Goal: Information Seeking & Learning: Learn about a topic

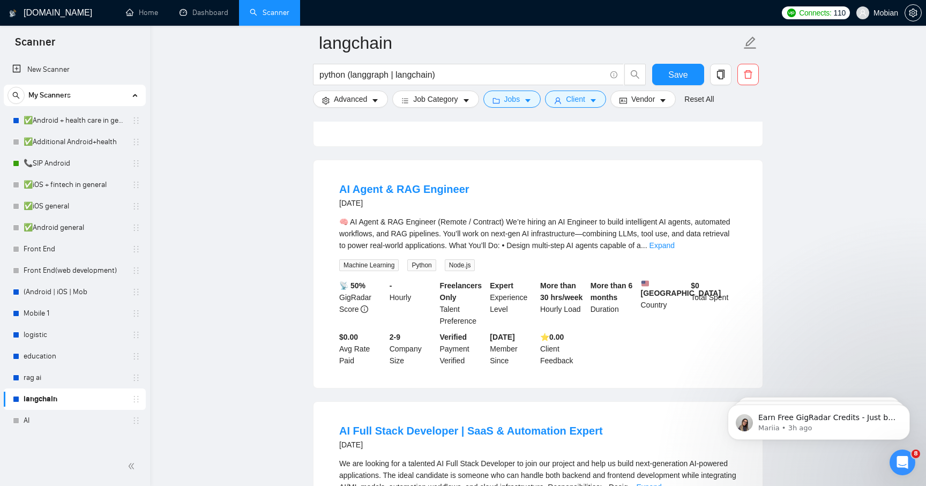
click at [585, 196] on ul "Senior Python Developer - AI/ML Specialist (Media & Entertainment) [DATE] Role …" at bounding box center [538, 156] width 450 height 2353
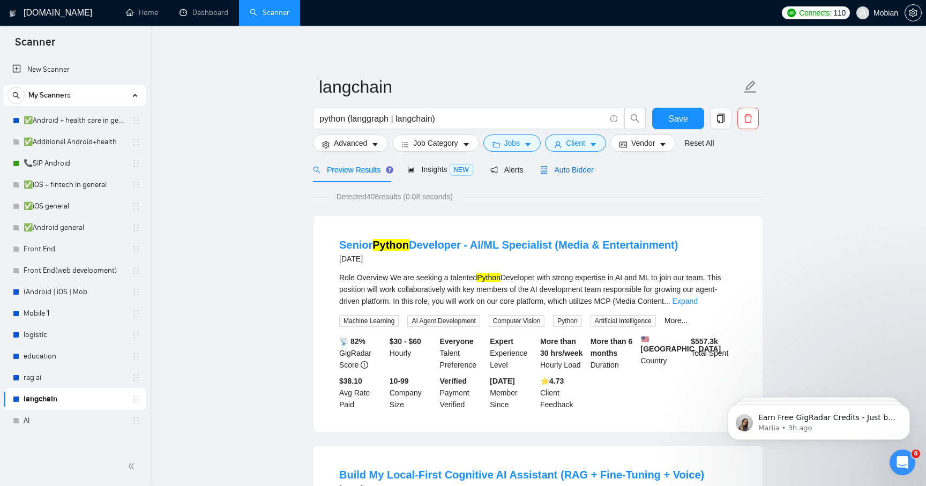
click at [568, 166] on span "Auto Bidder" at bounding box center [566, 170] width 53 height 9
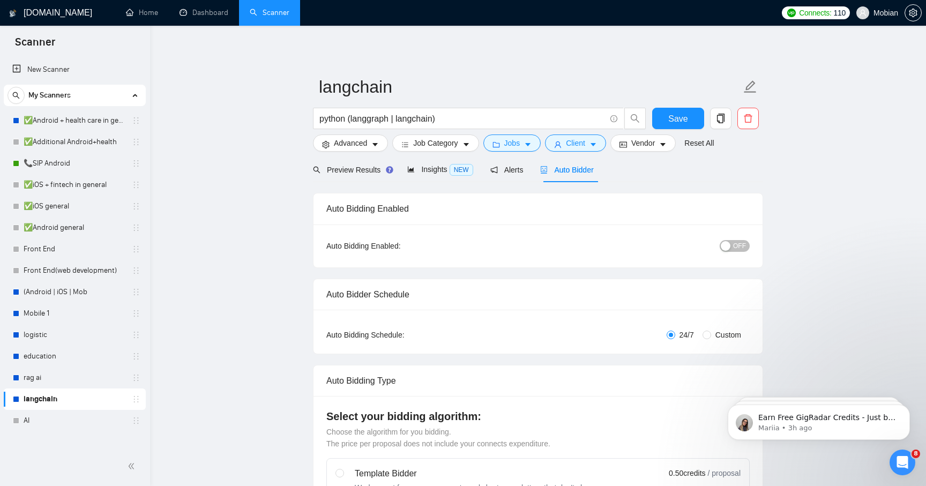
click at [731, 249] on button "OFF" at bounding box center [735, 246] width 30 height 12
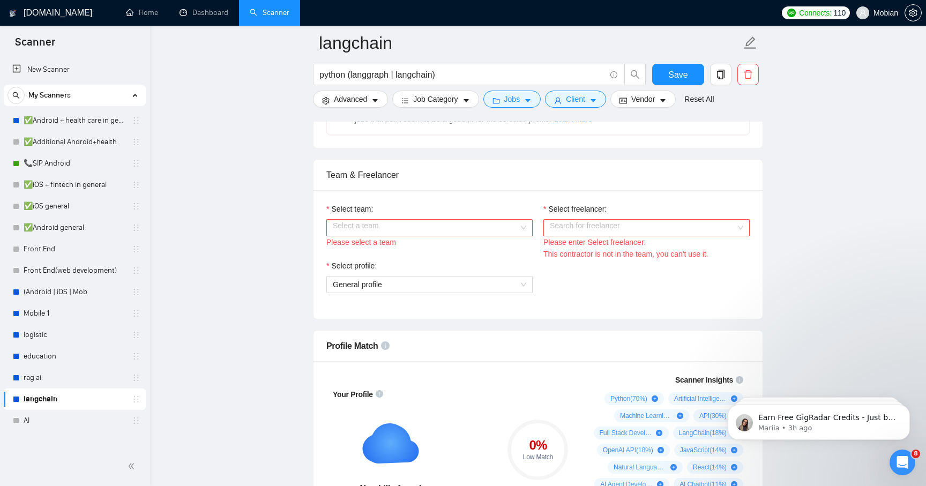
scroll to position [515, 0]
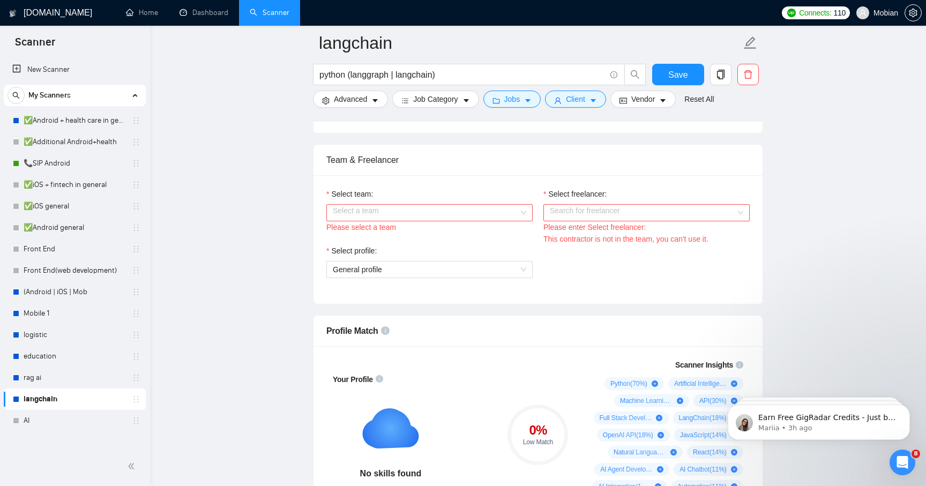
click at [506, 206] on input "Select team:" at bounding box center [426, 213] width 186 height 16
click at [486, 229] on div "Mobian" at bounding box center [430, 234] width 194 height 12
click at [594, 219] on input "Select freelancer:" at bounding box center [643, 213] width 186 height 16
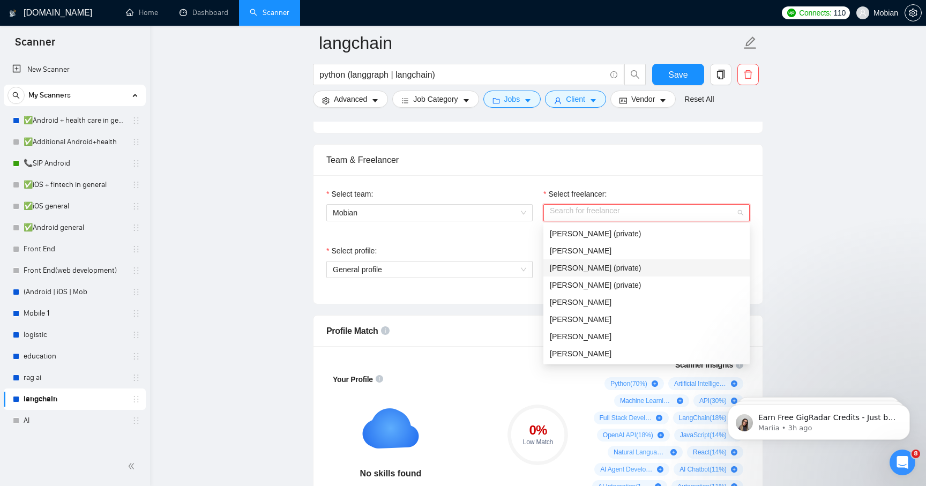
scroll to position [69, 0]
click at [634, 348] on div "[PERSON_NAME]" at bounding box center [647, 354] width 194 height 12
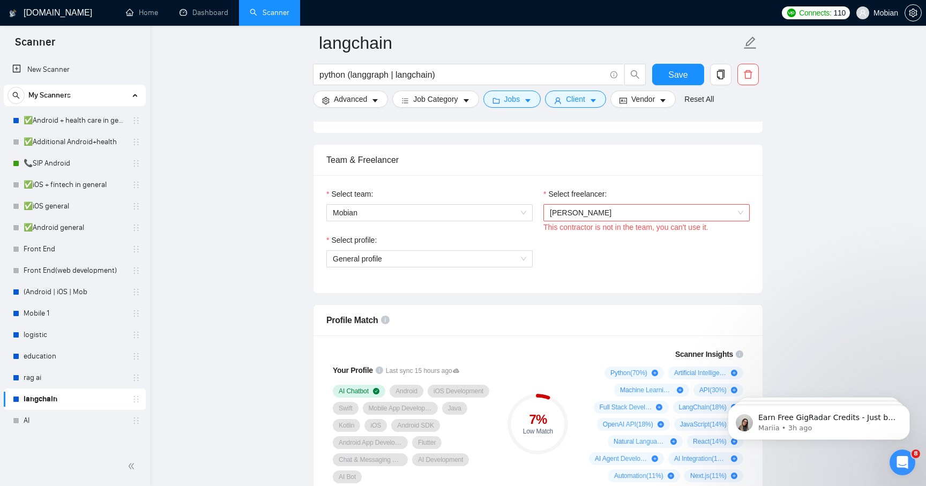
click at [666, 232] on div "This contractor is not in the team, you can't use it." at bounding box center [647, 227] width 206 height 12
click at [463, 198] on div "Select team:" at bounding box center [430, 196] width 206 height 16
click at [455, 211] on span "Mobian" at bounding box center [430, 213] width 194 height 16
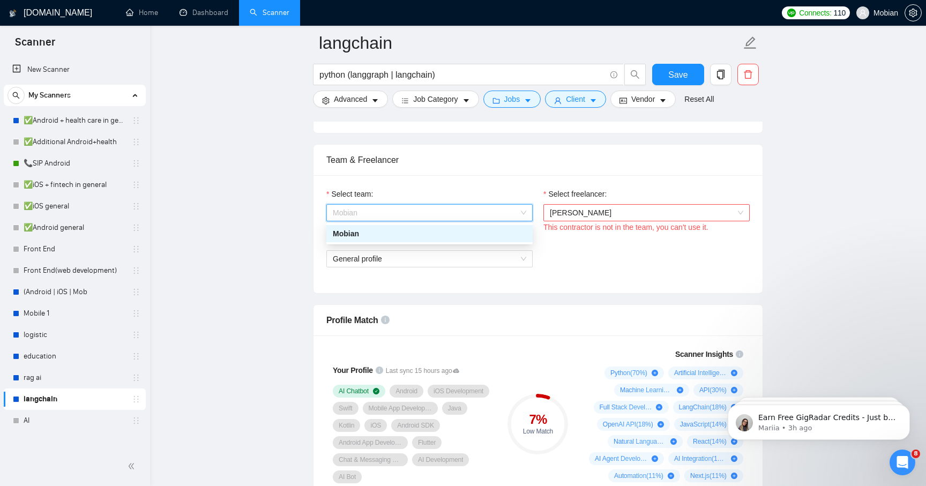
click at [444, 229] on div "Mobian" at bounding box center [430, 234] width 194 height 12
click at [589, 213] on span "[PERSON_NAME]" at bounding box center [581, 213] width 62 height 9
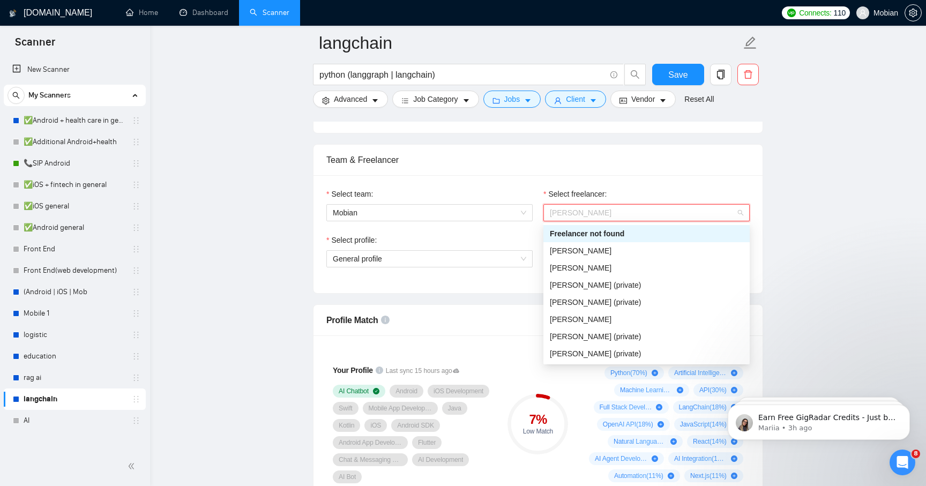
click at [630, 241] on div "Freelancer not found" at bounding box center [647, 233] width 206 height 17
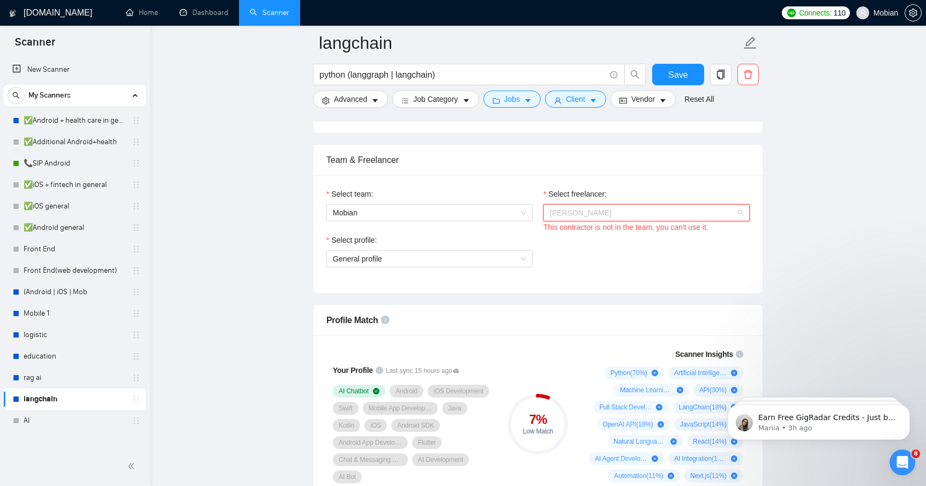
click at [632, 206] on span "[PERSON_NAME]" at bounding box center [647, 213] width 194 height 16
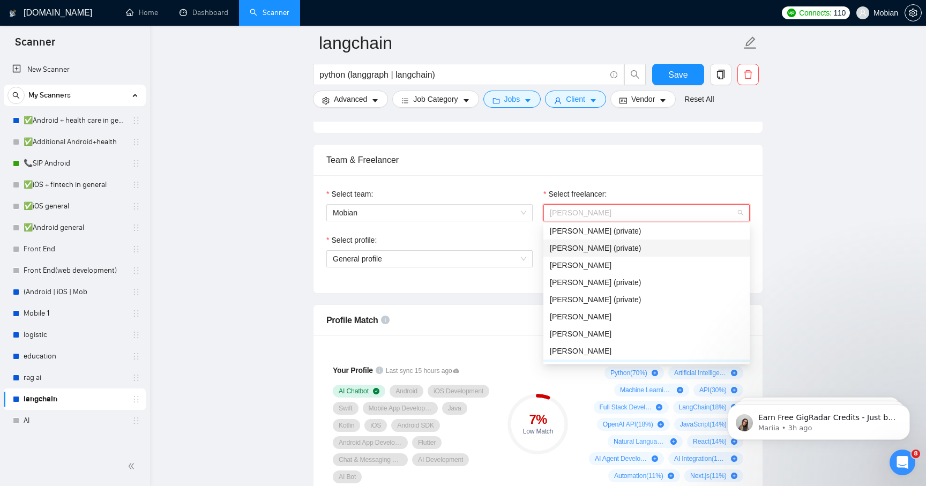
scroll to position [63, 0]
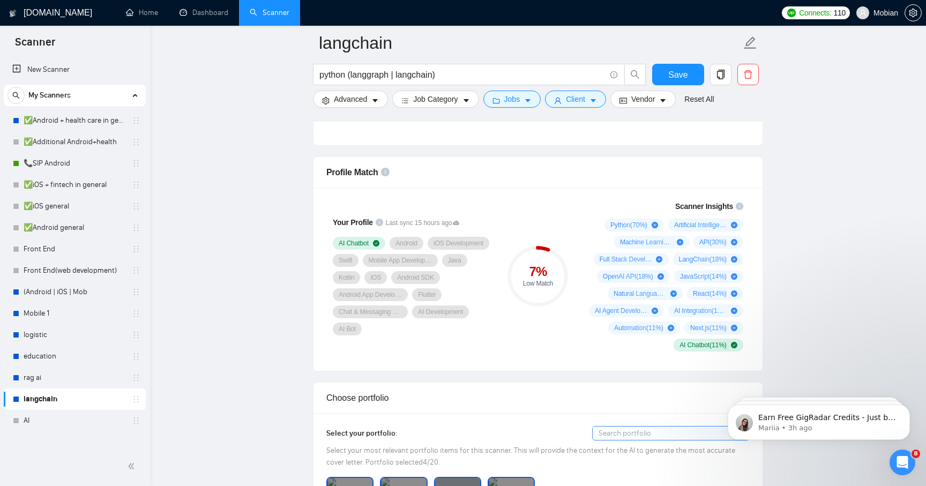
scroll to position [661, 0]
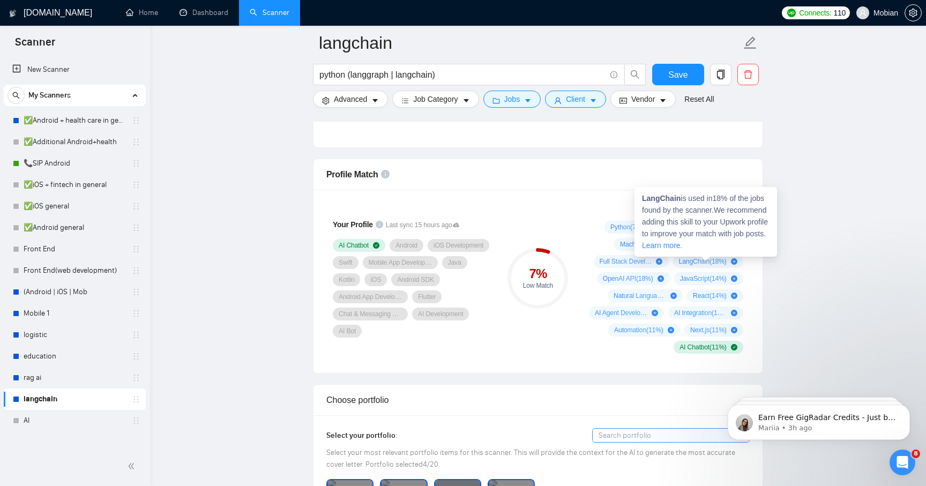
click at [733, 260] on icon "plus-circle" at bounding box center [734, 261] width 6 height 6
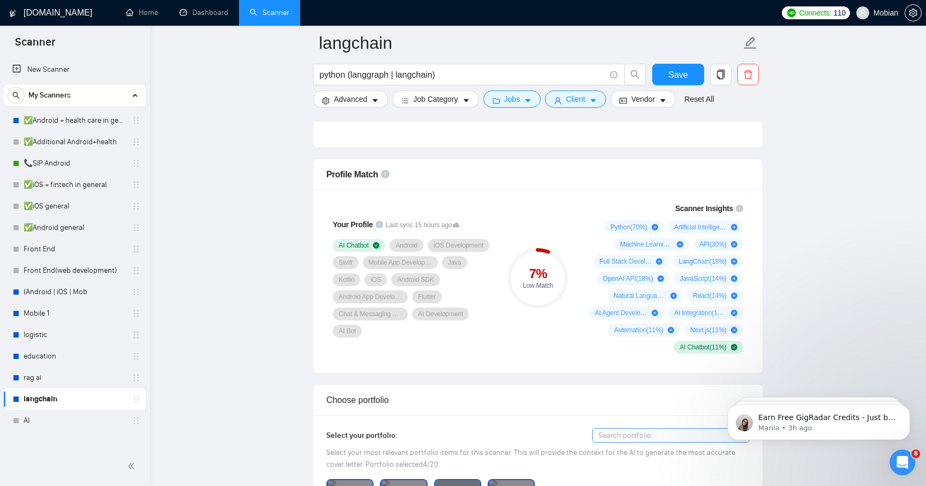
click at [430, 305] on div "AI Chatbot Android iOS Development Swift Mobile App Development Java Kotlin iOS…" at bounding box center [412, 288] width 159 height 99
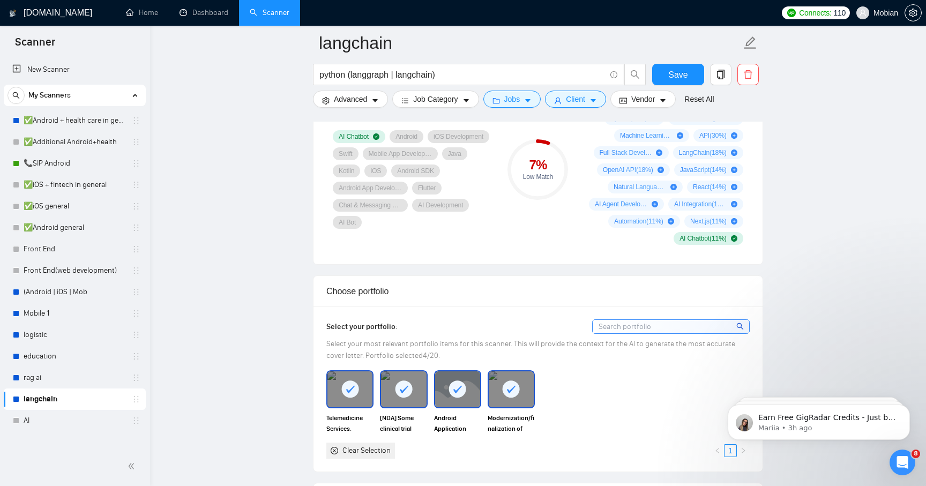
scroll to position [772, 0]
click at [649, 330] on input at bounding box center [671, 324] width 157 height 13
click at [491, 318] on div "Select your portfolio:" at bounding box center [539, 325] width 424 height 14
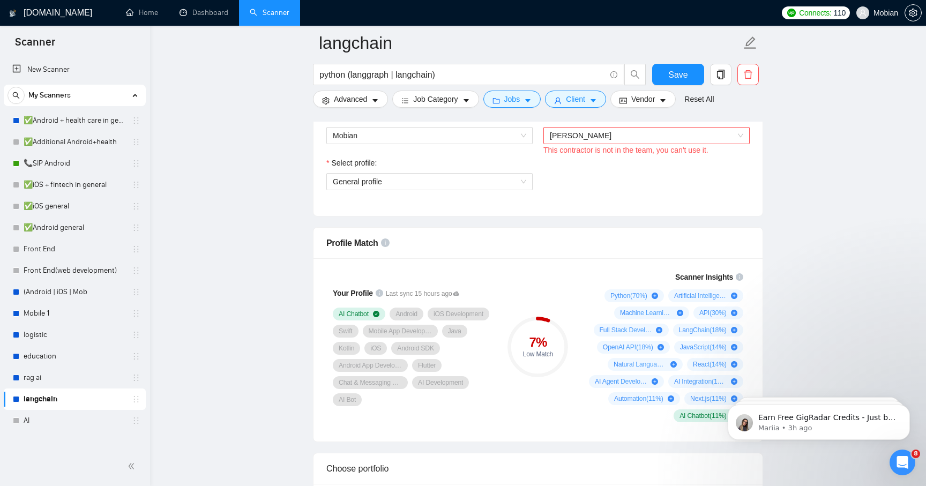
scroll to position [590, 0]
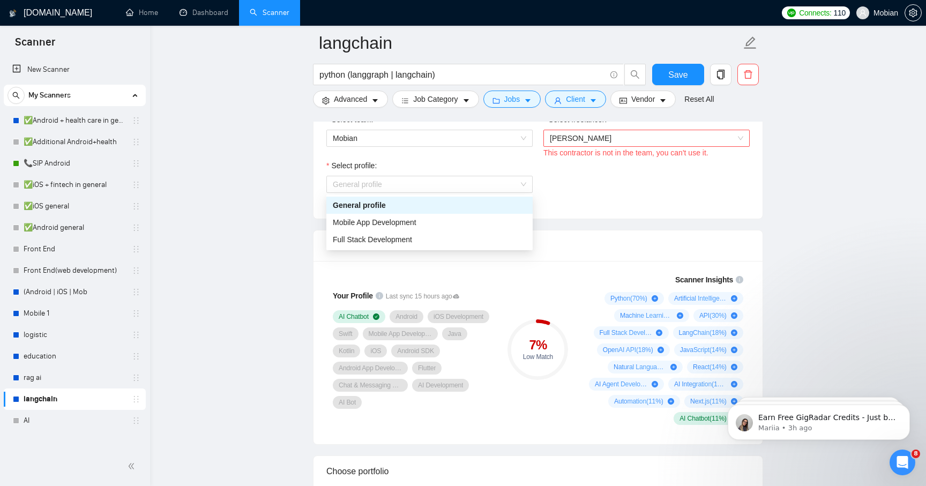
click at [523, 180] on span "General profile" at bounding box center [430, 184] width 194 height 16
click at [491, 237] on div "Full Stack Development" at bounding box center [430, 240] width 194 height 12
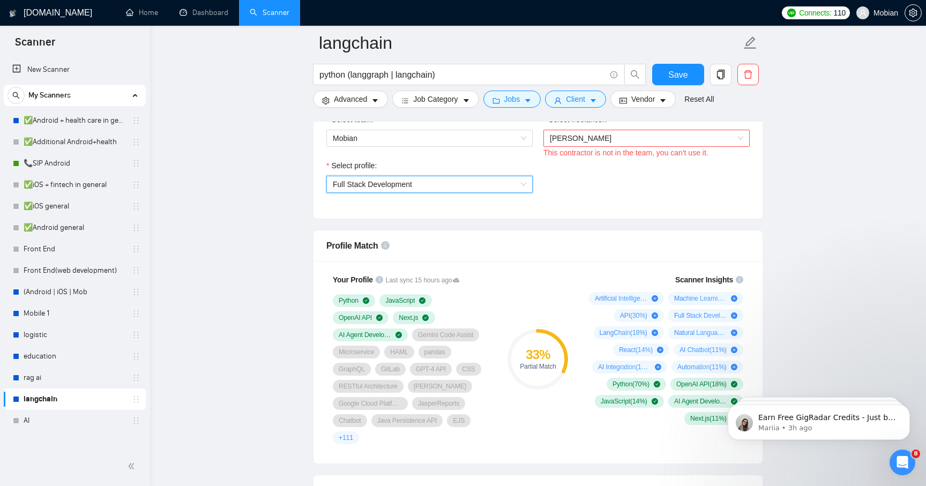
click at [665, 133] on span "[PERSON_NAME]" at bounding box center [647, 138] width 194 height 16
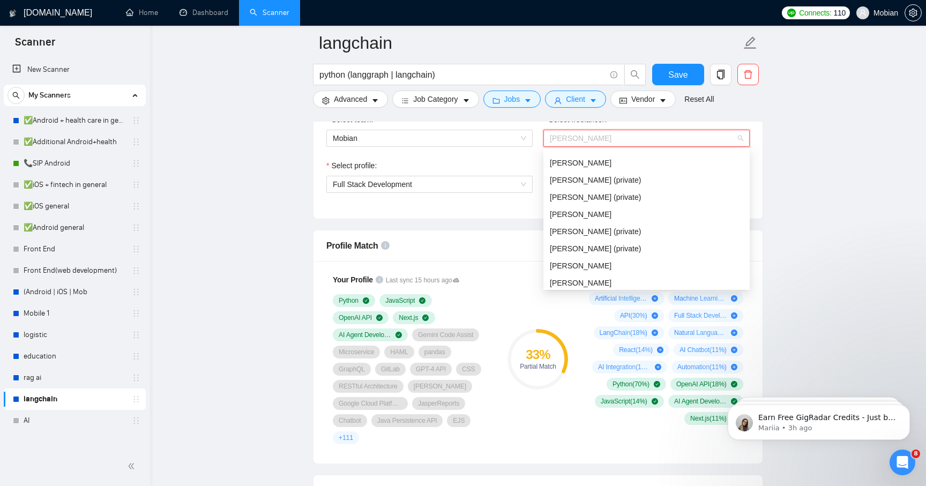
scroll to position [26, 0]
click at [659, 174] on div "[PERSON_NAME]" at bounding box center [647, 167] width 206 height 17
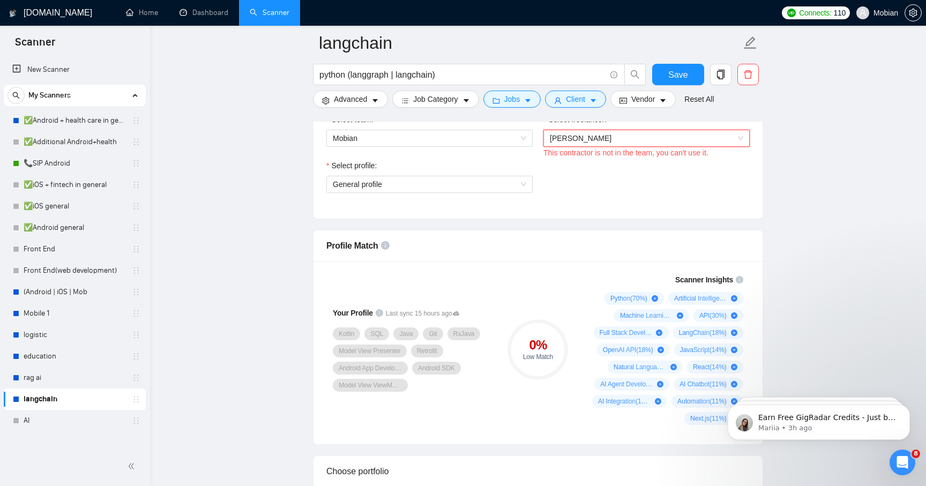
click at [677, 137] on span "[PERSON_NAME]" at bounding box center [647, 138] width 194 height 16
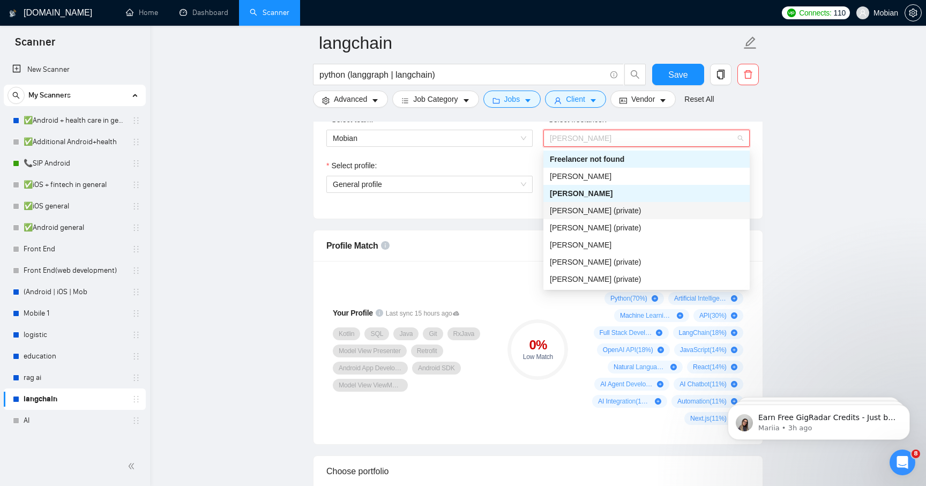
click at [653, 208] on div "[PERSON_NAME] (private)" at bounding box center [647, 211] width 194 height 12
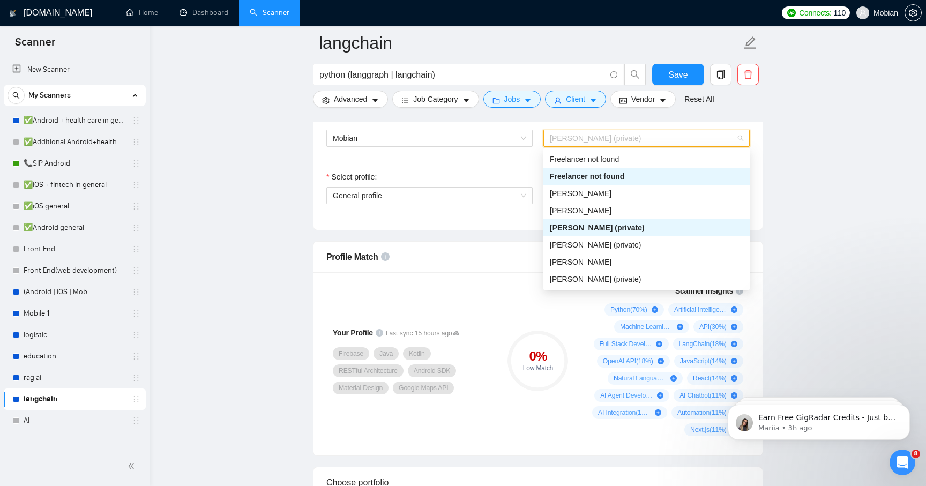
click at [673, 141] on span "[PERSON_NAME] (private)" at bounding box center [647, 138] width 194 height 16
click at [648, 243] on div "[PERSON_NAME] (private)" at bounding box center [647, 245] width 194 height 12
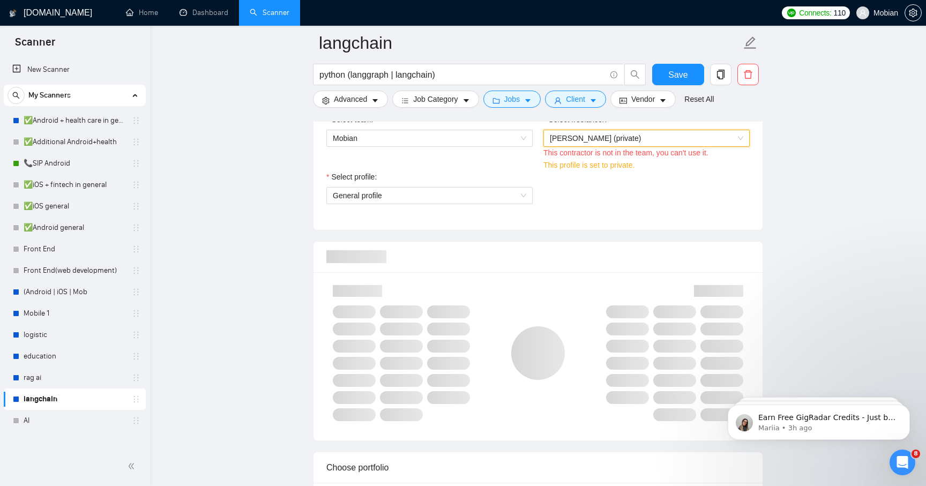
click at [662, 138] on span "[PERSON_NAME] (private)" at bounding box center [647, 138] width 194 height 16
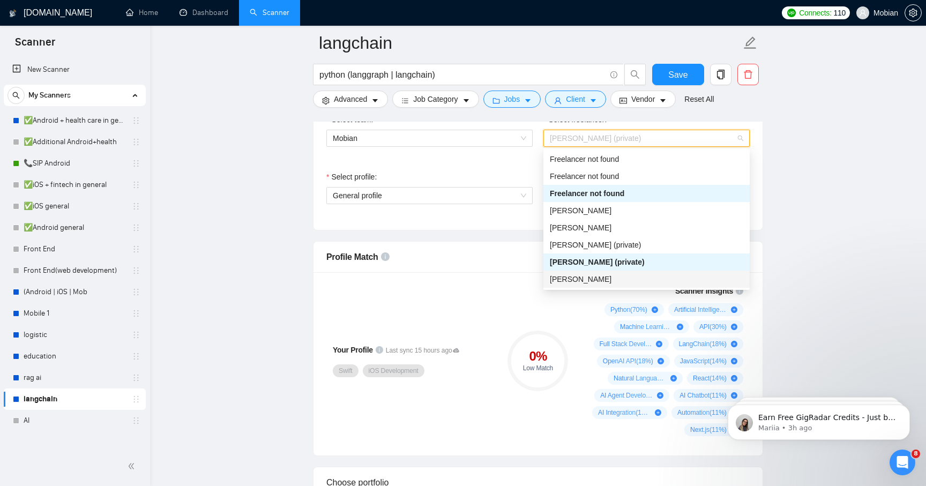
click at [647, 273] on div "[PERSON_NAME]" at bounding box center [647, 279] width 194 height 12
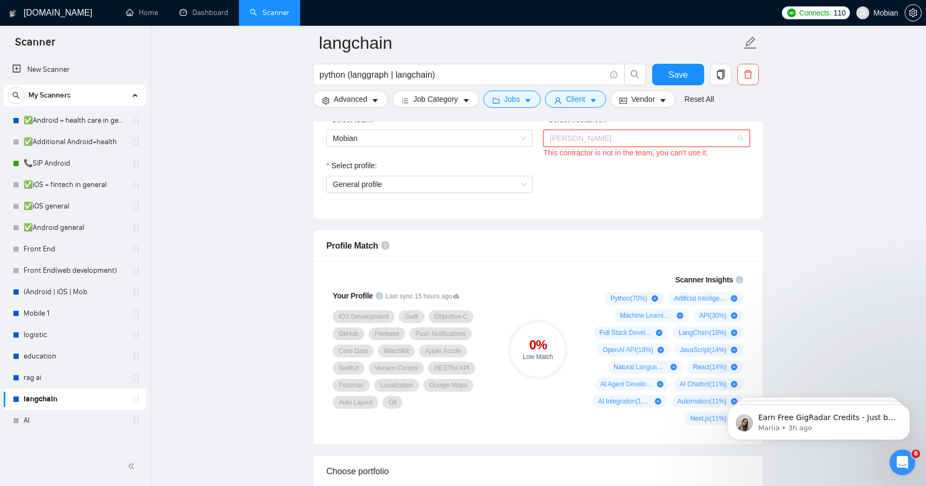
click at [664, 139] on span "[PERSON_NAME]" at bounding box center [647, 138] width 194 height 16
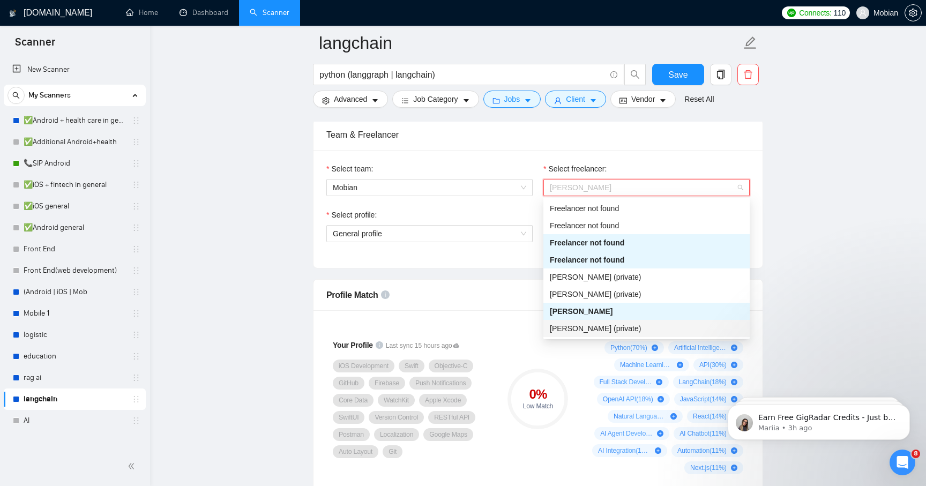
scroll to position [542, 0]
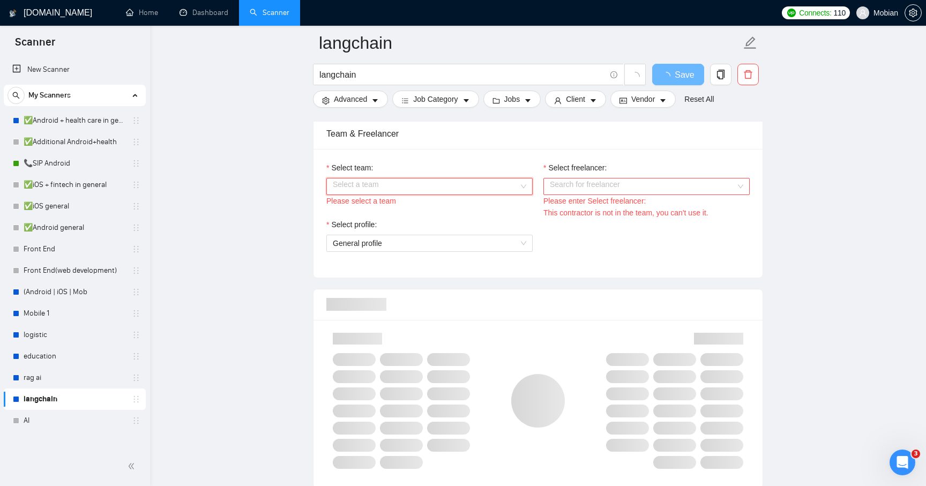
click at [465, 188] on input "Select team:" at bounding box center [426, 187] width 186 height 16
click at [454, 210] on div "Mobian" at bounding box center [430, 208] width 194 height 12
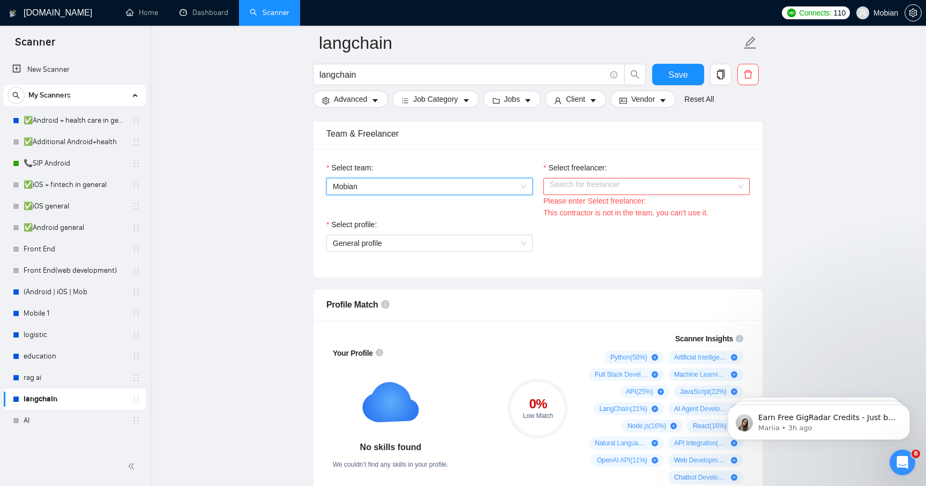
click at [614, 184] on input "Select freelancer:" at bounding box center [643, 187] width 186 height 16
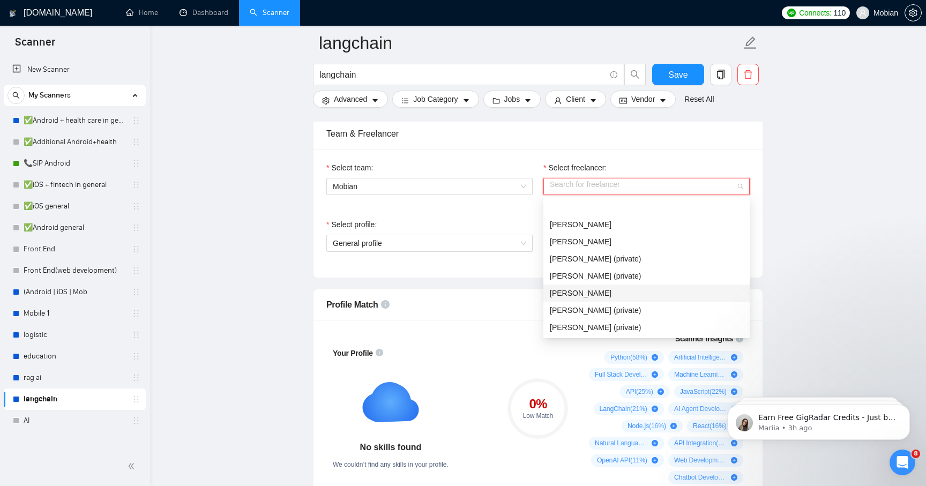
scroll to position [69, 0]
click at [593, 324] on span "[PERSON_NAME]" at bounding box center [581, 327] width 62 height 9
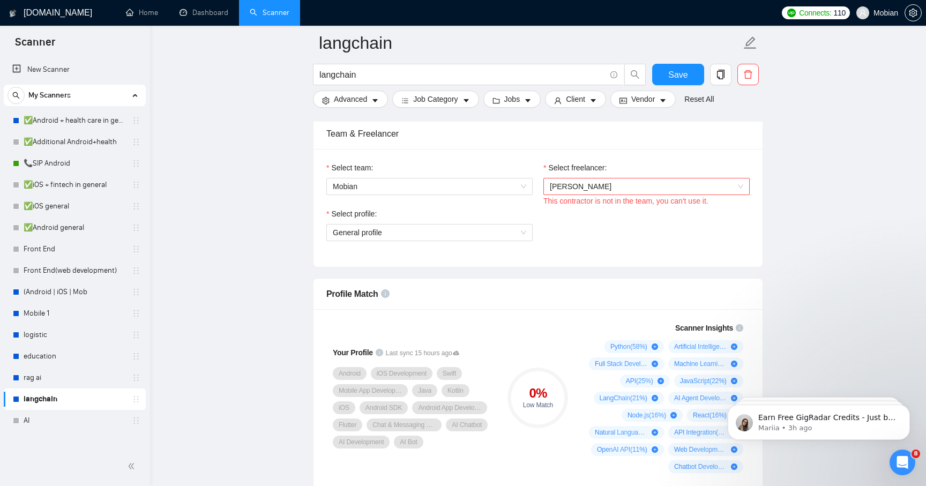
click at [646, 204] on div "This contractor is not in the team, you can't use it." at bounding box center [647, 201] width 206 height 12
copy div "This contractor is not in the team, you can't use it."
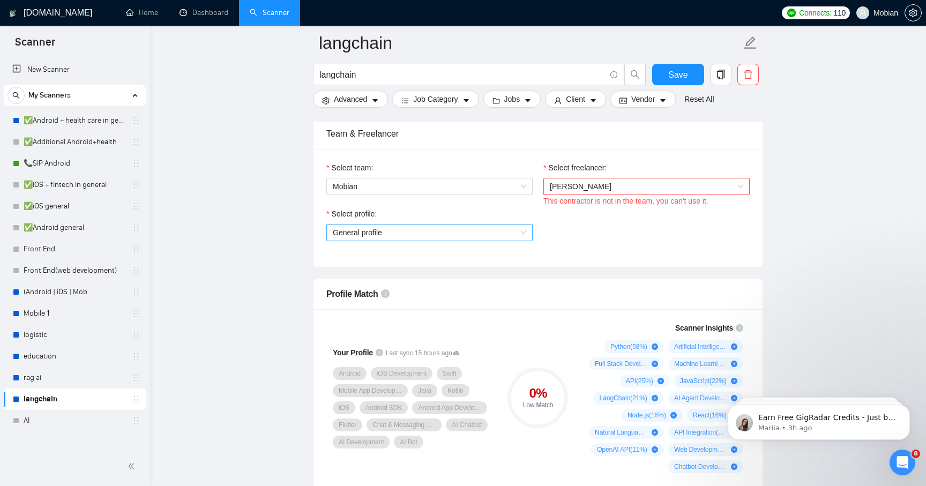
click at [437, 236] on span "General profile" at bounding box center [430, 233] width 194 height 16
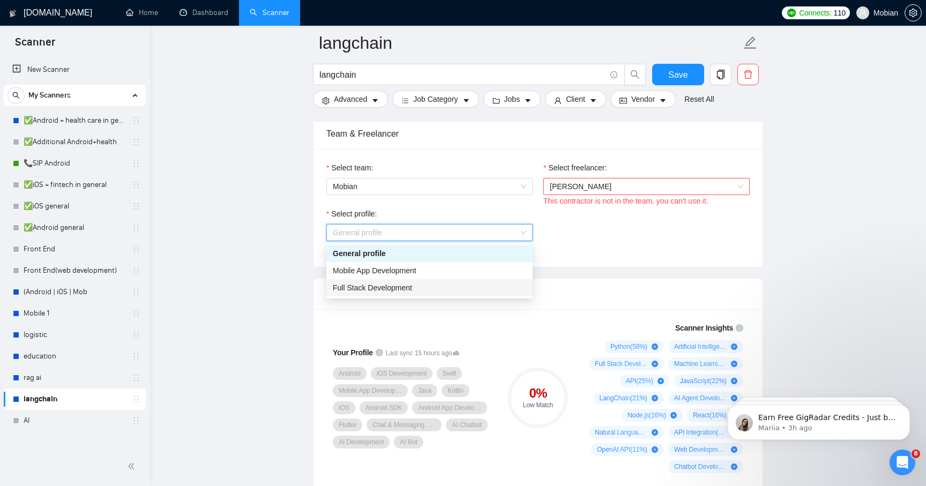
click at [420, 287] on div "Full Stack Development" at bounding box center [430, 288] width 194 height 12
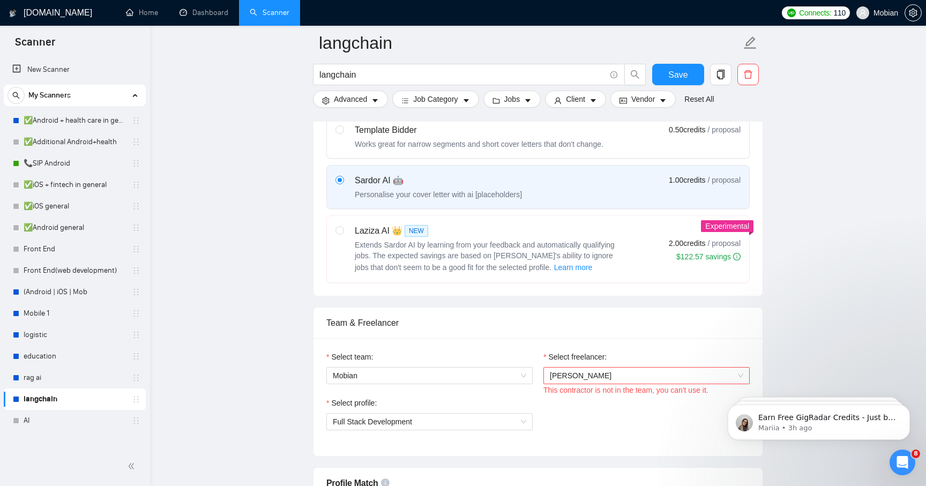
scroll to position [349, 0]
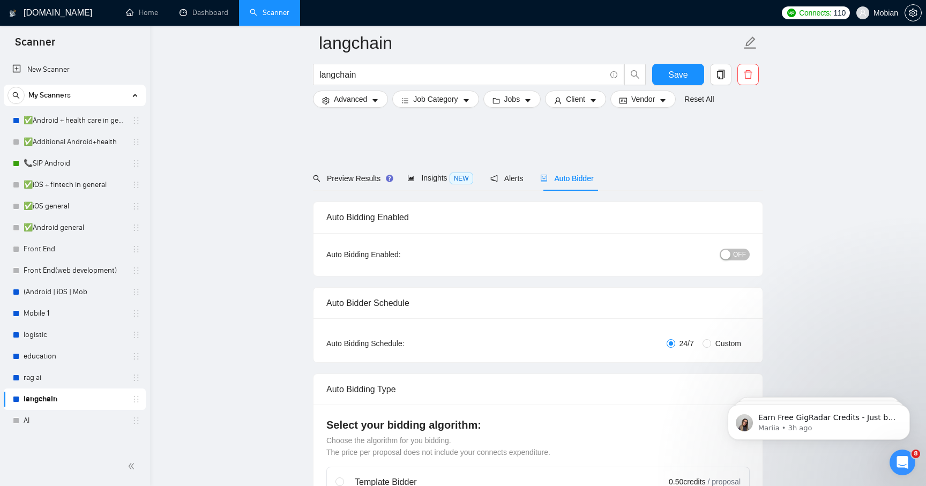
scroll to position [391, 0]
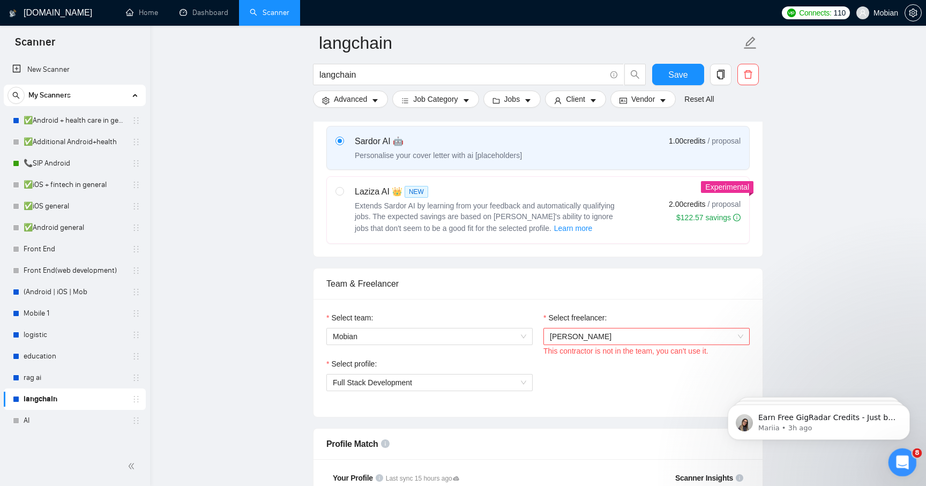
click at [900, 463] on icon "Open Intercom Messenger" at bounding box center [902, 462] width 18 height 18
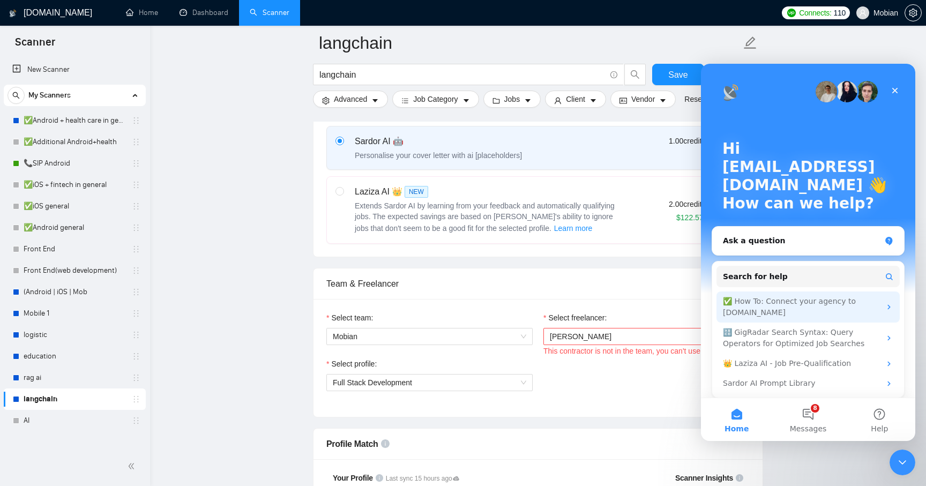
scroll to position [6, 0]
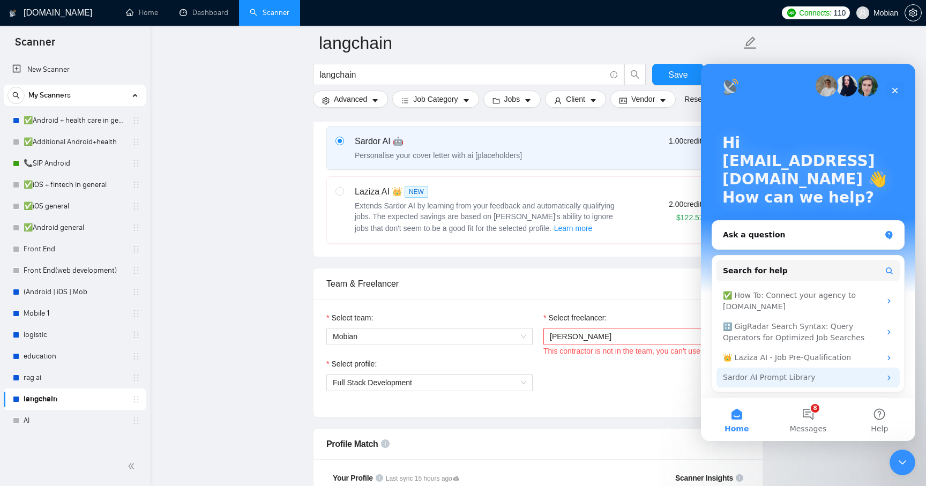
click at [844, 375] on div "Sardor AI Prompt Library" at bounding box center [802, 377] width 158 height 11
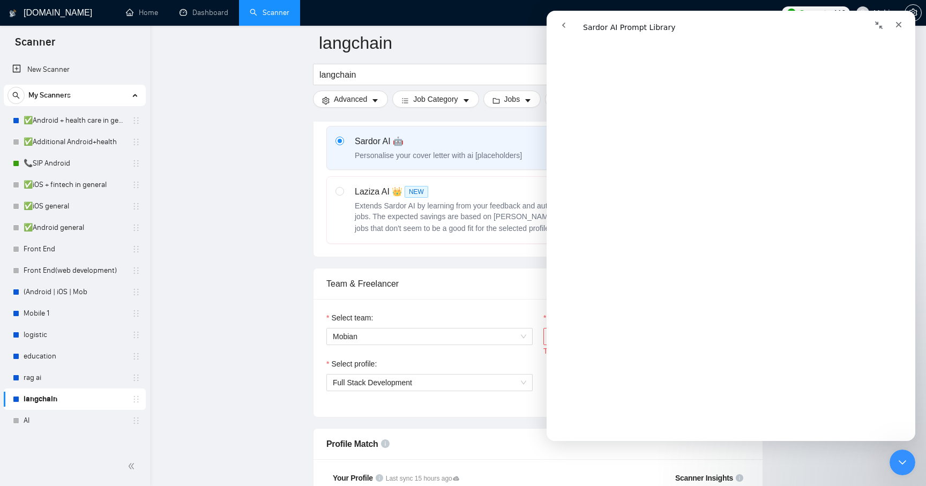
scroll to position [582, 0]
click at [562, 31] on button "go back" at bounding box center [564, 25] width 20 height 20
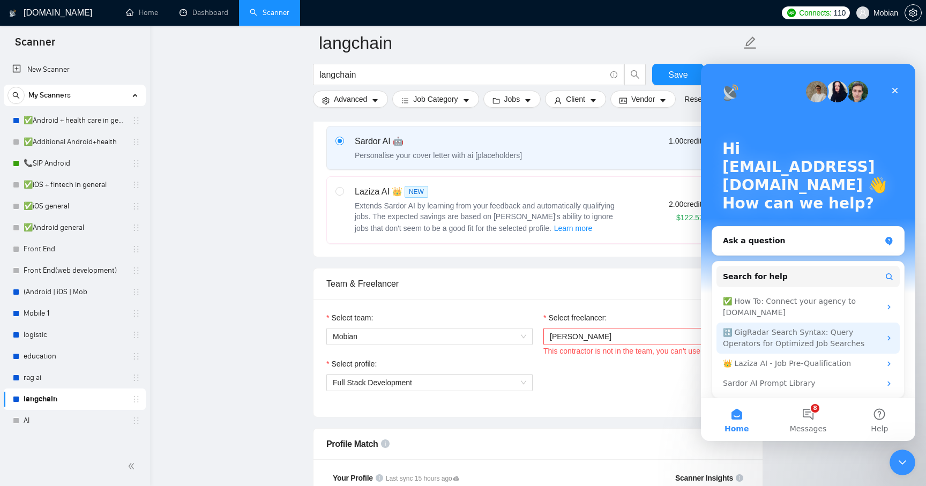
scroll to position [6, 0]
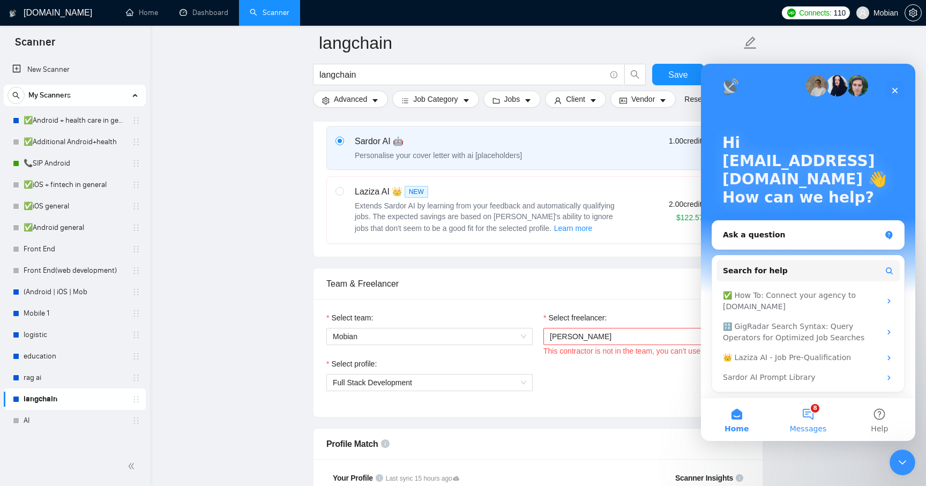
click at [804, 418] on button "8 Messages" at bounding box center [808, 419] width 71 height 43
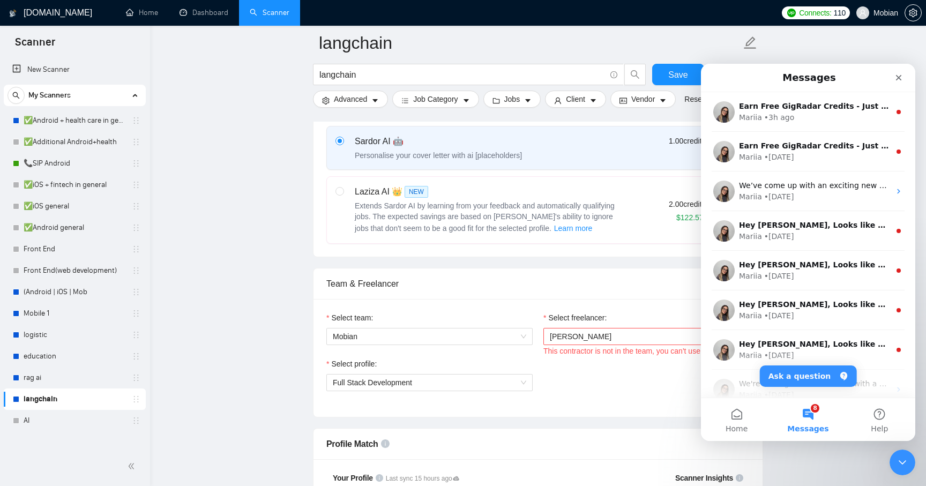
click at [599, 359] on div "Select profile: Full Stack Development" at bounding box center [538, 381] width 434 height 46
click at [613, 350] on div "This contractor is not in the team, you can't use it." at bounding box center [647, 351] width 206 height 12
copy div "This contractor is not in the team, you can't use it."
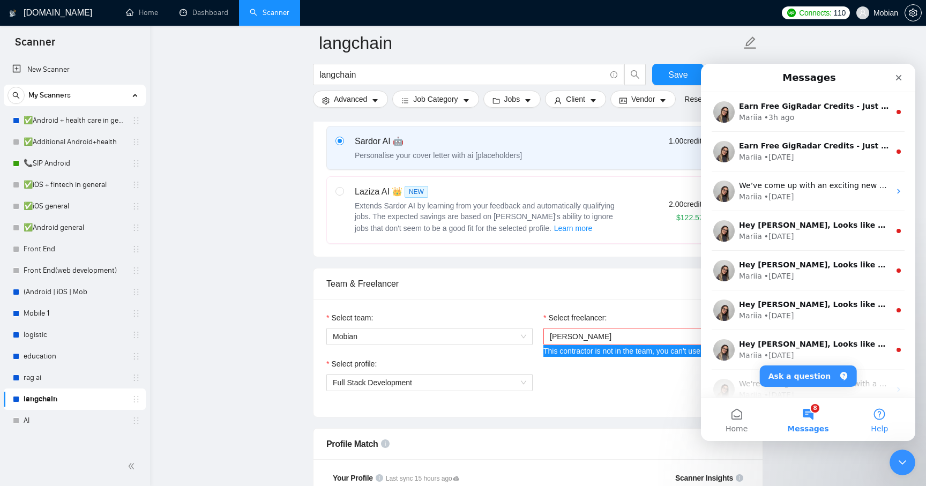
click at [884, 418] on button "Help" at bounding box center [879, 419] width 71 height 43
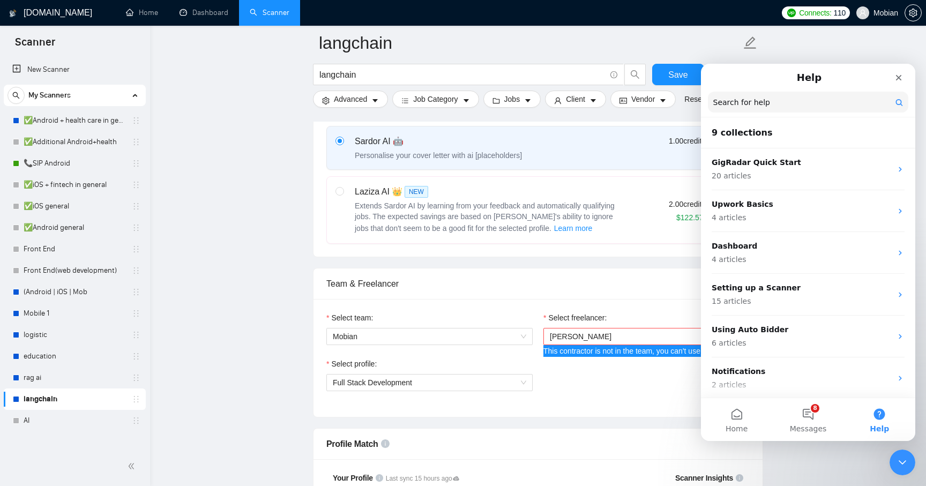
click at [779, 102] on input "Search for help" at bounding box center [808, 102] width 201 height 21
paste input "This contractor is not in the team, you can't use it."
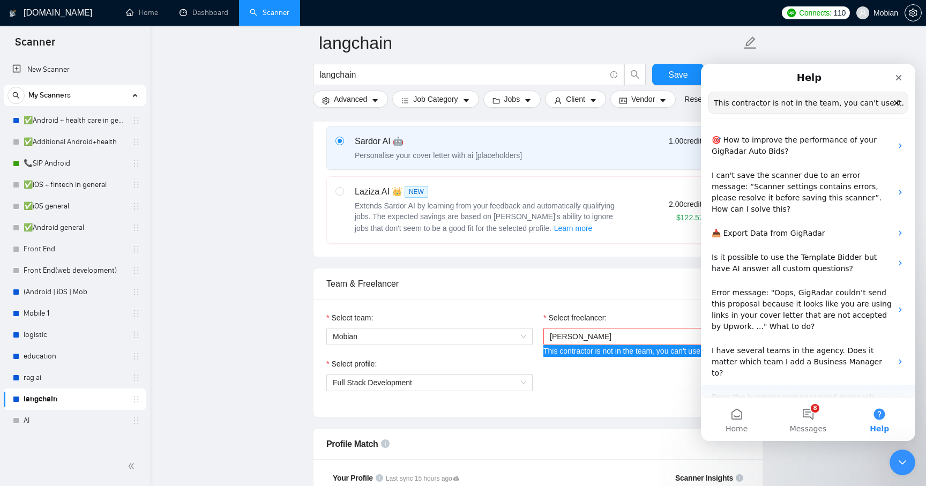
scroll to position [0, 0]
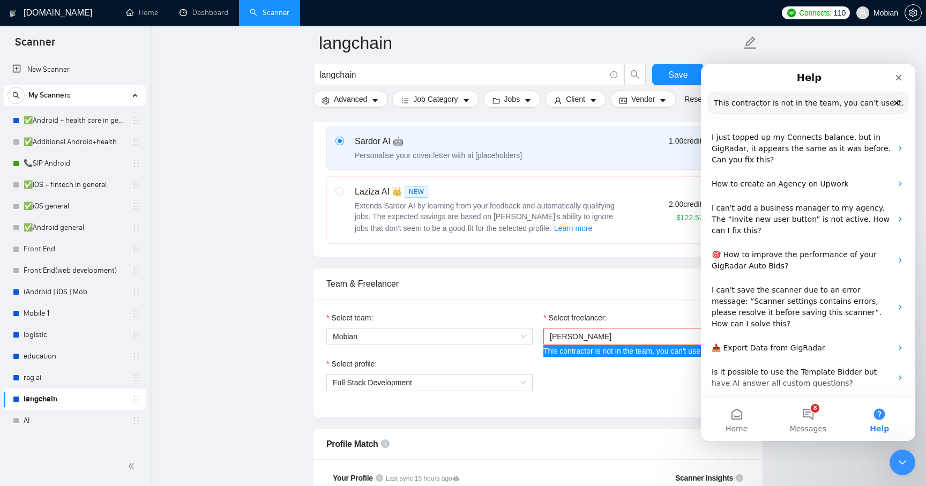
click at [785, 107] on input "This contractor is not in the team, you can't use it." at bounding box center [808, 102] width 199 height 21
type input "This contractor is not in the team, you can't use it."
click at [617, 274] on div "Team & Freelancer" at bounding box center [539, 284] width 424 height 31
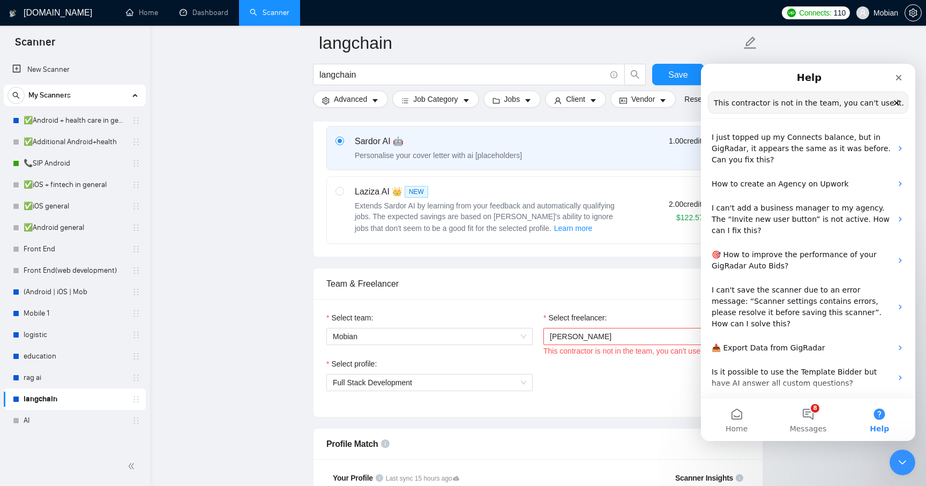
click at [468, 367] on div "Select profile:" at bounding box center [430, 366] width 206 height 16
click at [569, 343] on span "[PERSON_NAME]" at bounding box center [647, 337] width 194 height 16
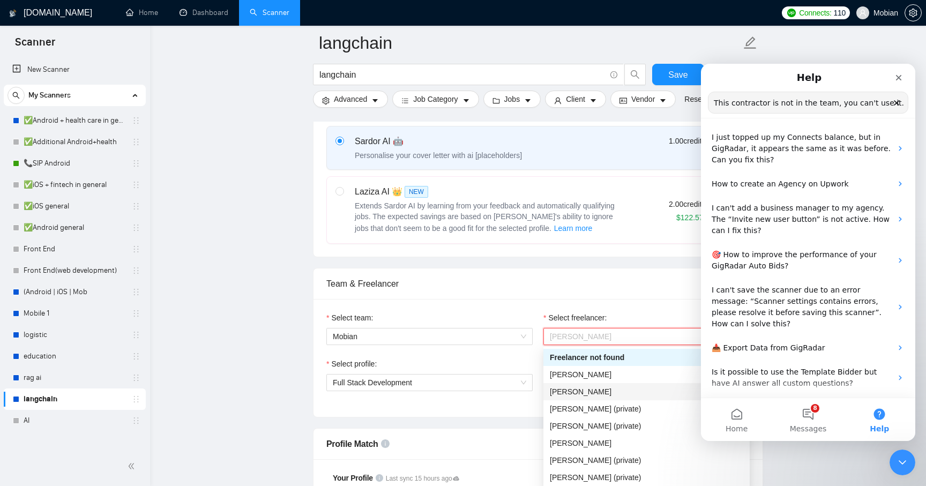
scroll to position [69, 0]
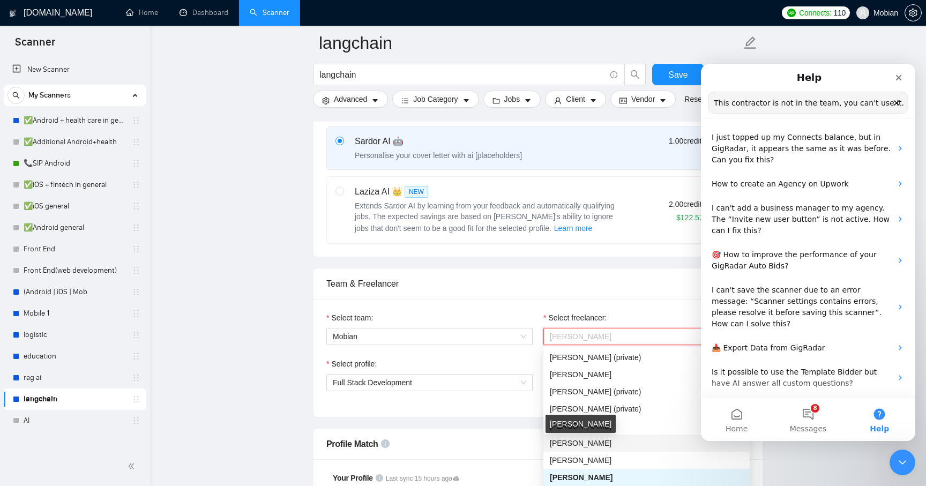
click at [588, 446] on span "[PERSON_NAME]" at bounding box center [581, 443] width 62 height 9
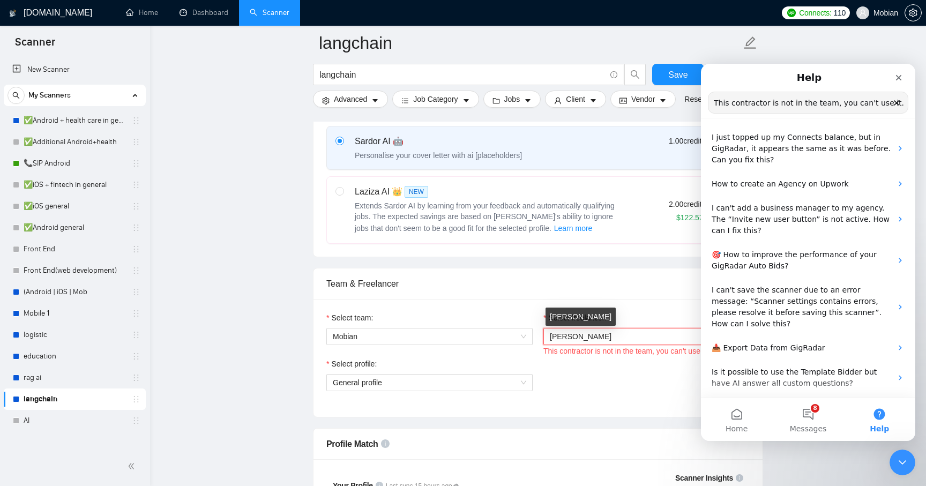
click at [592, 337] on span "[PERSON_NAME]" at bounding box center [581, 336] width 62 height 9
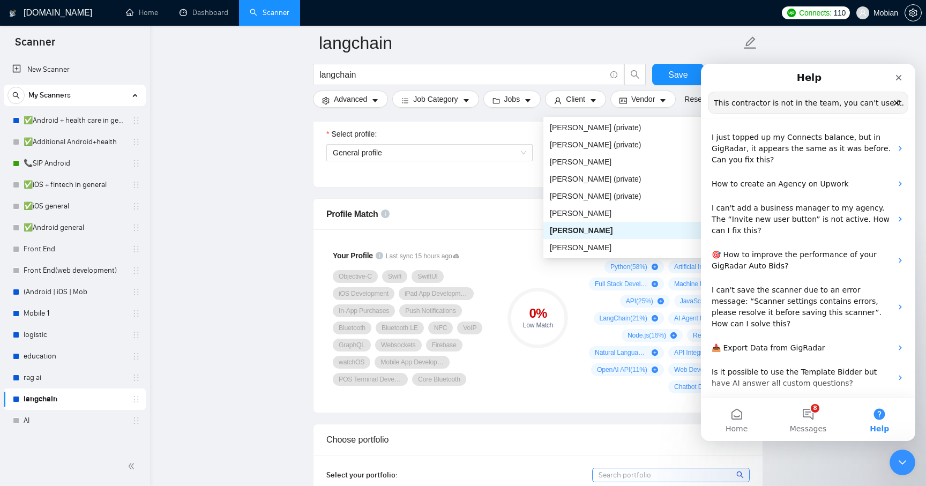
scroll to position [622, 0]
click at [899, 75] on icon "Close" at bounding box center [899, 77] width 9 height 9
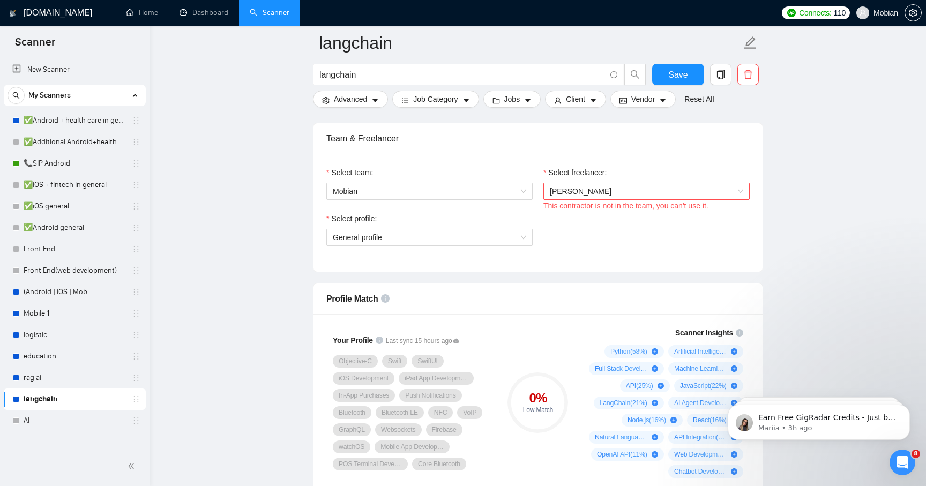
scroll to position [432, 0]
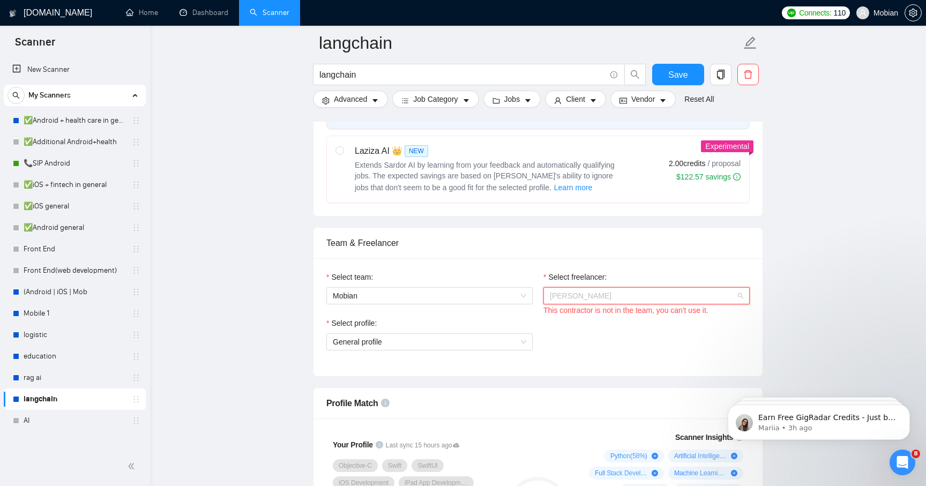
click at [625, 302] on span "[PERSON_NAME]" at bounding box center [647, 296] width 194 height 16
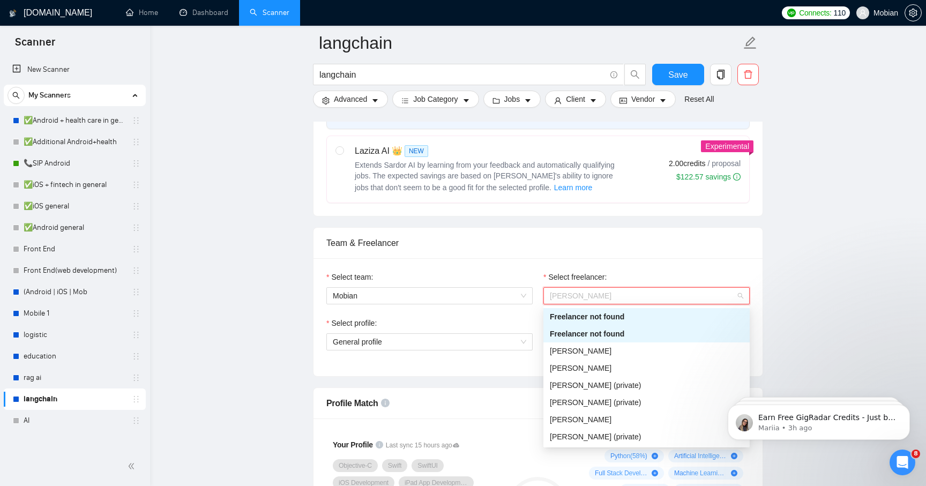
click at [653, 320] on div "Freelancer not found" at bounding box center [647, 317] width 194 height 12
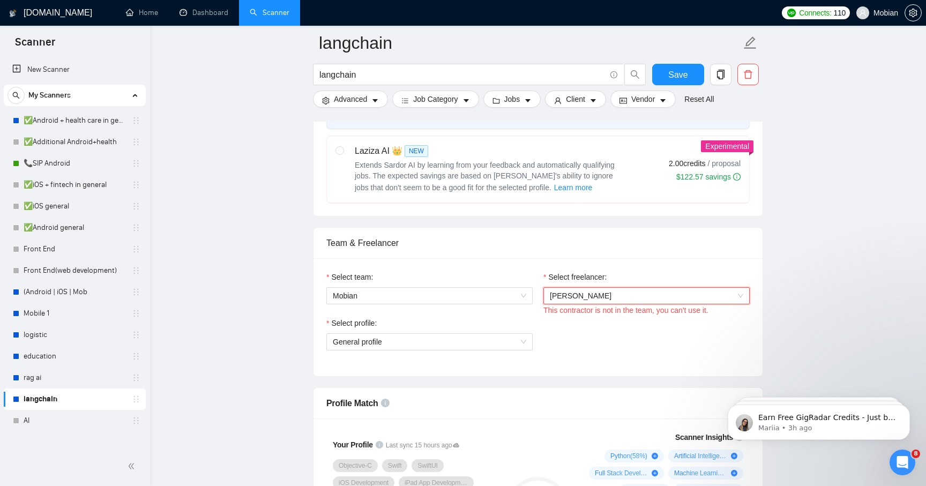
scroll to position [436, 0]
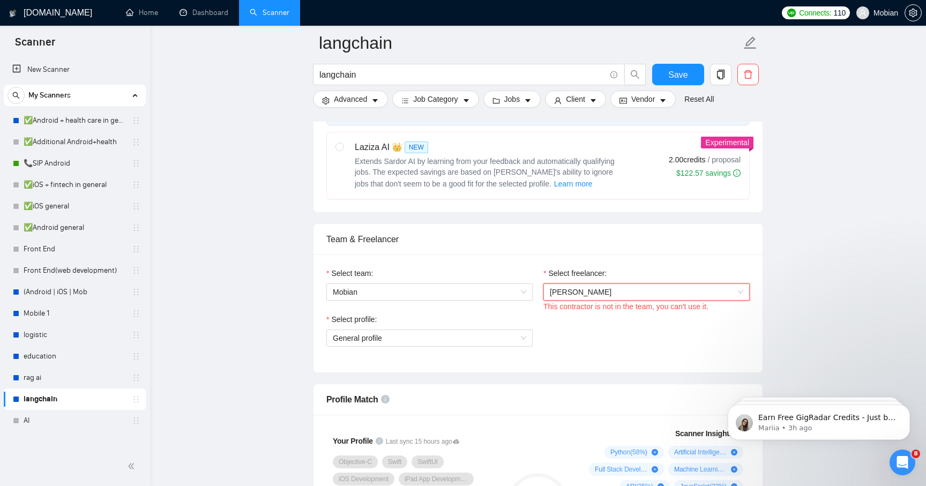
click at [633, 306] on div "This contractor is not in the team, you can't use it." at bounding box center [647, 307] width 206 height 12
click at [635, 298] on span "[PERSON_NAME]" at bounding box center [647, 292] width 194 height 16
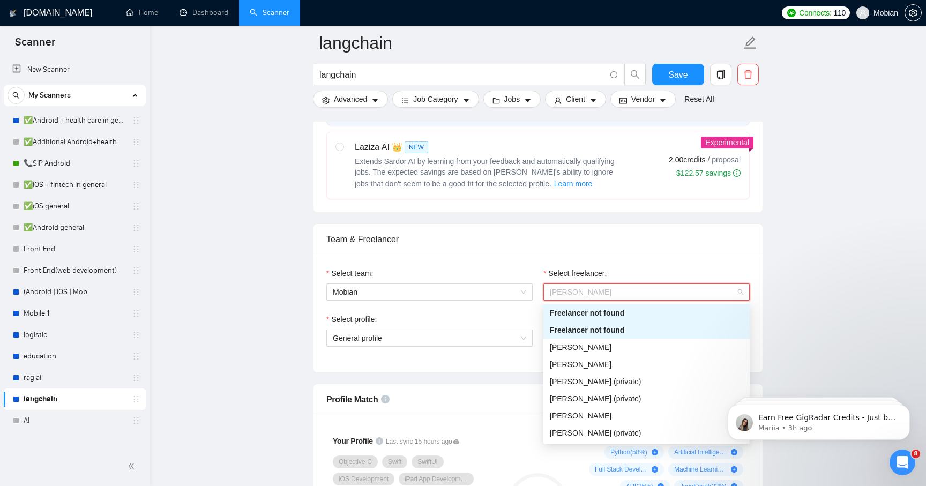
click at [614, 325] on div "Freelancer not found" at bounding box center [647, 330] width 194 height 12
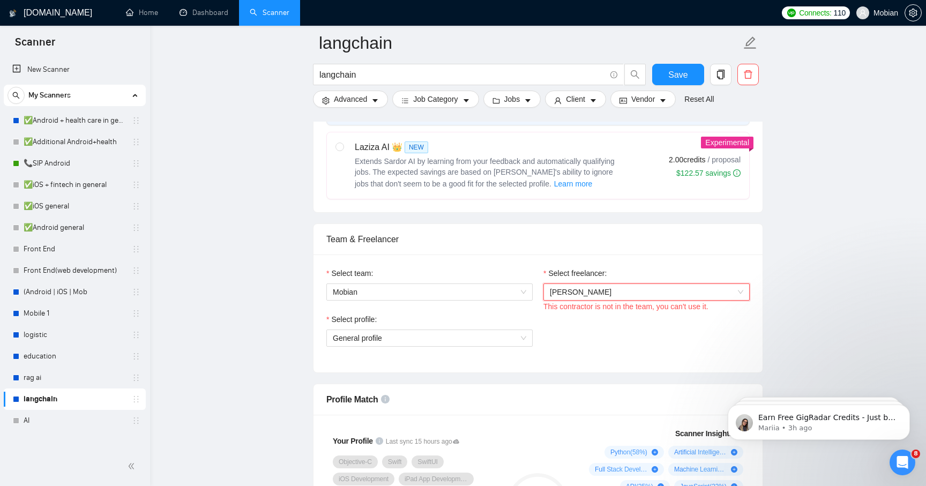
click at [644, 343] on div "Select profile: General profile" at bounding box center [538, 337] width 434 height 46
click at [650, 279] on div "Select freelancer:" at bounding box center [647, 276] width 206 height 16
click at [647, 291] on span "[PERSON_NAME]" at bounding box center [647, 292] width 194 height 16
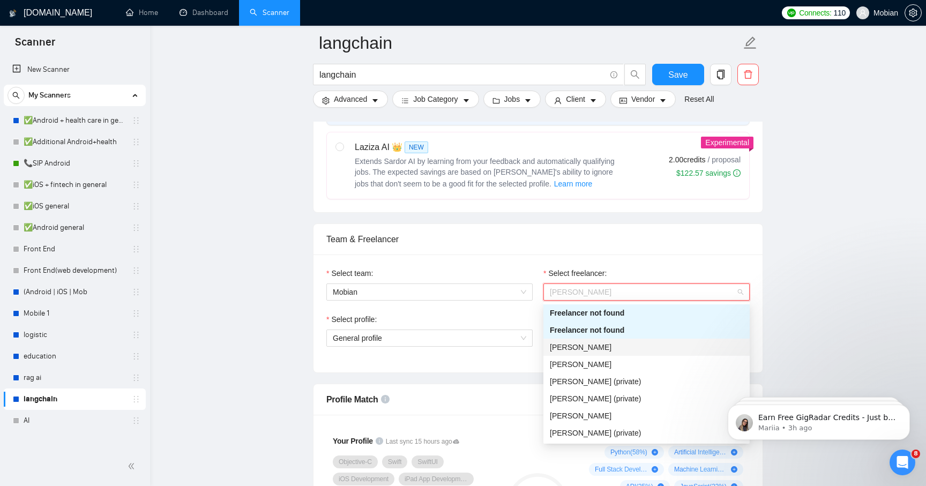
click at [617, 351] on div "[PERSON_NAME]" at bounding box center [647, 348] width 194 height 12
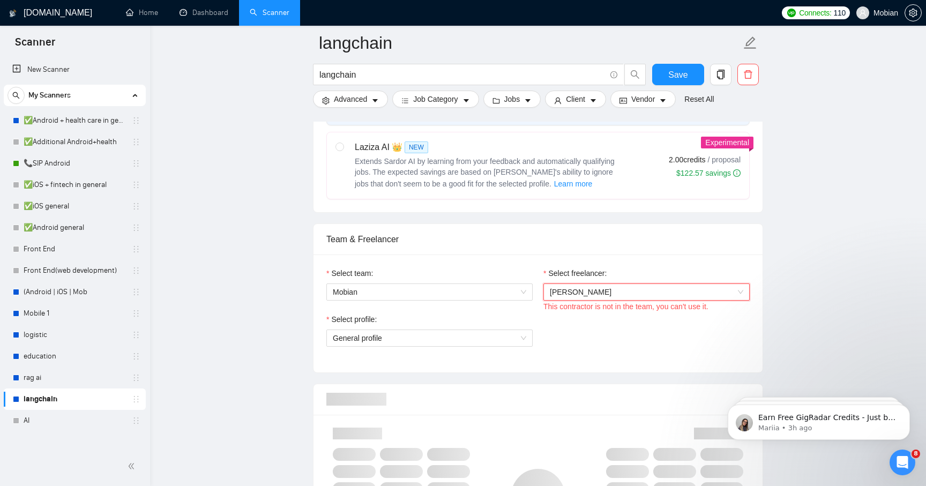
click at [641, 297] on span "[PERSON_NAME]" at bounding box center [647, 292] width 194 height 16
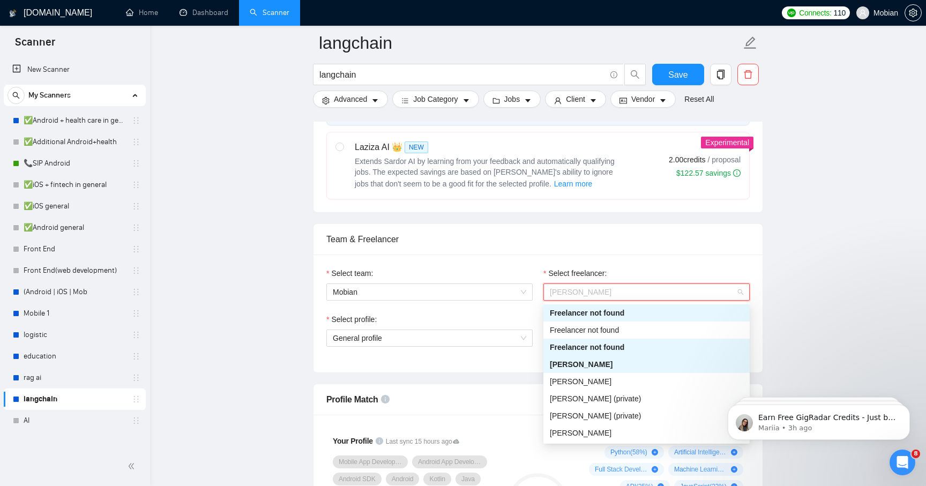
click at [628, 316] on div "Freelancer not found" at bounding box center [647, 313] width 194 height 12
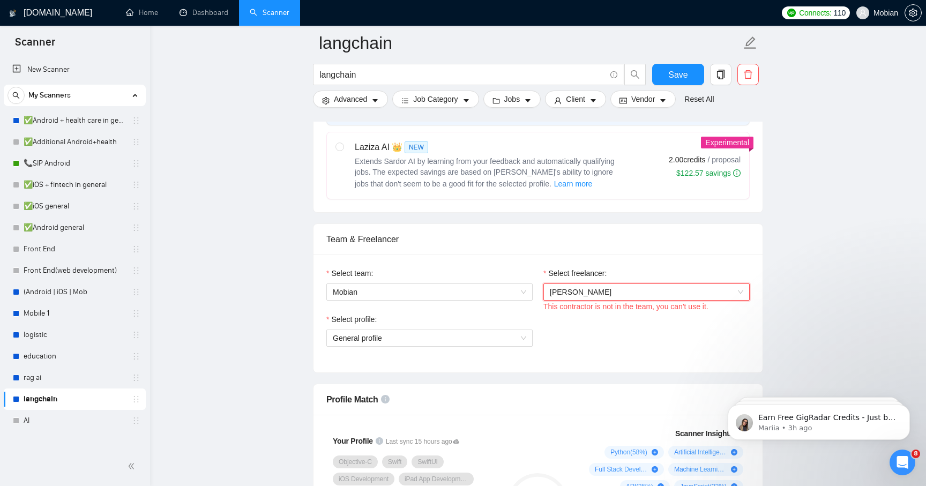
click at [634, 284] on span "[PERSON_NAME]" at bounding box center [647, 292] width 194 height 16
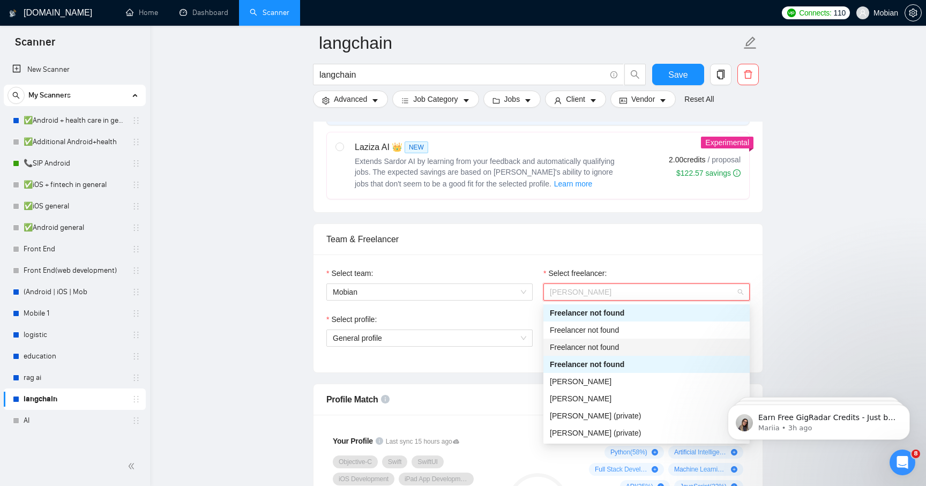
click at [620, 330] on div "Freelancer not found" at bounding box center [647, 330] width 194 height 12
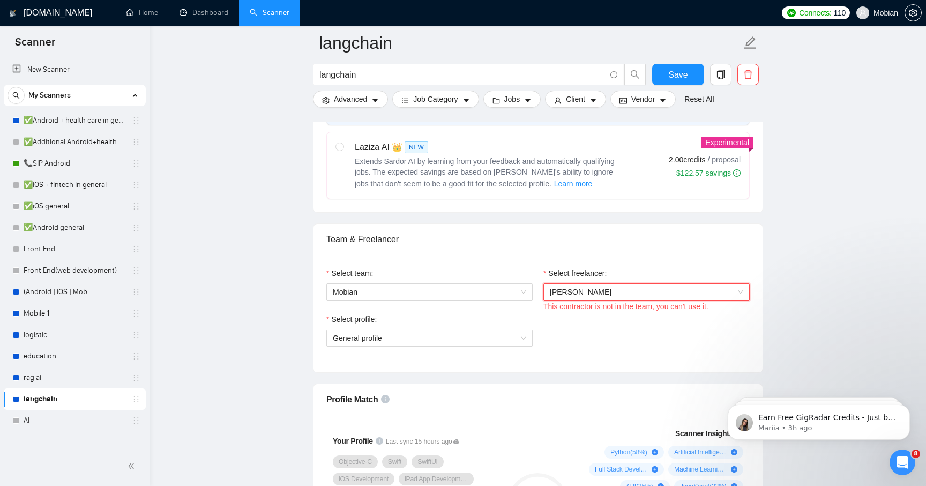
click at [632, 297] on span "[PERSON_NAME]" at bounding box center [647, 292] width 194 height 16
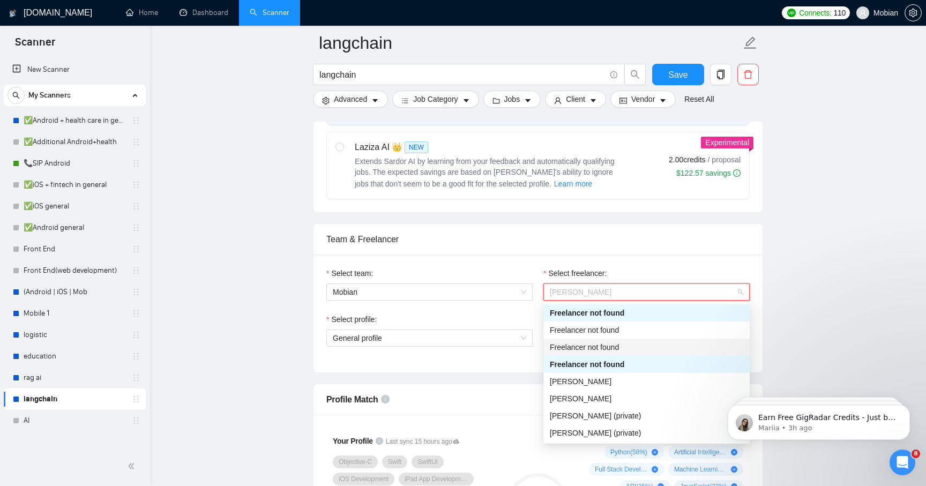
click at [621, 346] on div "Freelancer not found" at bounding box center [647, 348] width 194 height 12
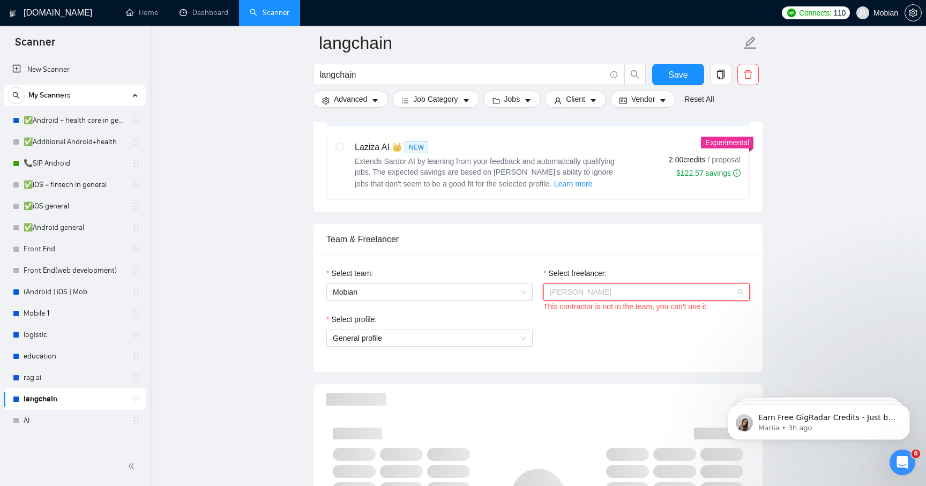
click at [640, 293] on span "[PERSON_NAME]" at bounding box center [647, 292] width 194 height 16
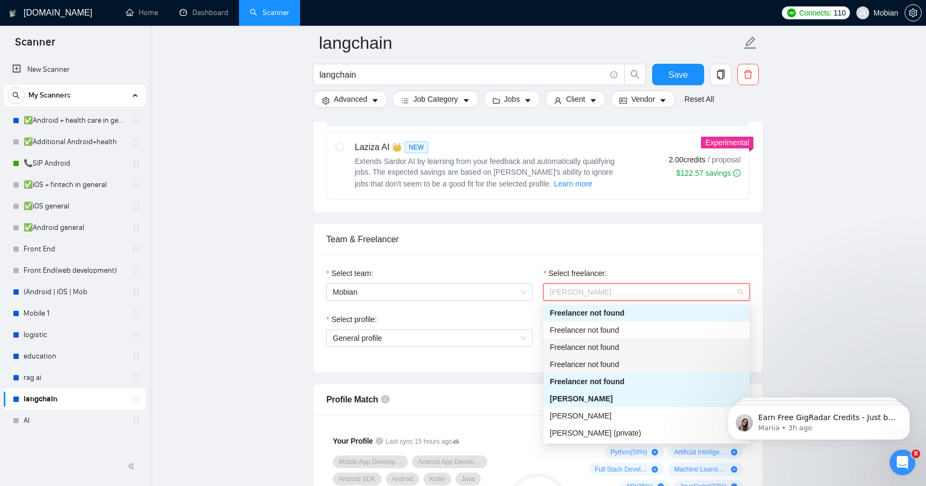
click at [622, 381] on div "Freelancer not found" at bounding box center [647, 382] width 194 height 12
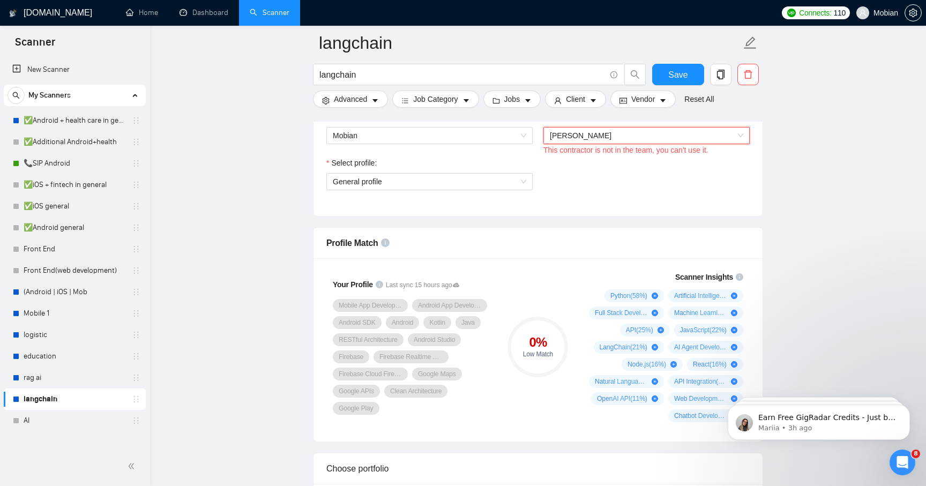
scroll to position [591, 0]
click at [639, 141] on span "[PERSON_NAME]" at bounding box center [647, 137] width 194 height 16
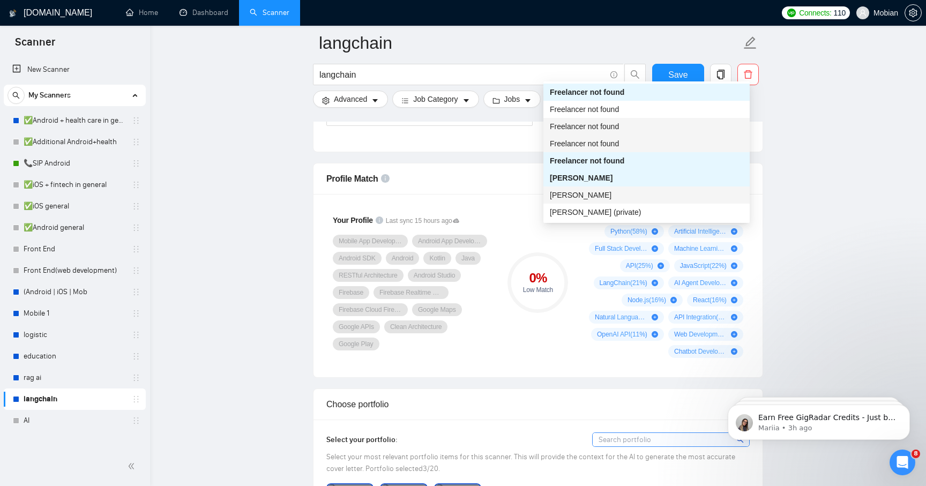
scroll to position [69, 0]
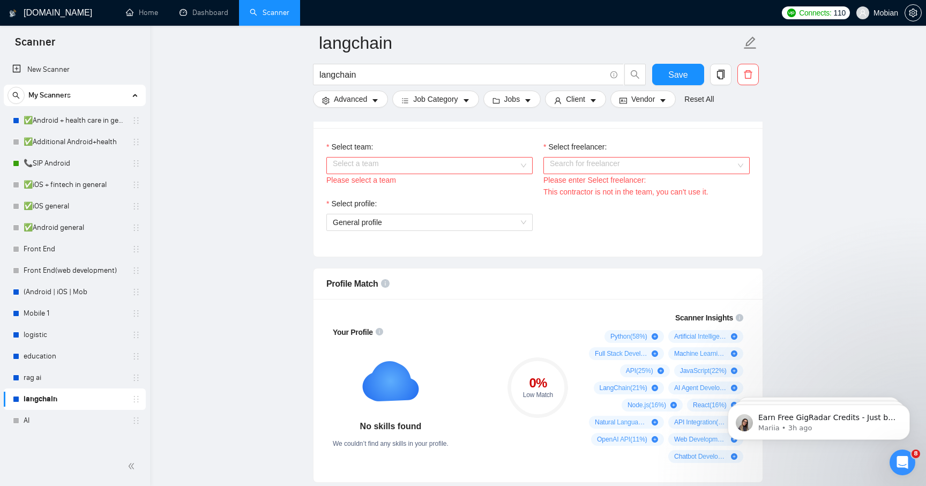
scroll to position [560, 0]
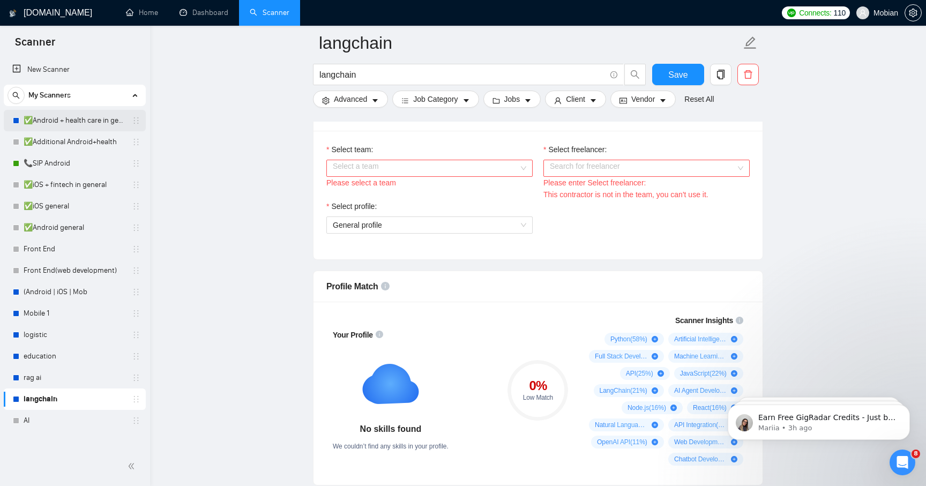
click at [81, 122] on link "✅Android + health care in general" at bounding box center [75, 120] width 102 height 21
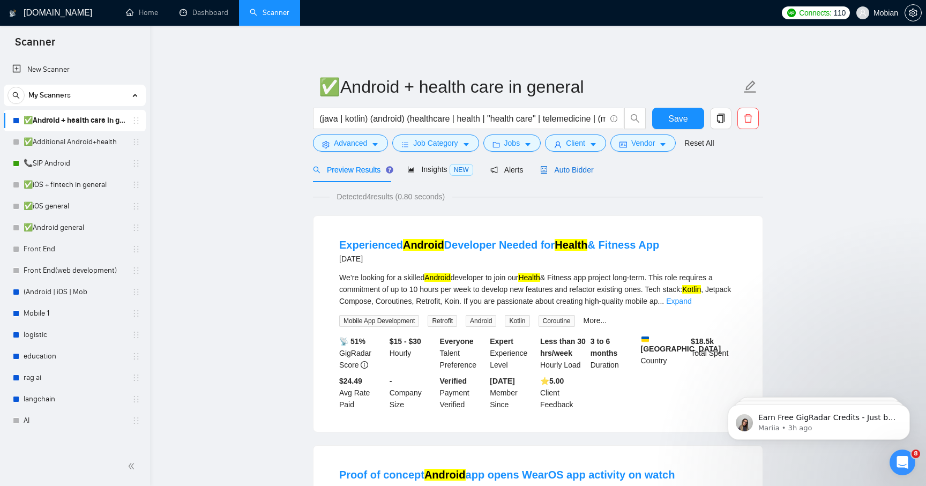
click at [553, 170] on span "Auto Bidder" at bounding box center [566, 170] width 53 height 9
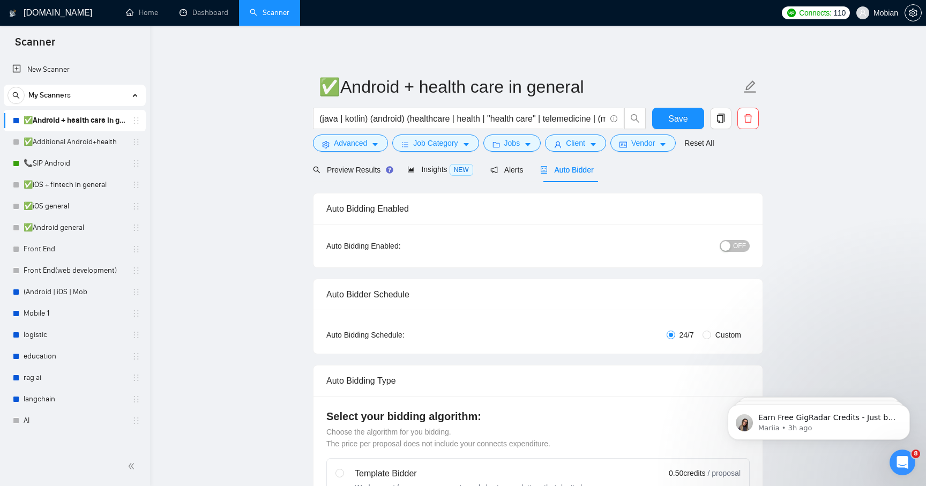
checkbox input "true"
click at [97, 160] on link "📞SIP Android" at bounding box center [75, 163] width 102 height 21
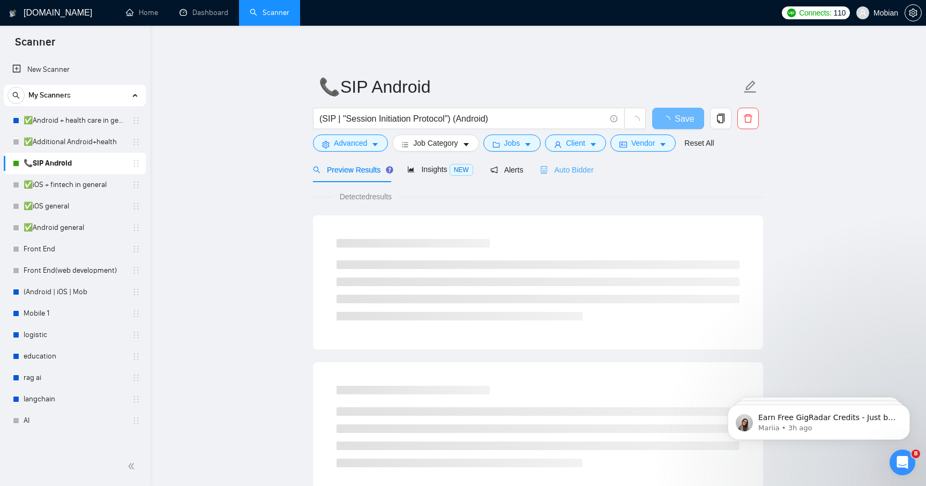
click at [584, 176] on div "Auto Bidder" at bounding box center [566, 169] width 53 height 25
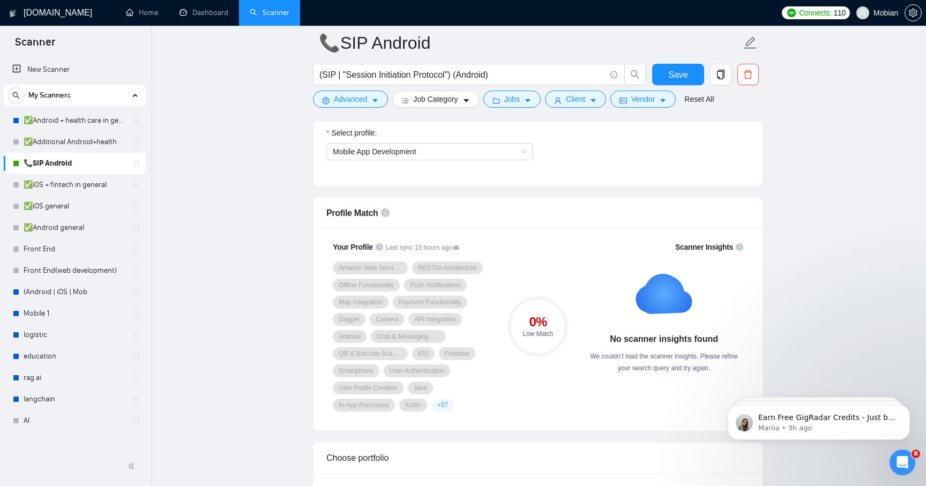
scroll to position [726, 0]
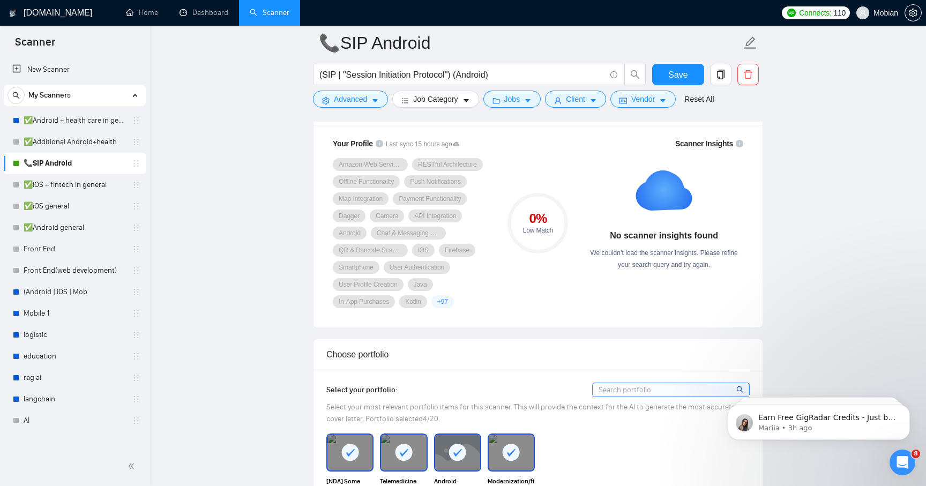
click at [448, 302] on span "+ 97" at bounding box center [443, 302] width 11 height 9
click at [411, 219] on div "API Integration" at bounding box center [436, 216] width 54 height 13
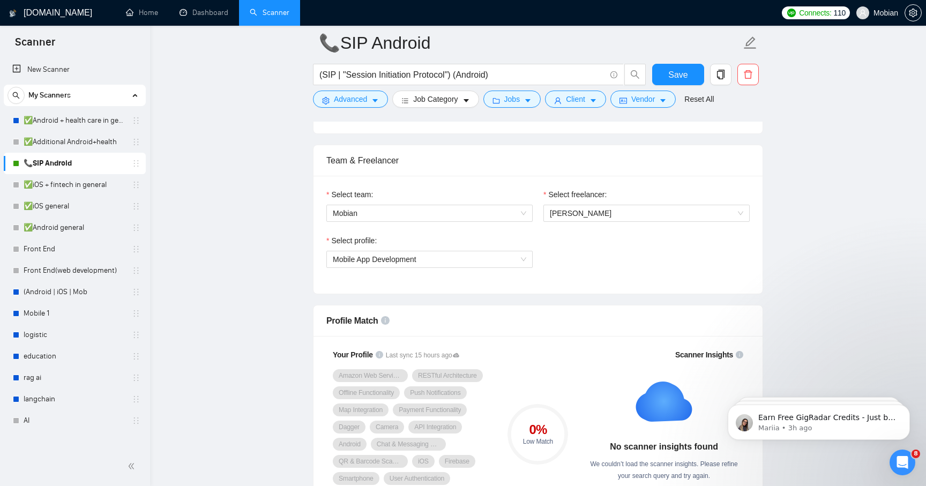
scroll to position [513, 0]
click at [465, 255] on span "Mobile App Development" at bounding box center [430, 261] width 194 height 16
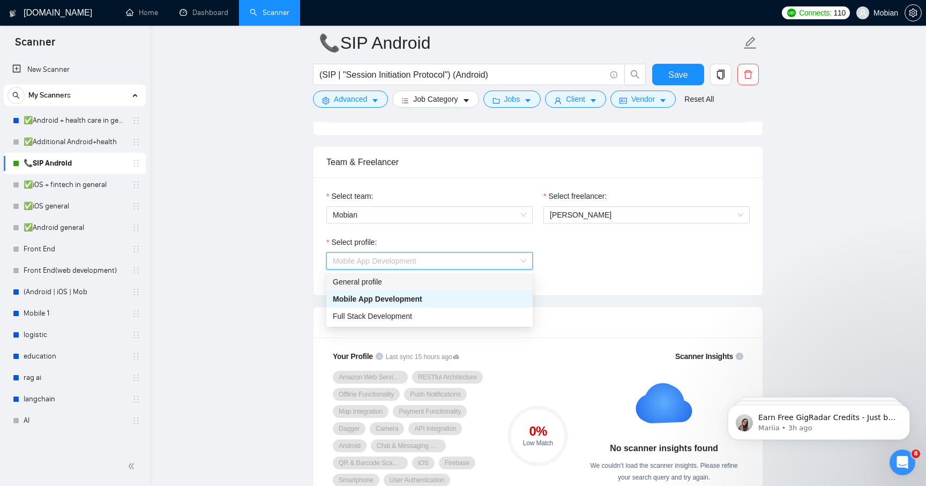
click at [453, 284] on div "General profile" at bounding box center [430, 282] width 194 height 12
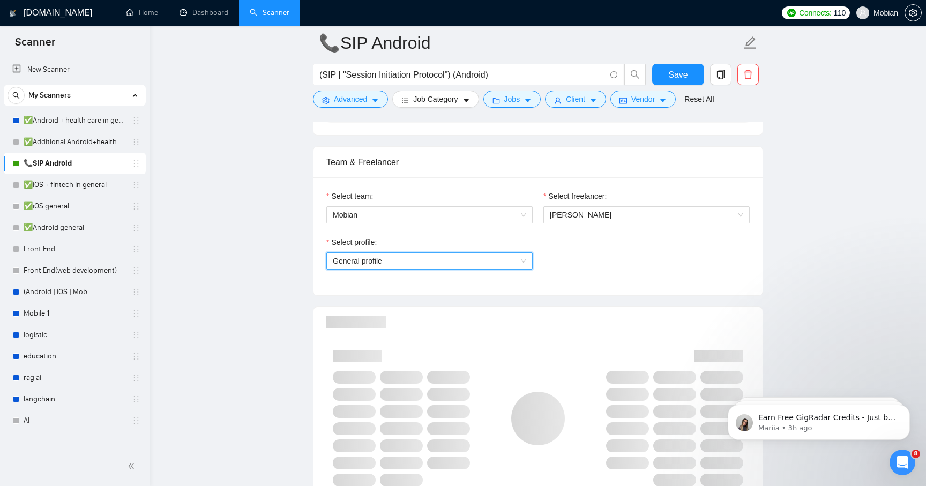
click at [461, 266] on span "General profile" at bounding box center [430, 261] width 194 height 16
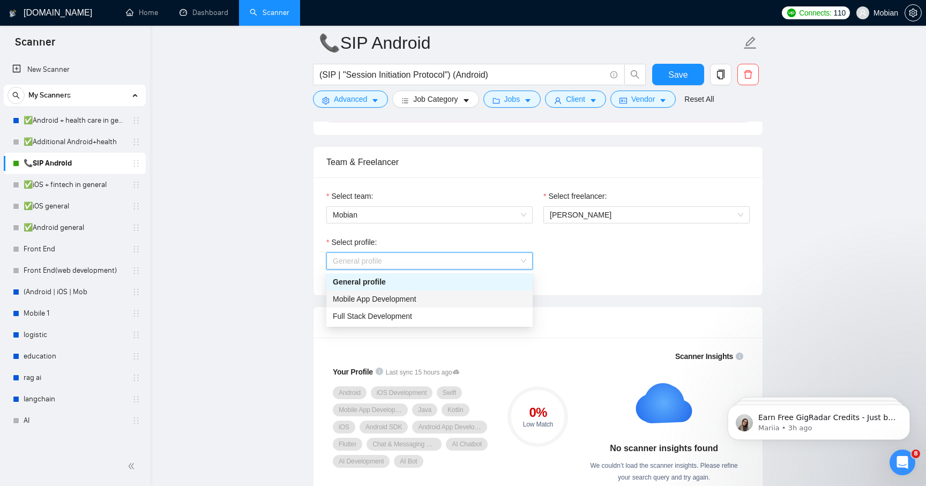
click at [451, 294] on div "Mobile App Development" at bounding box center [430, 299] width 194 height 12
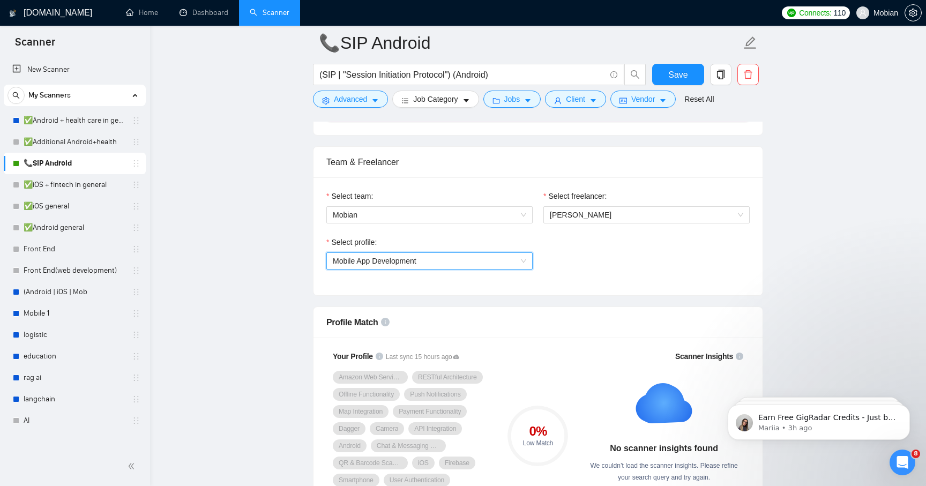
click at [614, 204] on div "Select freelancer:" at bounding box center [647, 198] width 206 height 16
click at [607, 215] on span "[PERSON_NAME]" at bounding box center [581, 215] width 62 height 9
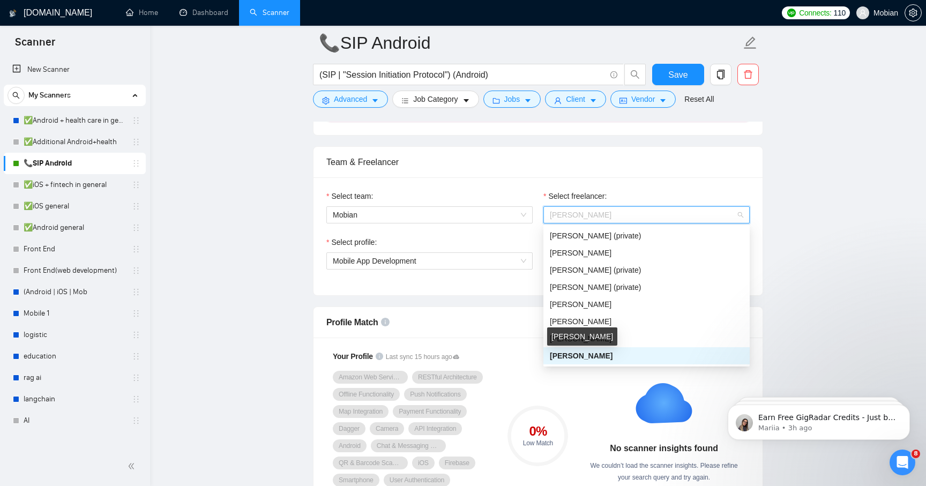
click at [584, 338] on div "[PERSON_NAME]" at bounding box center [582, 337] width 70 height 18
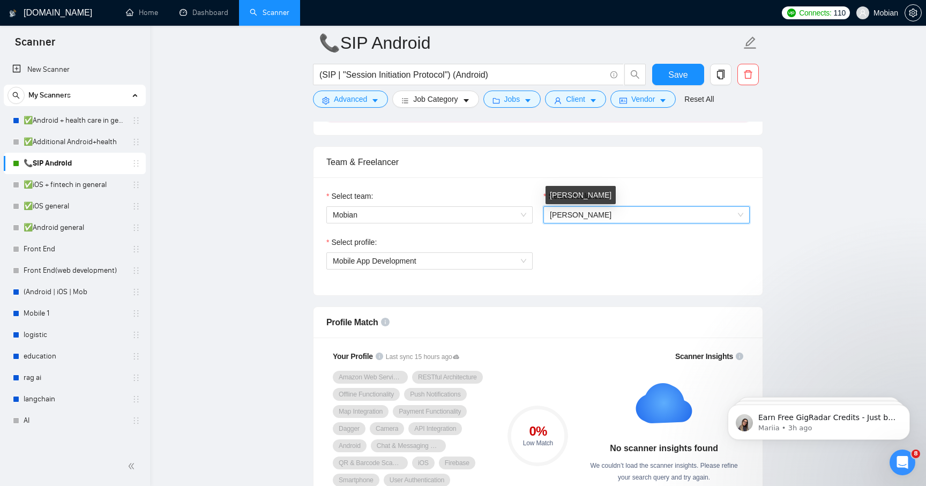
click at [575, 206] on div "[PERSON_NAME]" at bounding box center [581, 198] width 62 height 17
click at [575, 219] on span "[PERSON_NAME]" at bounding box center [647, 215] width 194 height 16
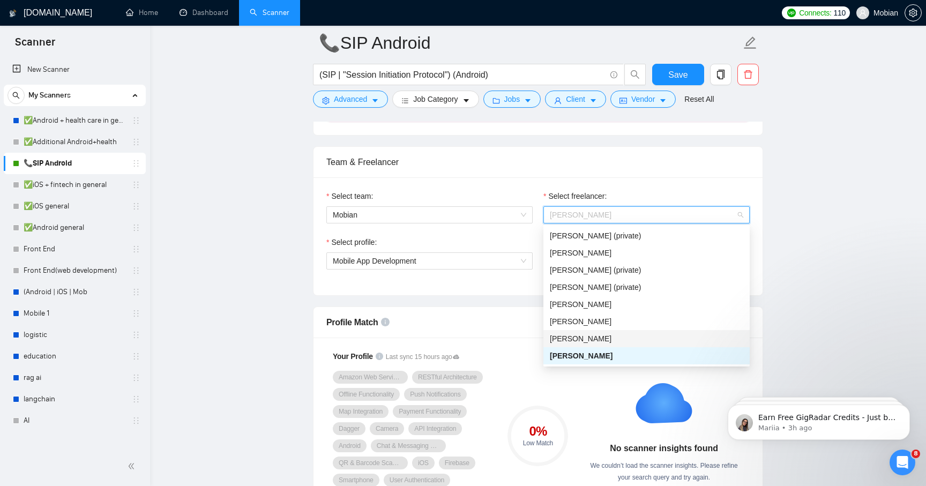
click at [561, 338] on span "[PERSON_NAME]" at bounding box center [581, 339] width 62 height 9
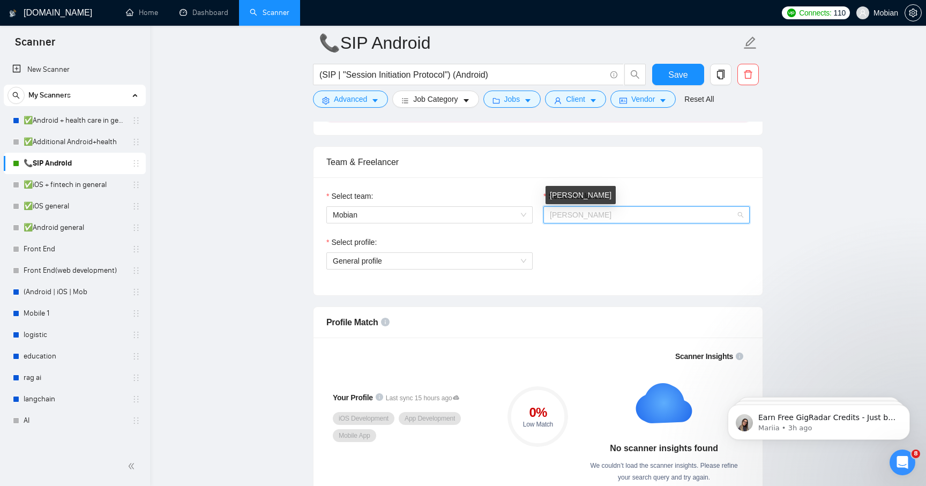
click at [580, 211] on span "[PERSON_NAME]" at bounding box center [581, 215] width 62 height 9
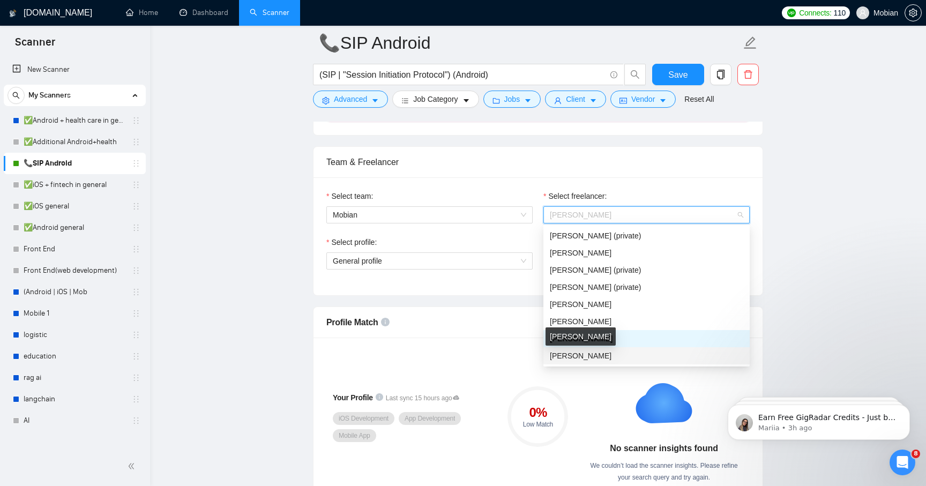
click at [566, 357] on span "[PERSON_NAME]" at bounding box center [581, 356] width 62 height 9
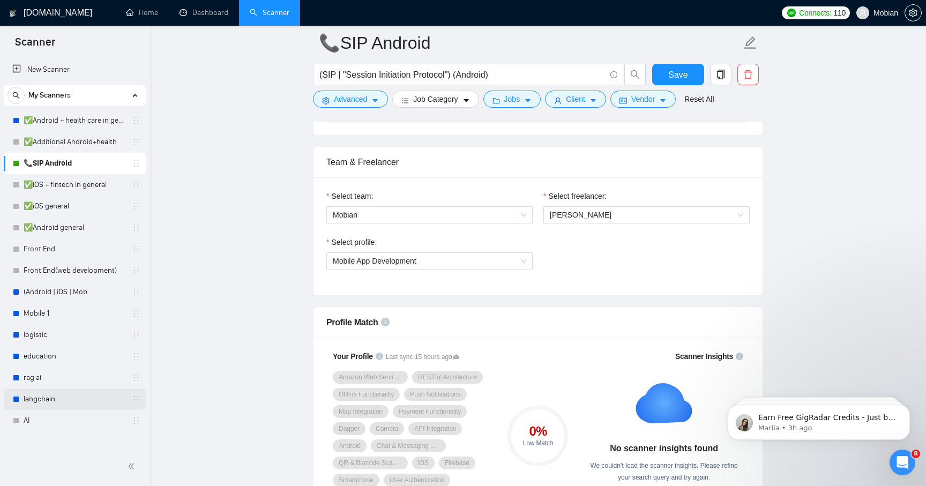
click at [46, 401] on link "langchain" at bounding box center [75, 399] width 102 height 21
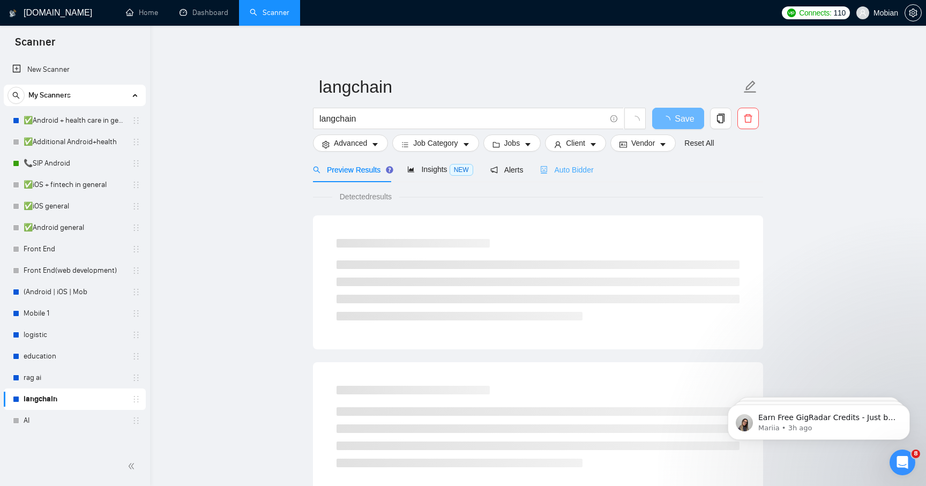
click at [594, 176] on div "Auto Bidder" at bounding box center [566, 169] width 53 height 25
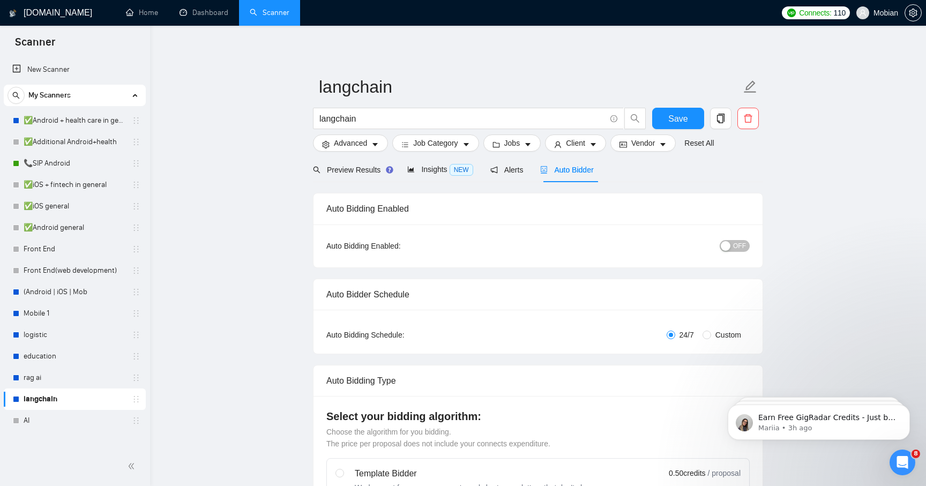
click at [746, 248] on span "OFF" at bounding box center [739, 246] width 13 height 12
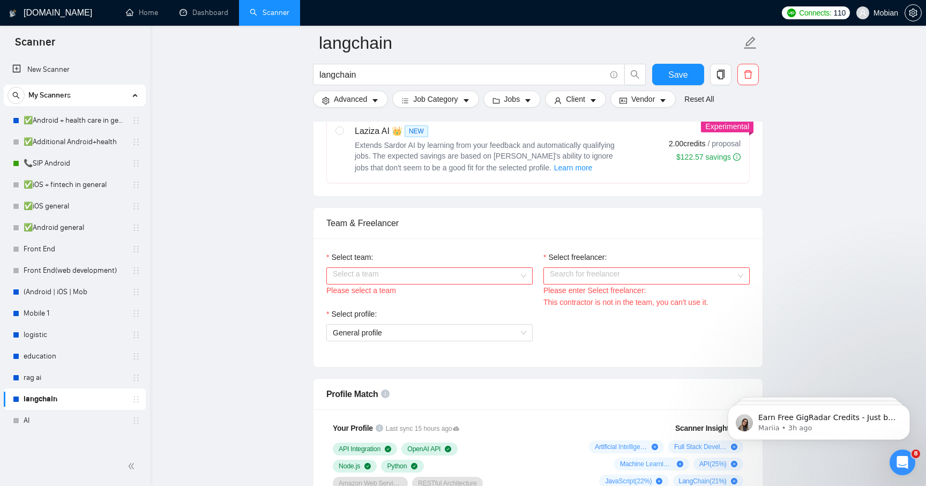
scroll to position [465, 0]
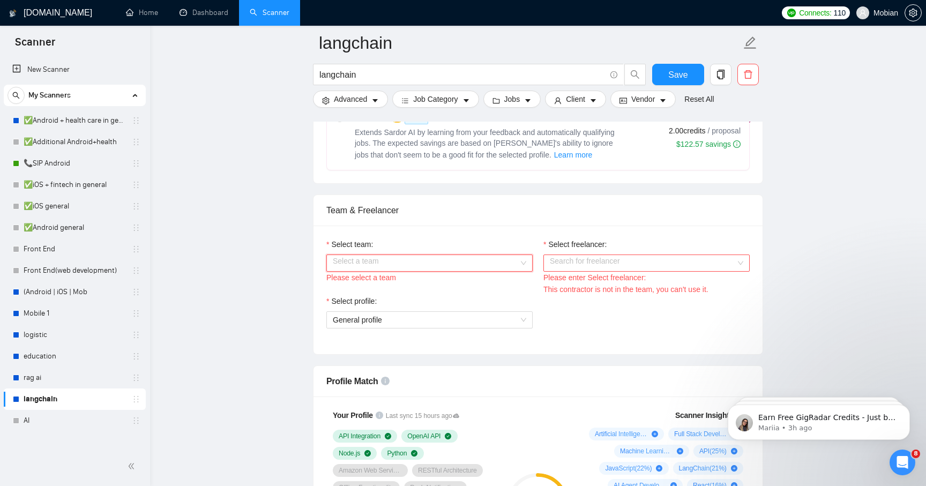
click at [514, 263] on input "Select team:" at bounding box center [426, 263] width 186 height 16
click at [501, 284] on div "Mobian" at bounding box center [430, 284] width 194 height 12
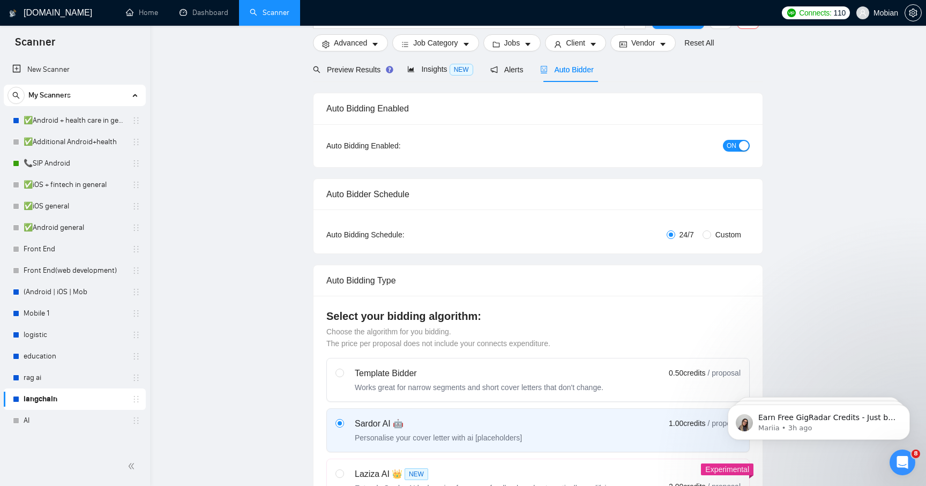
scroll to position [0, 0]
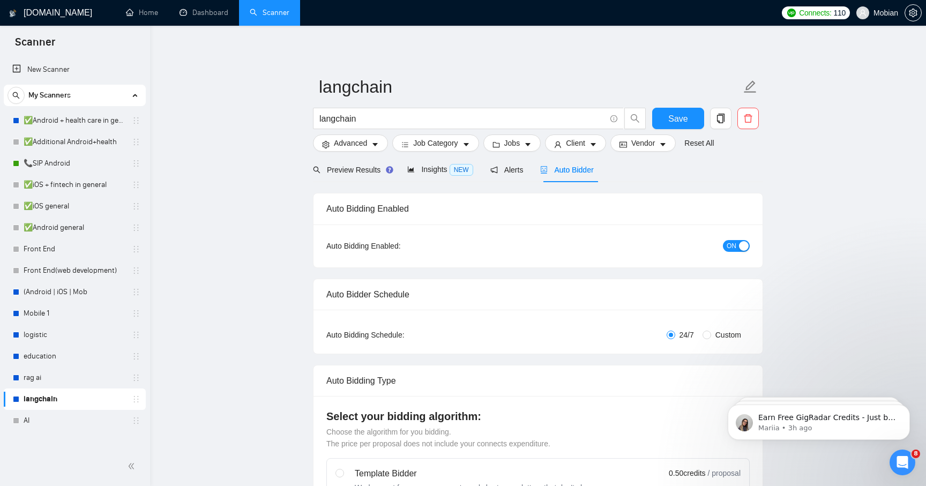
click at [737, 244] on button "ON" at bounding box center [736, 246] width 27 height 12
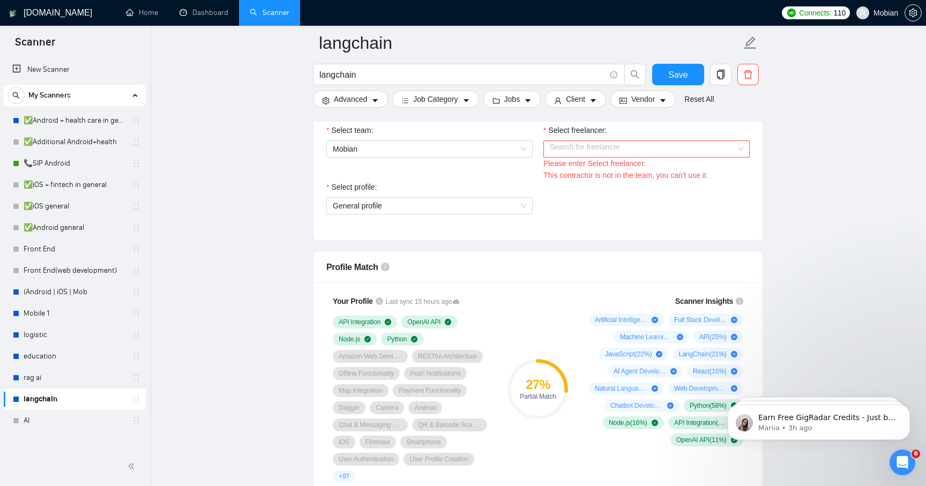
scroll to position [556, 0]
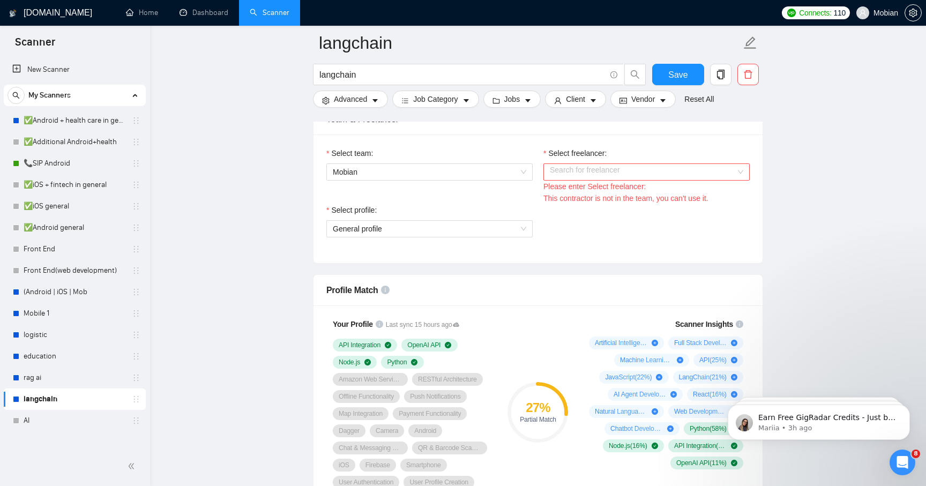
click at [616, 181] on div "Please enter Select freelancer:" at bounding box center [647, 187] width 206 height 12
click at [620, 171] on input "Select freelancer:" at bounding box center [643, 172] width 186 height 16
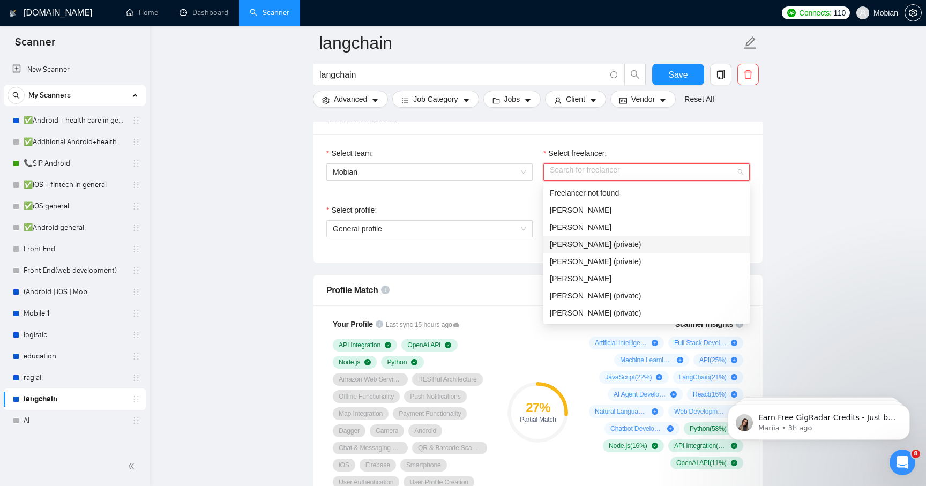
scroll to position [69, 0]
click at [592, 318] on div "[PERSON_NAME]" at bounding box center [647, 313] width 194 height 12
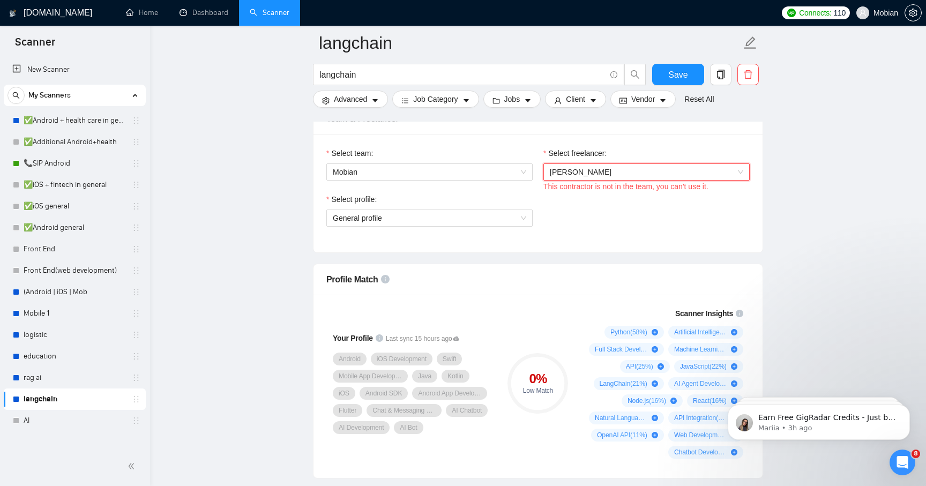
click at [506, 191] on div "Select team: Mobian" at bounding box center [429, 170] width 217 height 46
click at [695, 189] on div "This contractor is not in the team, you can't use it." at bounding box center [647, 187] width 206 height 12
click at [695, 187] on div "This contractor is not in the team, you can't use it." at bounding box center [647, 187] width 206 height 12
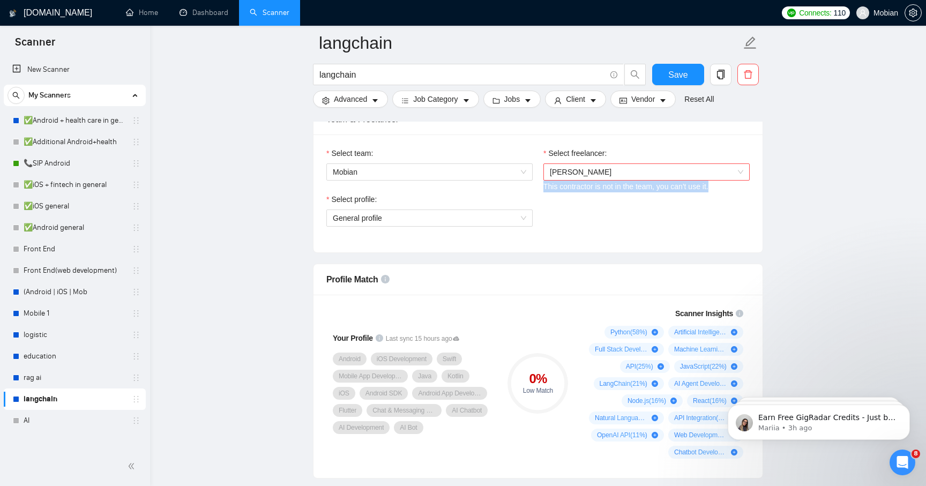
click at [695, 187] on div "This contractor is not in the team, you can't use it." at bounding box center [647, 187] width 206 height 12
click at [152, 17] on link "Home" at bounding box center [142, 12] width 32 height 9
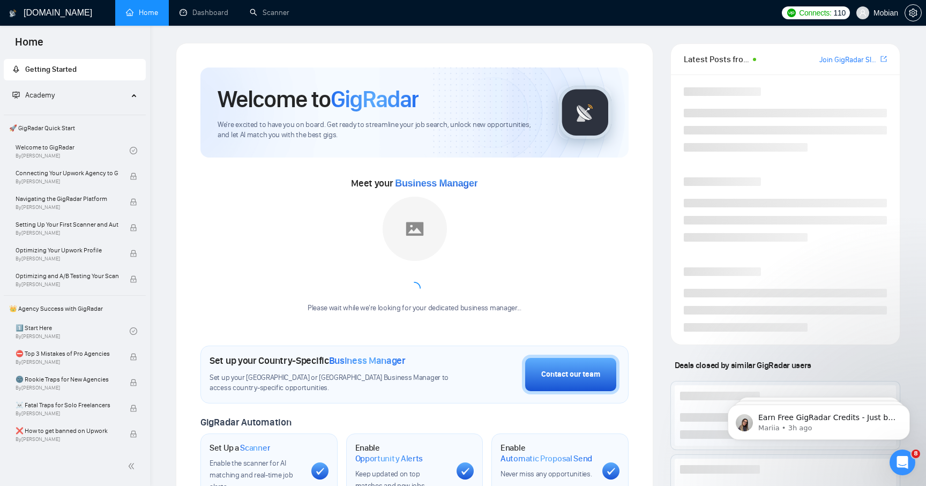
click at [887, 4] on span "Mobian" at bounding box center [877, 13] width 55 height 34
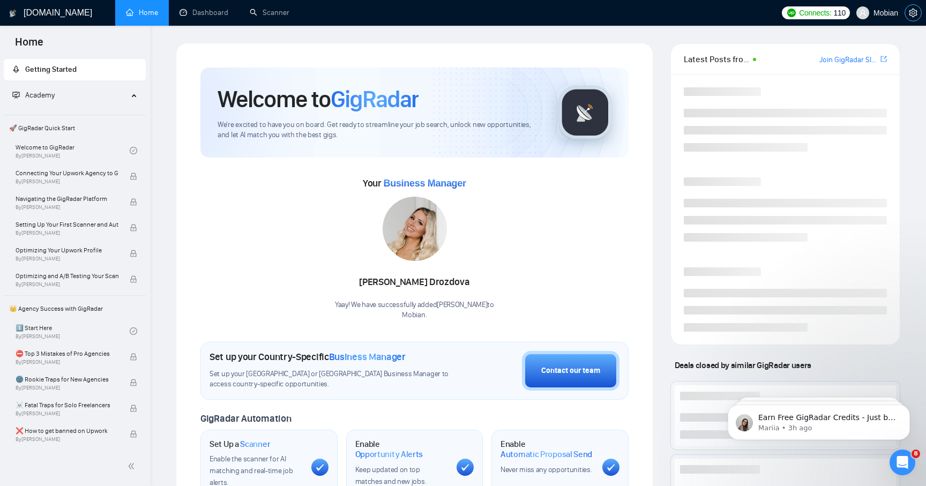
click at [910, 11] on icon "setting" at bounding box center [913, 13] width 8 height 9
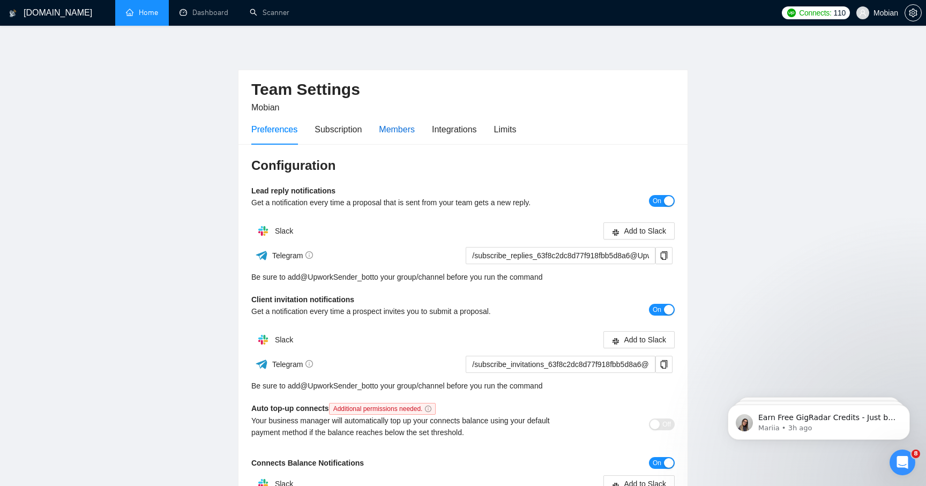
click at [405, 136] on div "Members" at bounding box center [397, 129] width 36 height 13
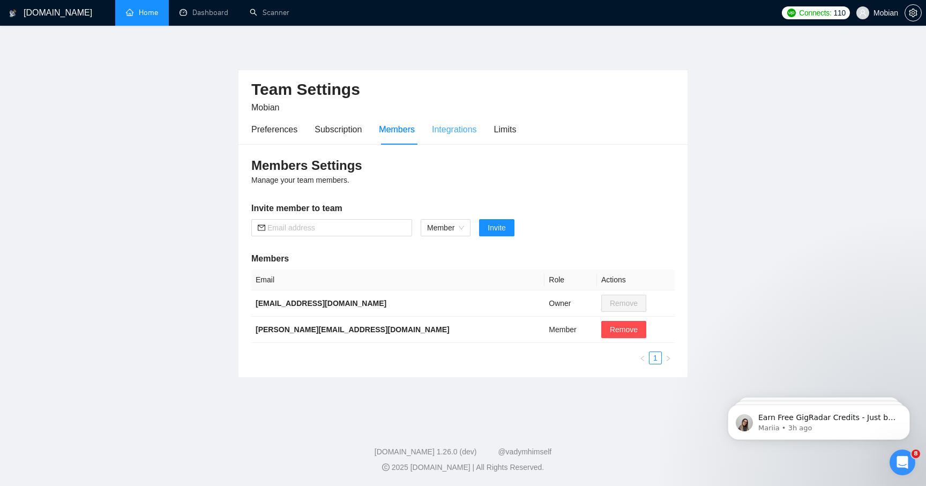
click at [453, 122] on div "Integrations" at bounding box center [454, 129] width 45 height 31
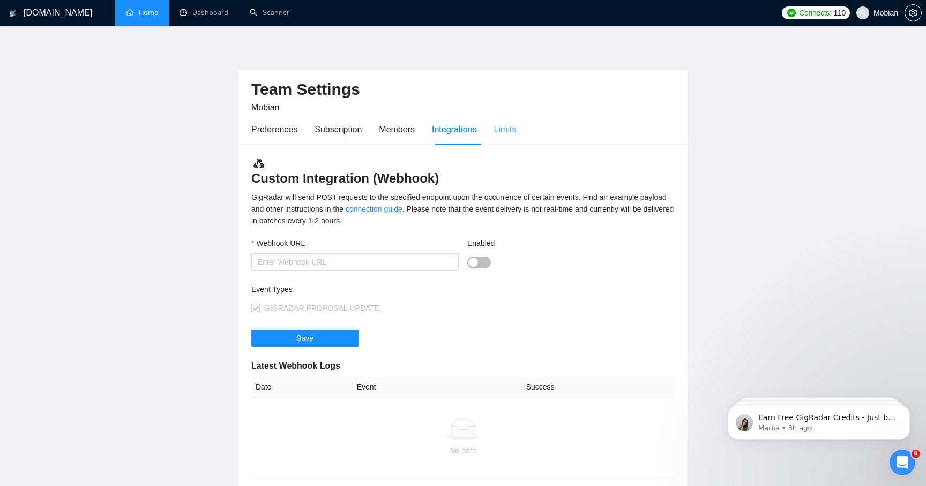
click at [513, 140] on div "Limits" at bounding box center [505, 129] width 23 height 31
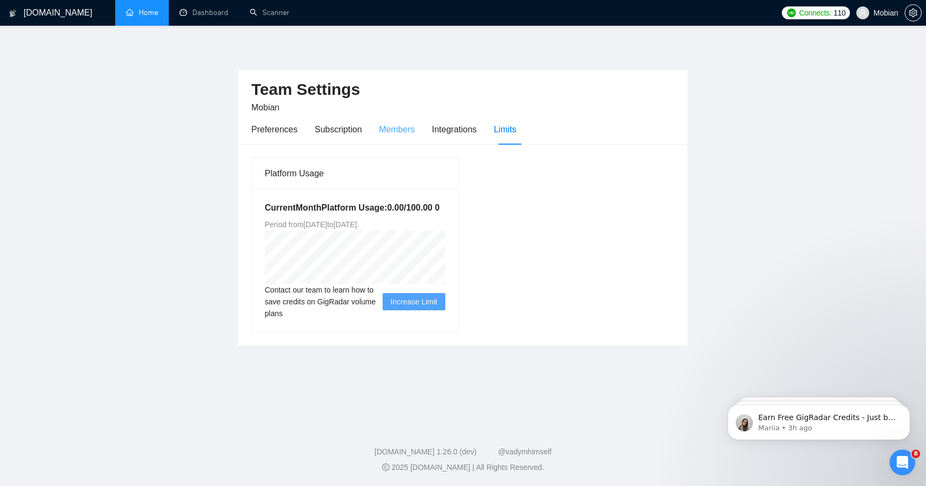
click at [400, 141] on div "Members" at bounding box center [397, 129] width 36 height 31
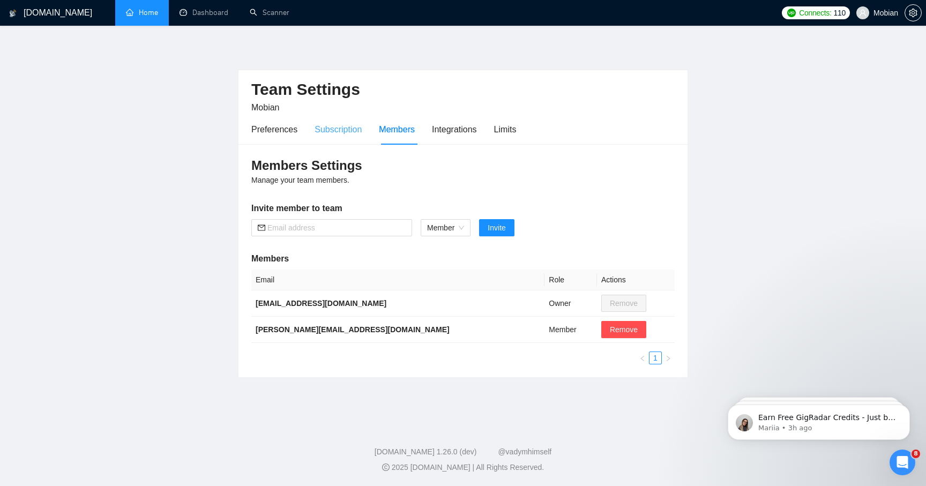
click at [343, 137] on div "Subscription" at bounding box center [338, 129] width 47 height 31
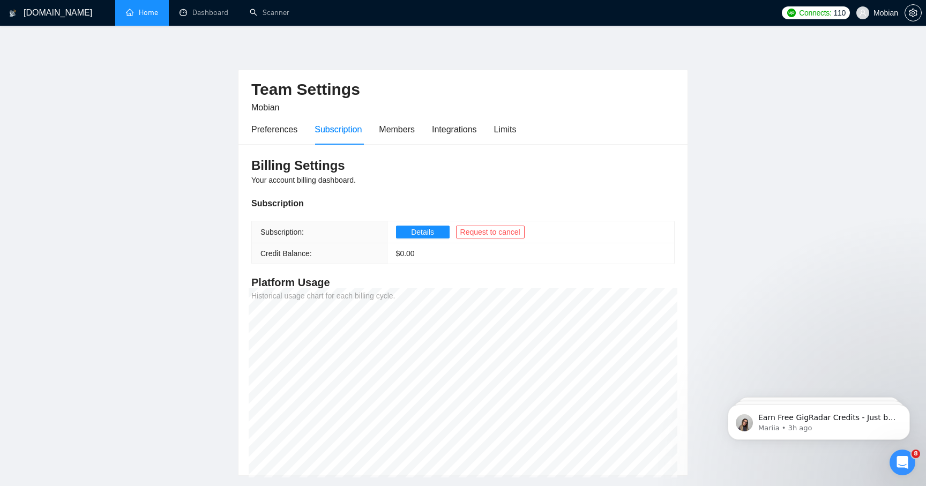
click at [414, 191] on div "Billing Settings Your account billing dashboard. Subscription Subscription: Det…" at bounding box center [463, 310] width 449 height 332
click at [411, 232] on span "Details" at bounding box center [422, 232] width 23 height 12
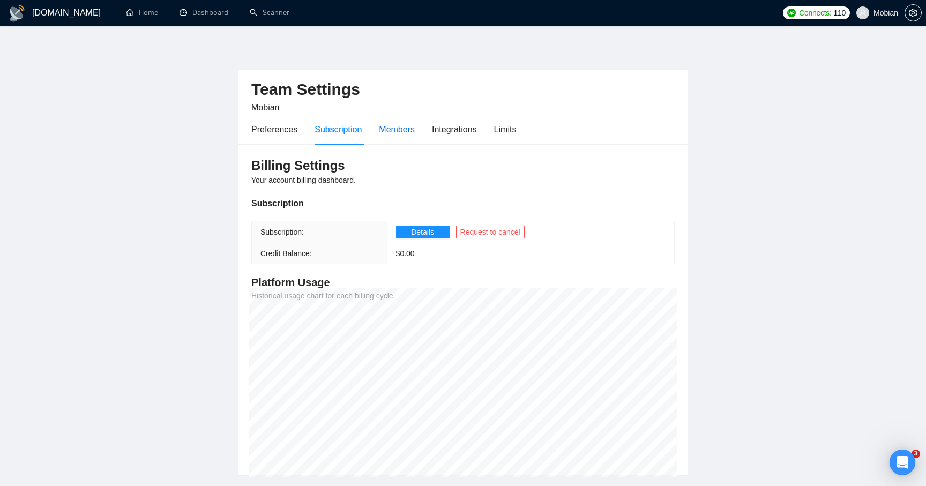
click at [403, 129] on div "Members" at bounding box center [397, 129] width 36 height 13
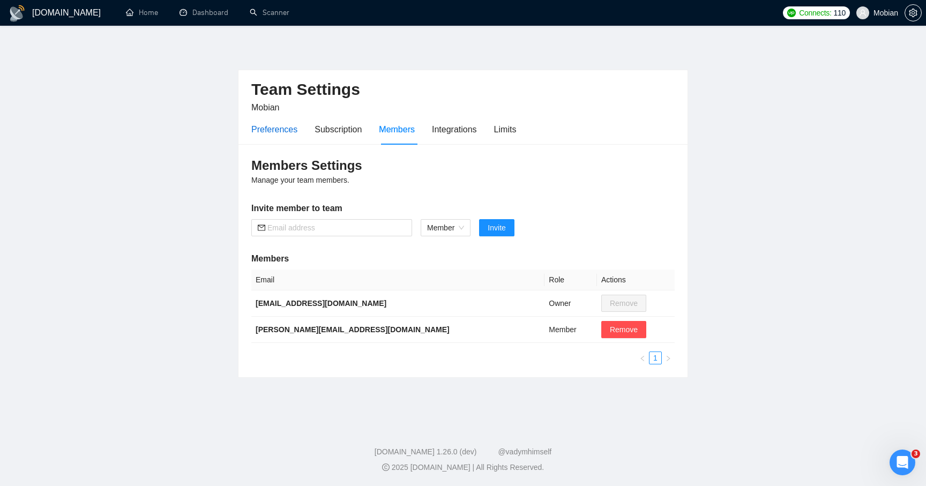
click at [281, 124] on div "Preferences" at bounding box center [274, 129] width 46 height 13
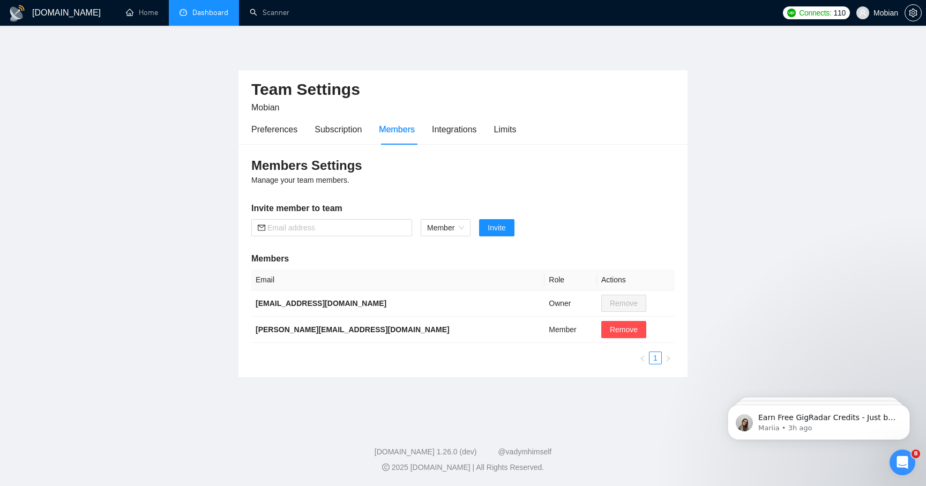
click at [212, 17] on link "Dashboard" at bounding box center [204, 12] width 49 height 9
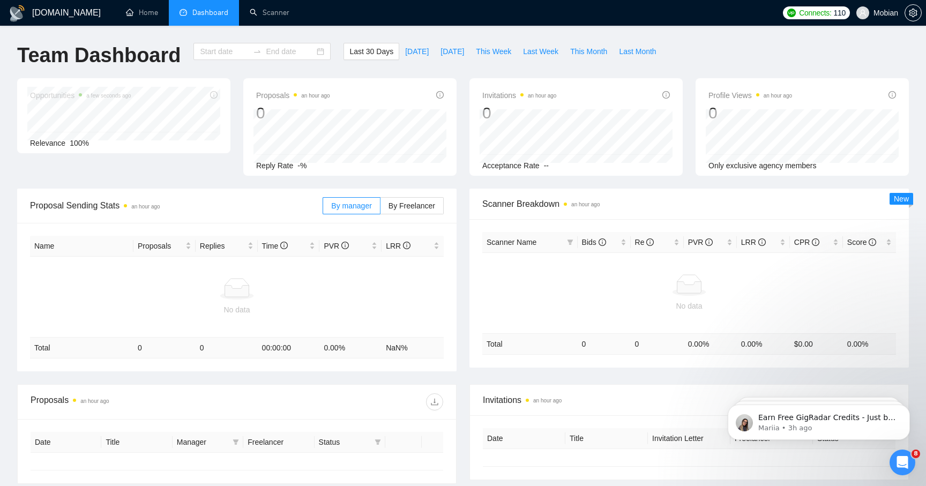
type input "[DATE]"
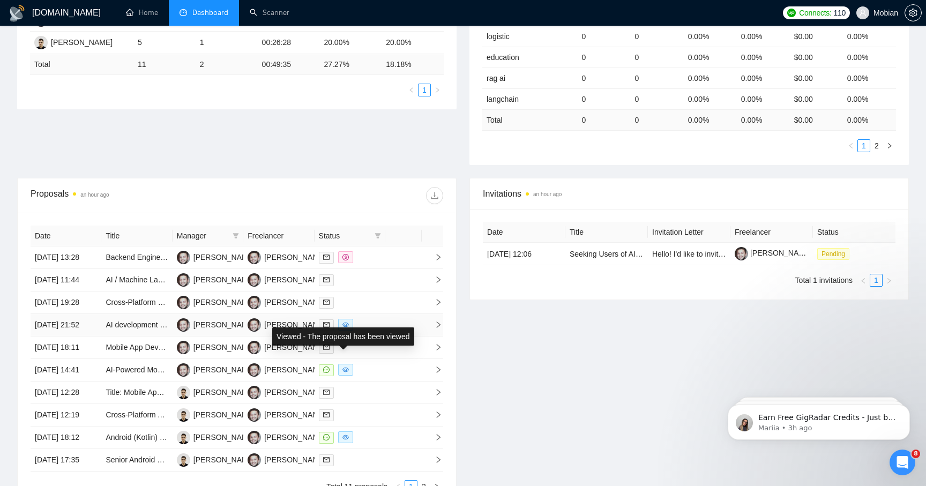
scroll to position [412, 0]
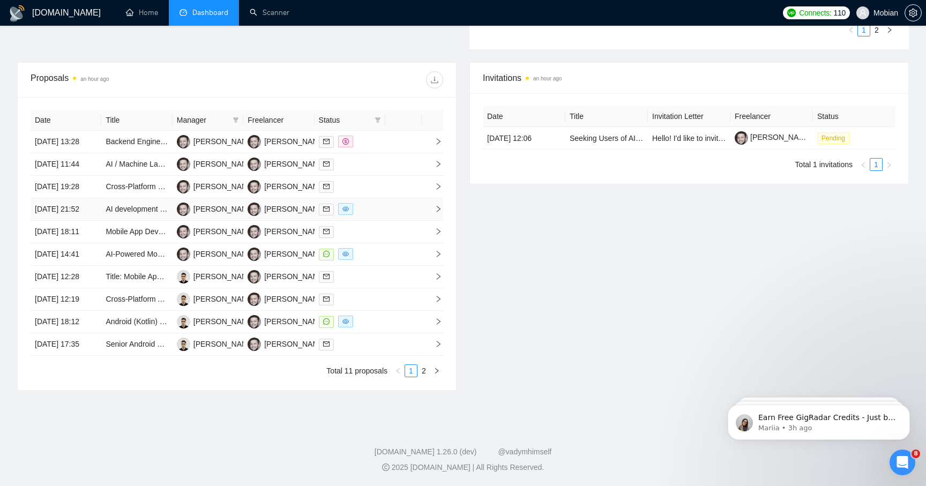
click at [367, 203] on div at bounding box center [350, 209] width 62 height 12
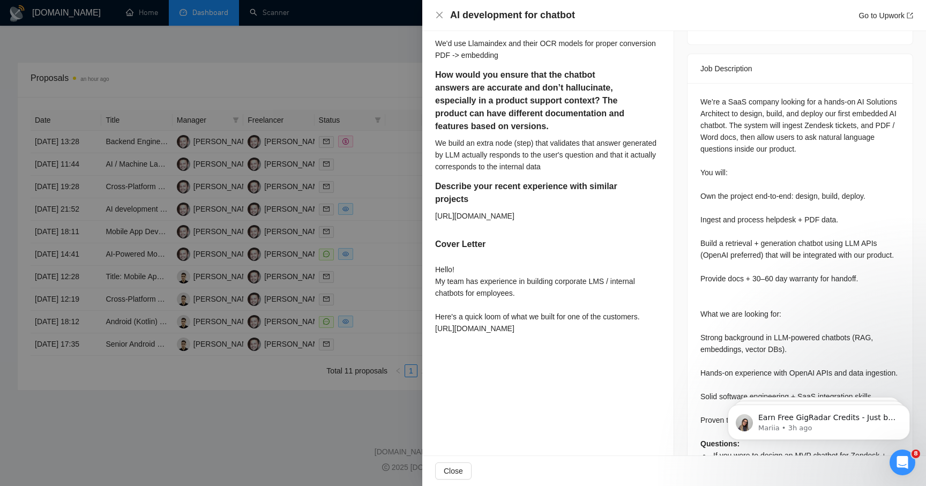
scroll to position [466, 0]
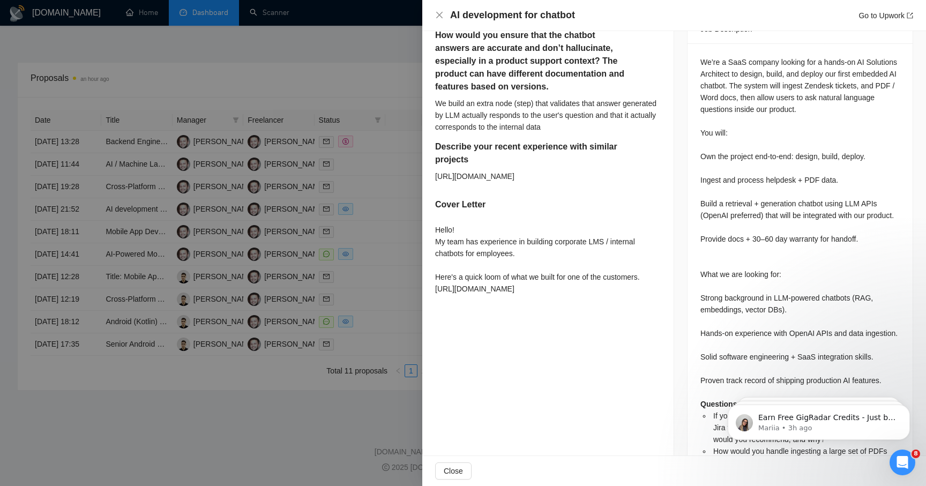
click at [302, 305] on div at bounding box center [463, 243] width 926 height 486
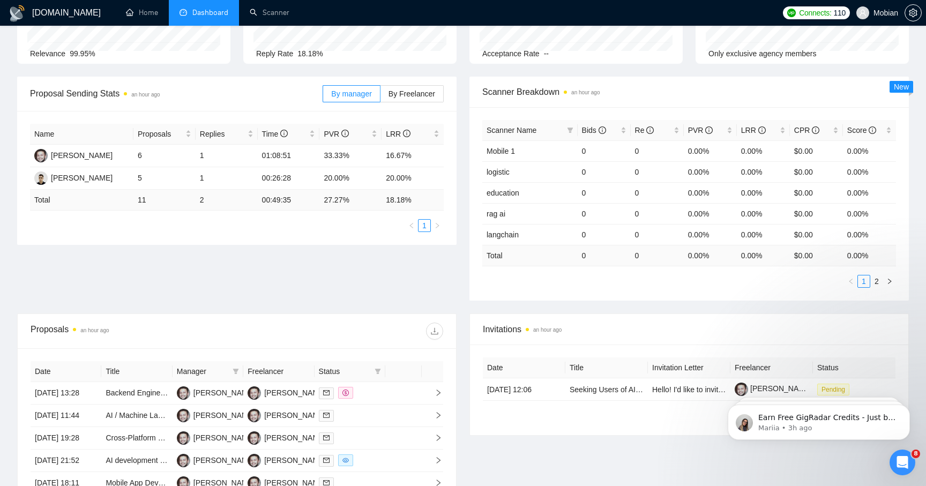
scroll to position [85, 0]
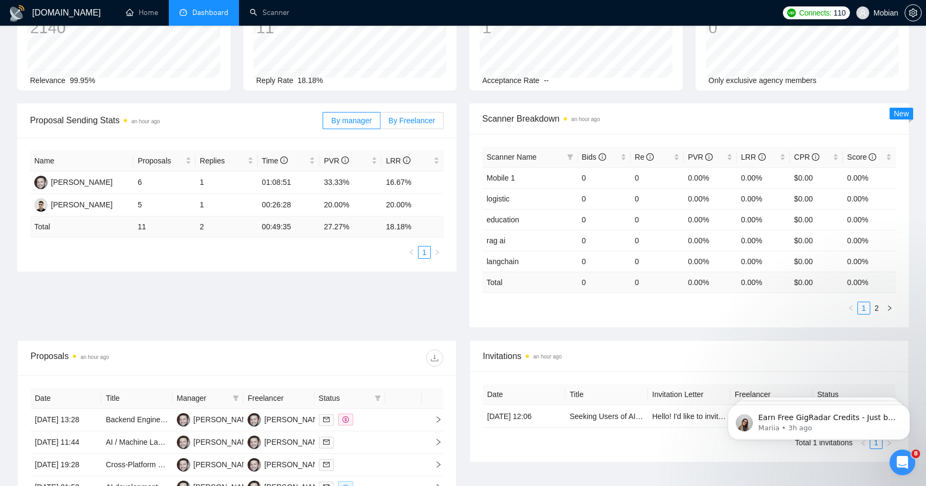
click at [411, 123] on span "By Freelancer" at bounding box center [412, 120] width 47 height 9
click at [381, 123] on input "By Freelancer" at bounding box center [381, 123] width 0 height 0
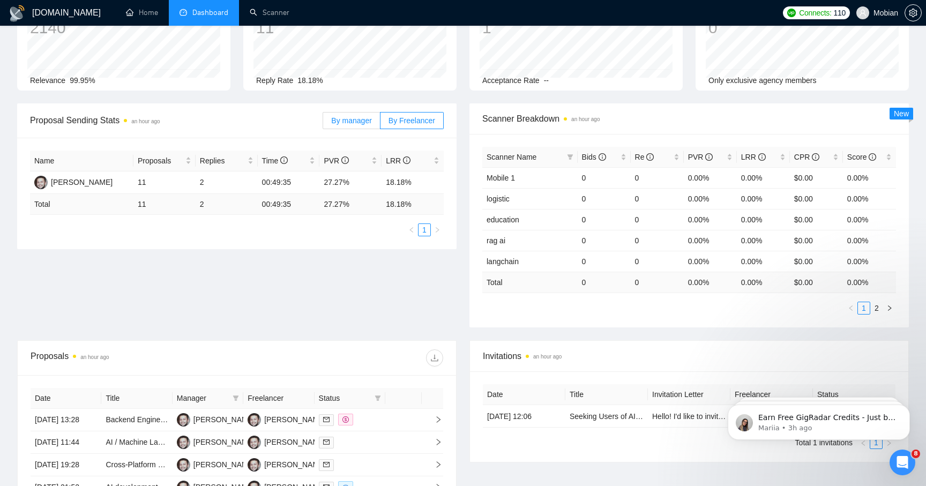
click at [371, 127] on label "By manager" at bounding box center [351, 120] width 57 height 17
click at [323, 123] on input "By manager" at bounding box center [323, 123] width 0 height 0
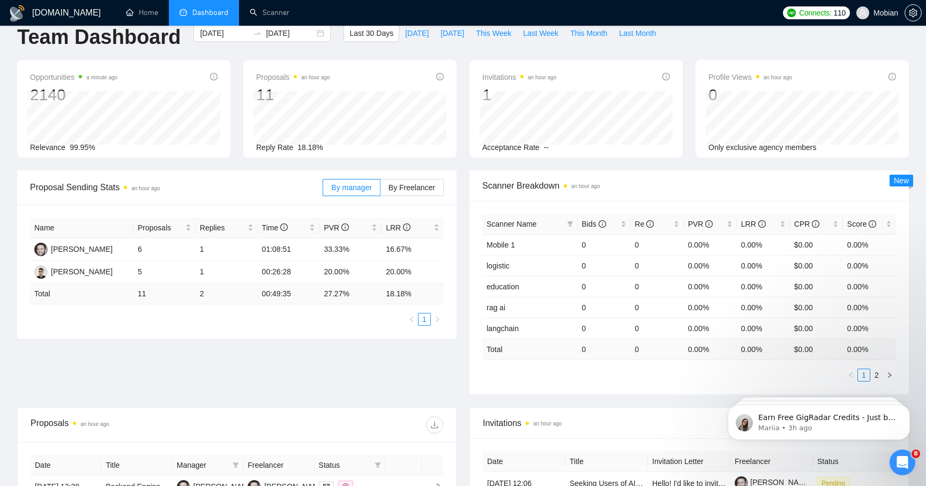
scroll to position [0, 0]
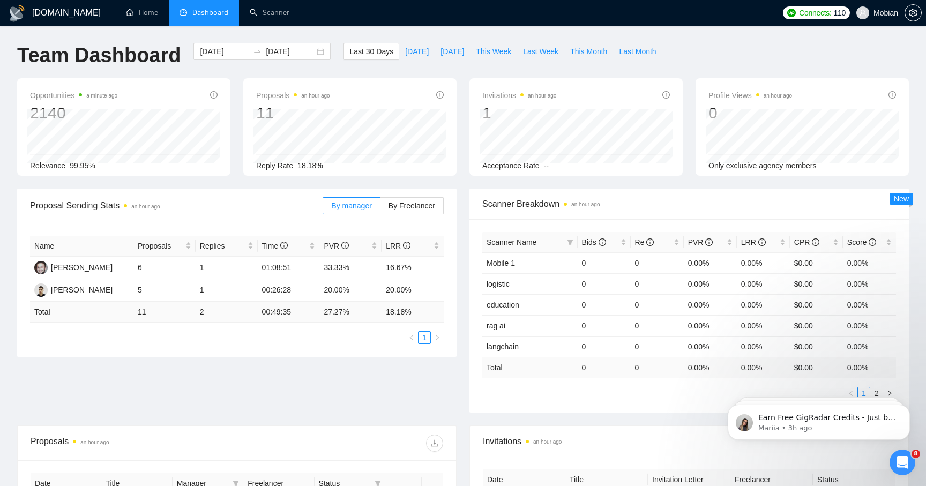
click at [151, 28] on div "GigRadar.io Home Dashboard Scanner Connects: 110 Mobian Team Dashboard 2025-07-…" at bounding box center [463, 425] width 926 height 850
click at [149, 17] on link "Home" at bounding box center [142, 12] width 32 height 9
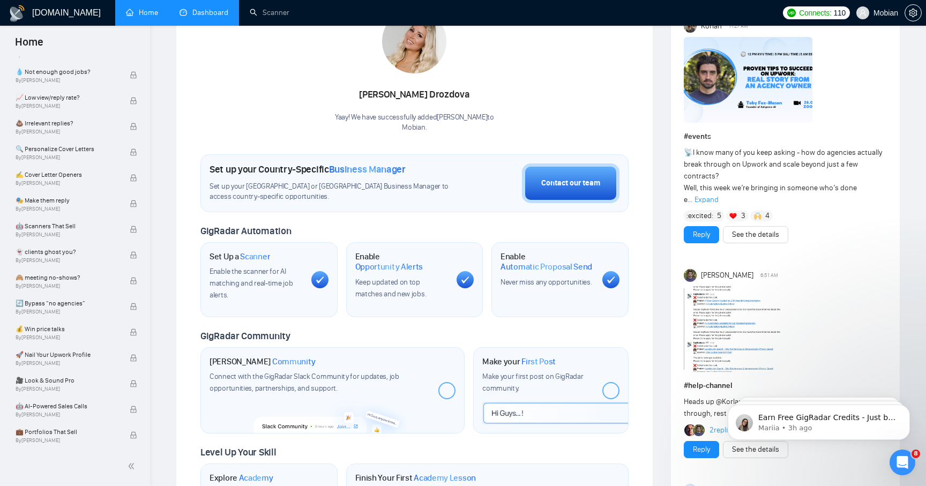
scroll to position [222, 0]
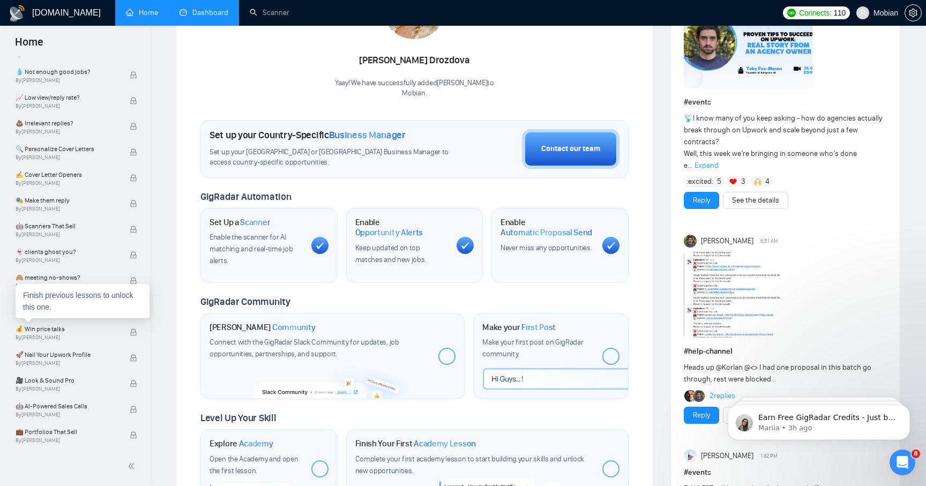
click at [82, 309] on div "Finish previous lessons to unlock this one." at bounding box center [83, 301] width 134 height 34
click at [27, 308] on span "🔄 Bypass “no agencies”" at bounding box center [67, 303] width 103 height 11
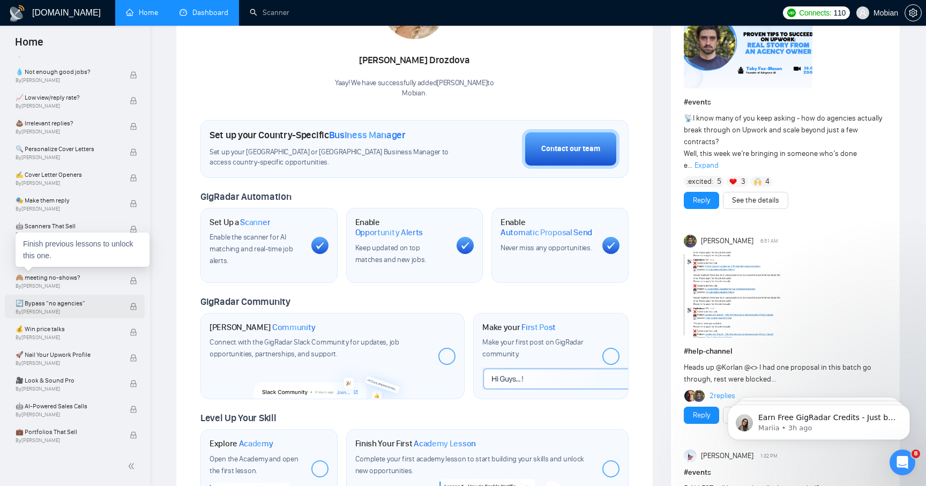
click at [47, 304] on span "🔄 Bypass “no agencies”" at bounding box center [67, 303] width 103 height 11
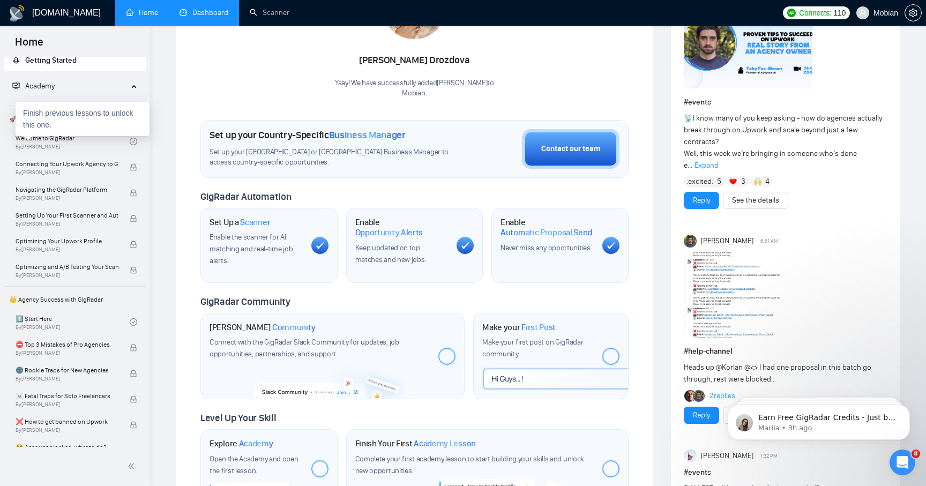
scroll to position [0, 0]
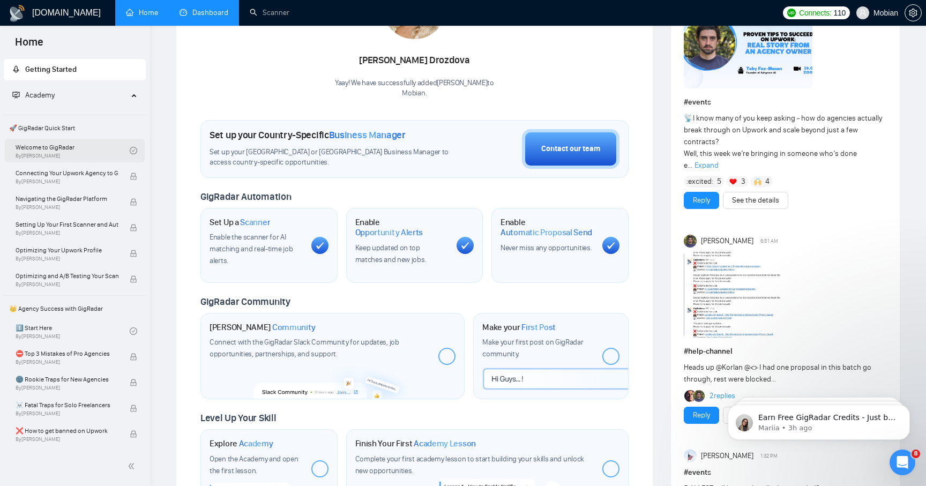
click at [79, 149] on link "Welcome to GigRadar By Vlad Timinsky" at bounding box center [73, 151] width 114 height 24
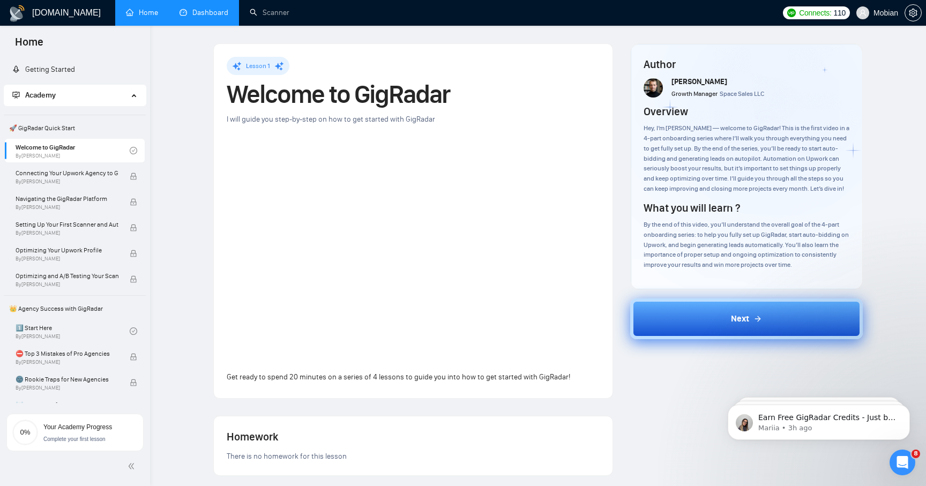
click at [677, 331] on button "Next" at bounding box center [747, 319] width 233 height 41
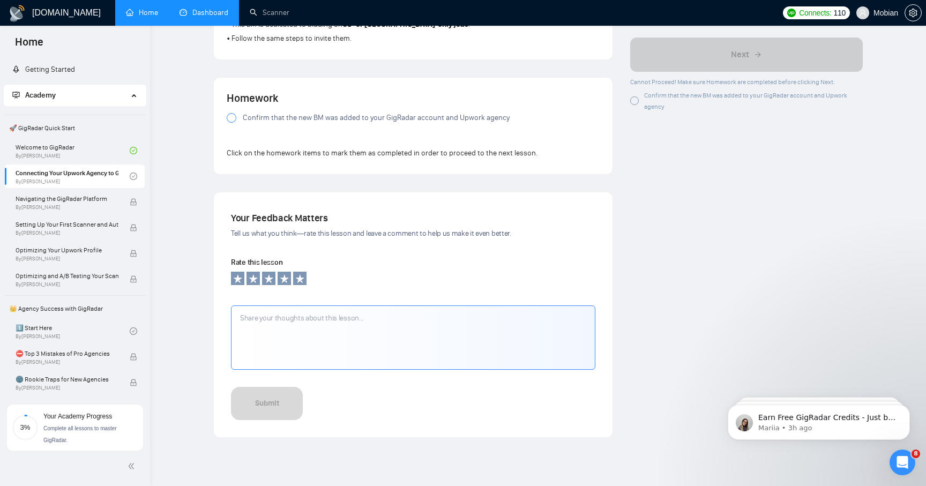
scroll to position [650, 0]
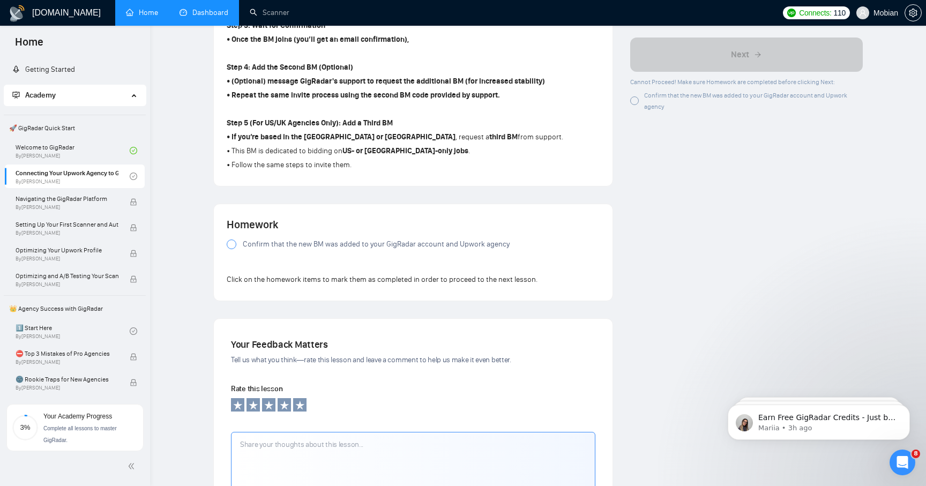
click at [466, 250] on span "Confirm that the new BM was added to your GigRadar account and Upwork agency" at bounding box center [376, 245] width 267 height 12
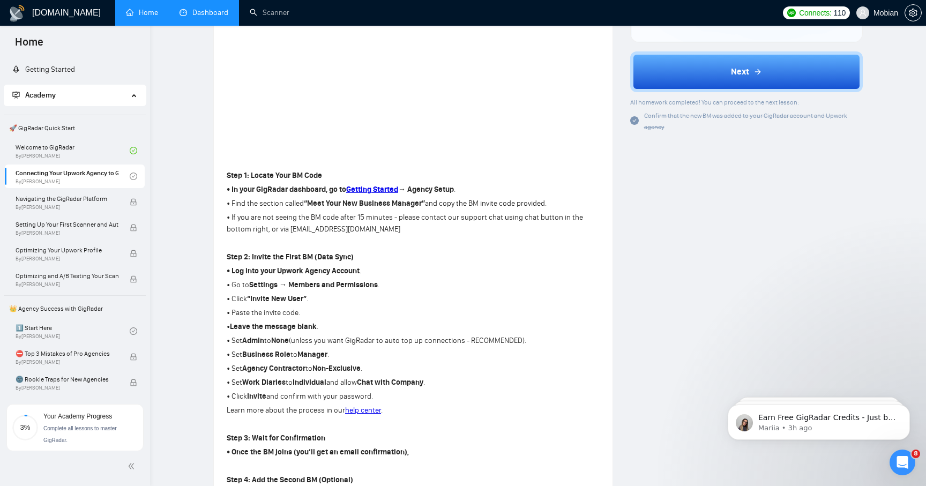
scroll to position [207, 0]
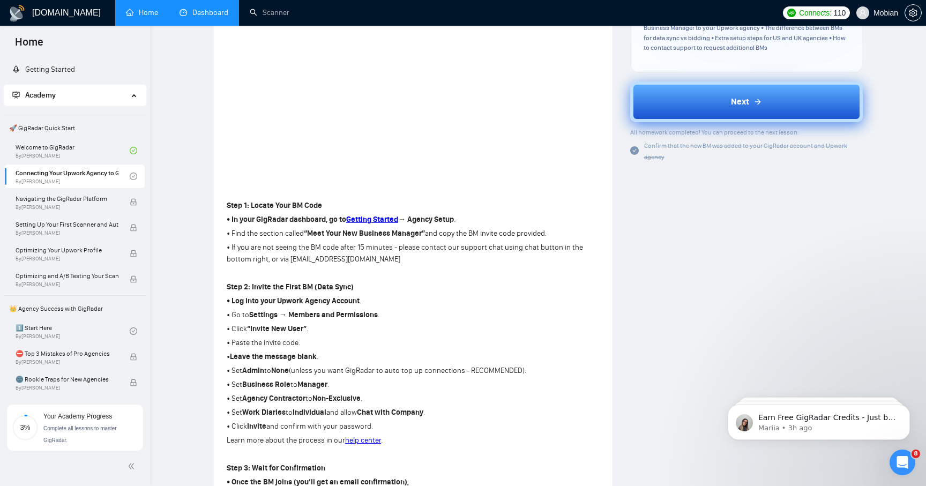
click at [681, 81] on button "Next" at bounding box center [747, 101] width 233 height 41
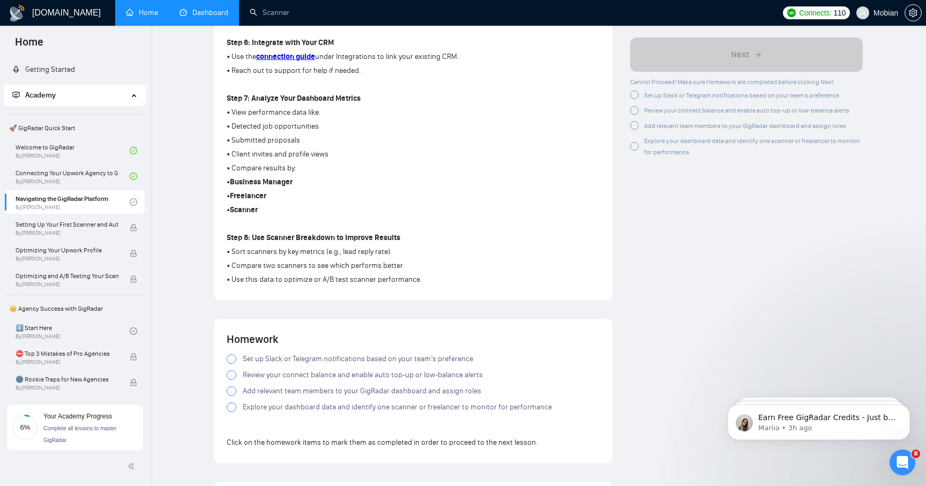
scroll to position [709, 0]
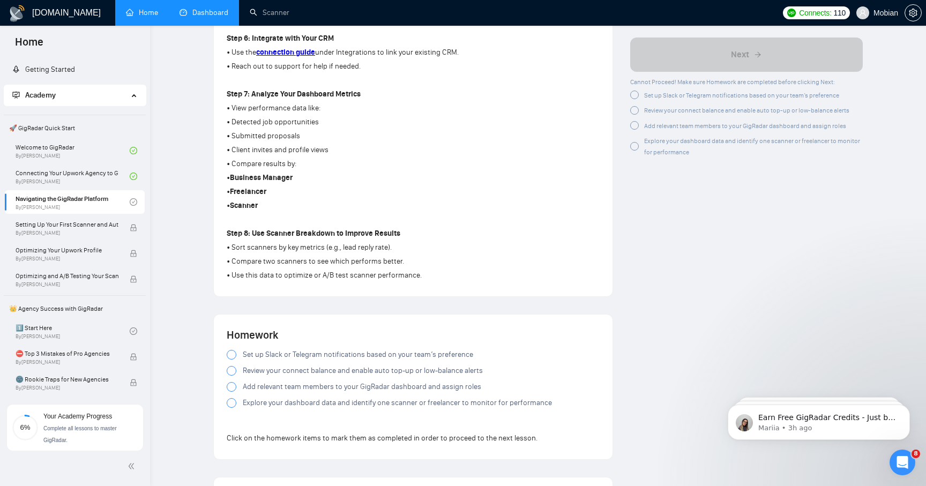
click at [463, 360] on span "Set up Slack or Telegram notifications based on your team’s preference" at bounding box center [358, 355] width 231 height 12
click at [454, 373] on span "Review your connect balance and enable auto top-up or low-balance alerts" at bounding box center [363, 371] width 240 height 12
click at [449, 377] on span "Review your connect balance and enable auto top-up or low-balance alerts" at bounding box center [363, 371] width 240 height 12
click at [444, 393] on span "Add relevant team members to your GigRadar dashboard and assign roles" at bounding box center [362, 387] width 239 height 12
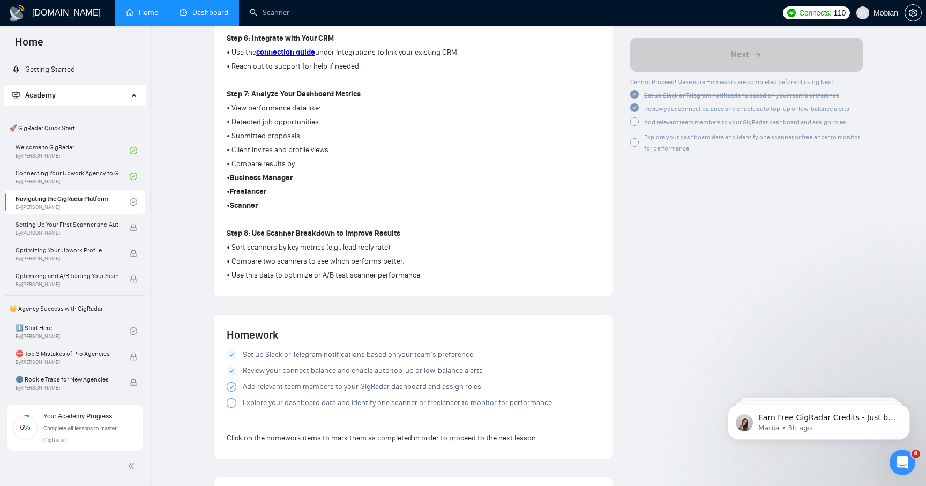
click at [441, 409] on span "Explore your dashboard data and identify one scanner or freelancer to monitor f…" at bounding box center [397, 403] width 309 height 12
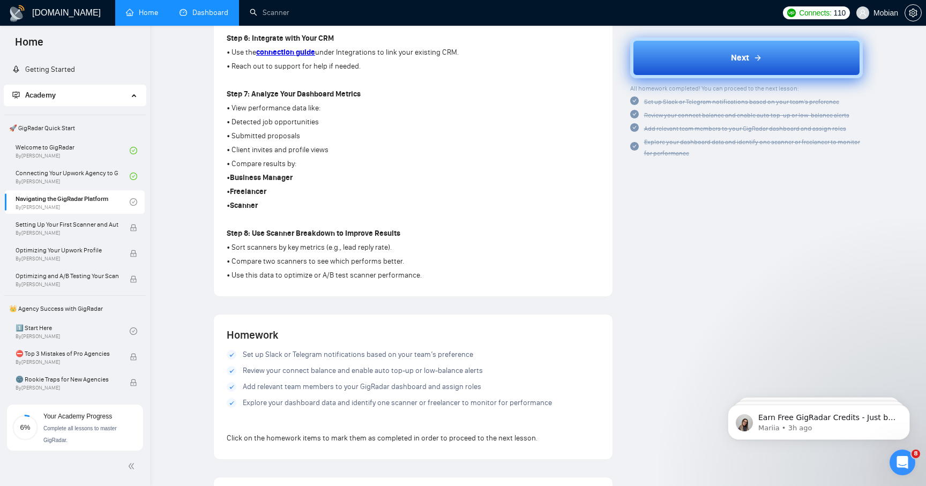
click at [722, 73] on button "Next" at bounding box center [747, 58] width 233 height 41
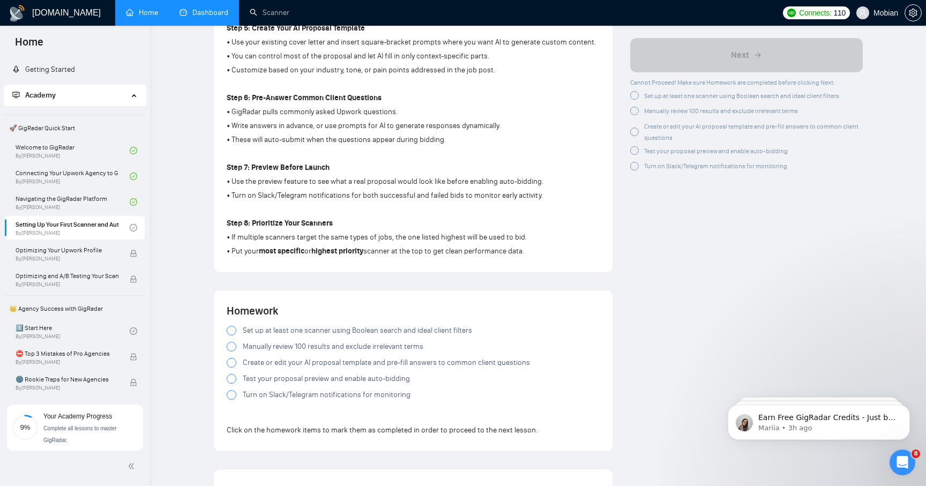
scroll to position [718, 0]
click at [231, 335] on div at bounding box center [232, 330] width 10 height 10
click at [231, 349] on div at bounding box center [232, 346] width 10 height 10
click at [232, 351] on div at bounding box center [232, 346] width 10 height 10
click at [232, 367] on div at bounding box center [232, 362] width 10 height 10
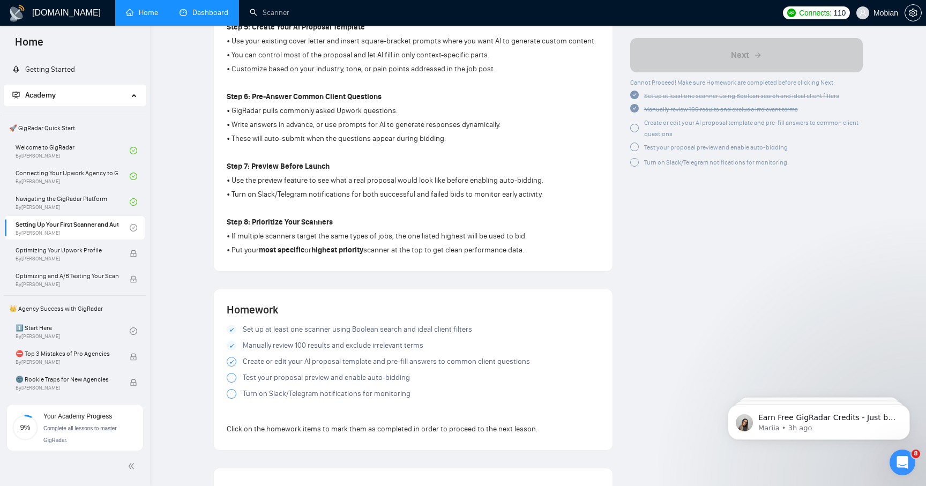
click at [232, 389] on div "Set up at least one scanner using Boolean search and ideal client filters Manua…" at bounding box center [413, 364] width 373 height 80
click at [232, 383] on div at bounding box center [232, 378] width 10 height 10
click at [232, 394] on div at bounding box center [232, 394] width 10 height 10
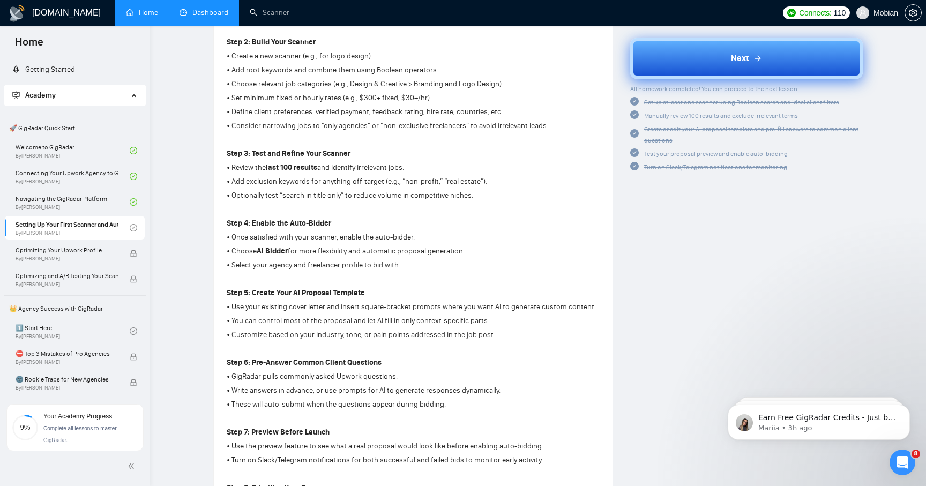
click at [731, 62] on span "Next" at bounding box center [740, 57] width 18 height 13
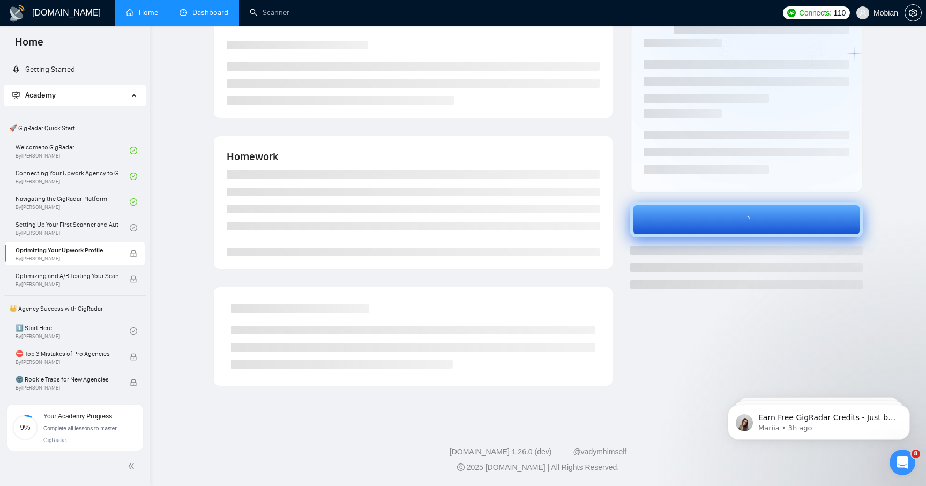
scroll to position [98, 0]
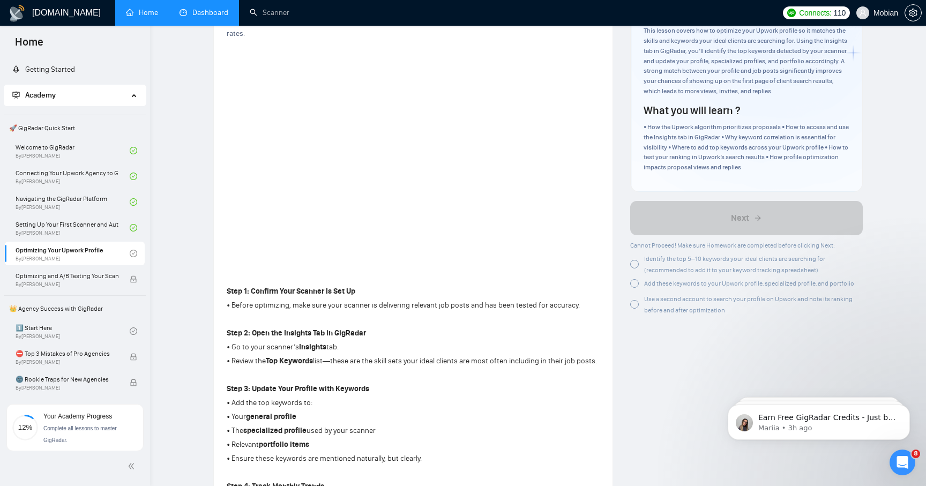
click at [640, 263] on div "Identify the top 5–10 keywords your ideal clients are searching for (recommende…" at bounding box center [747, 264] width 233 height 23
click at [637, 284] on div at bounding box center [635, 283] width 9 height 9
click at [637, 310] on div "Use a second account to search your profile on Upwork and note its ranking befo…" at bounding box center [747, 302] width 233 height 23
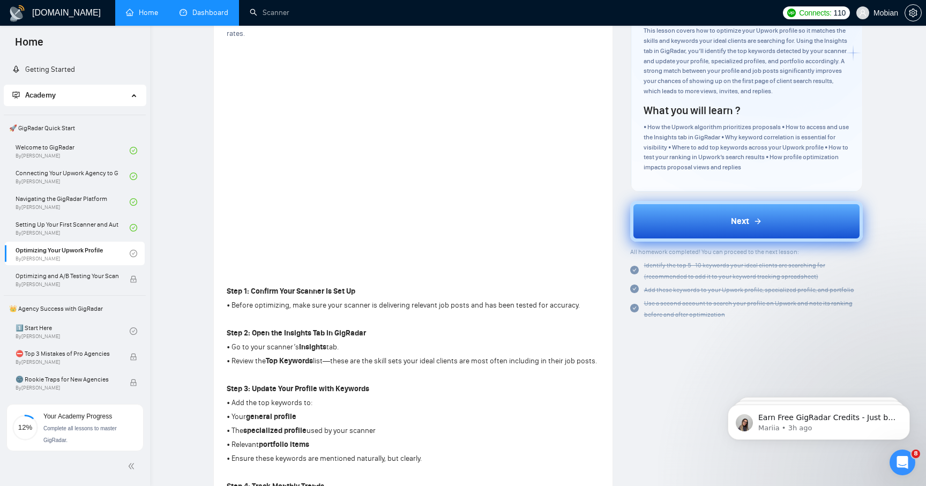
click at [698, 221] on button "Next" at bounding box center [747, 221] width 233 height 41
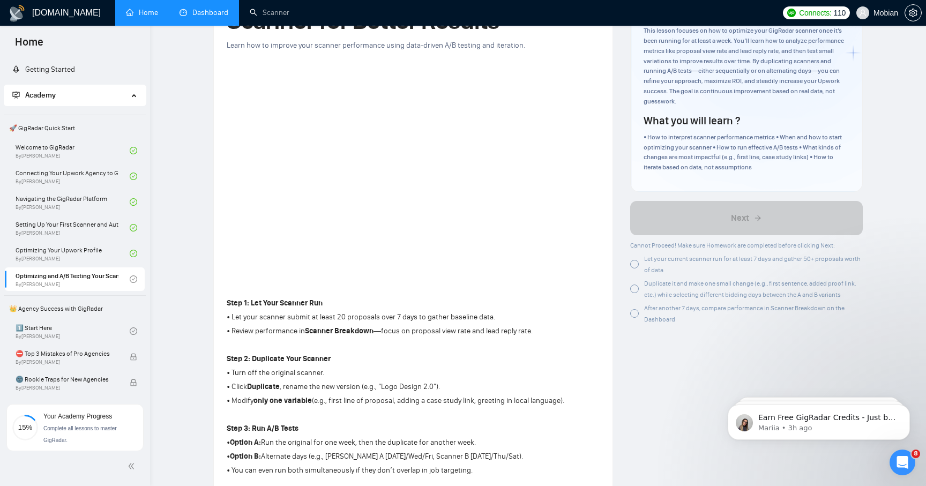
click at [632, 289] on div at bounding box center [635, 289] width 9 height 9
click at [632, 312] on div at bounding box center [635, 313] width 9 height 9
click at [632, 265] on div at bounding box center [635, 264] width 9 height 9
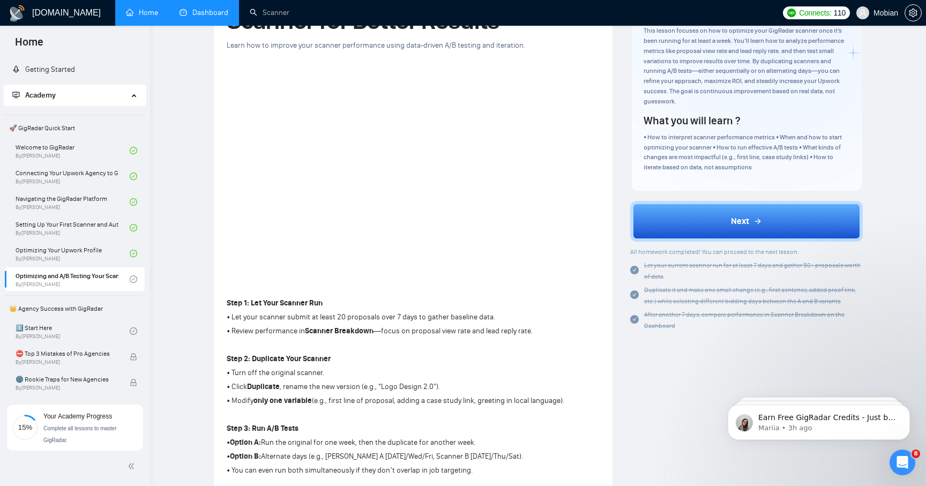
click at [636, 269] on icon "check-circle" at bounding box center [635, 270] width 9 height 9
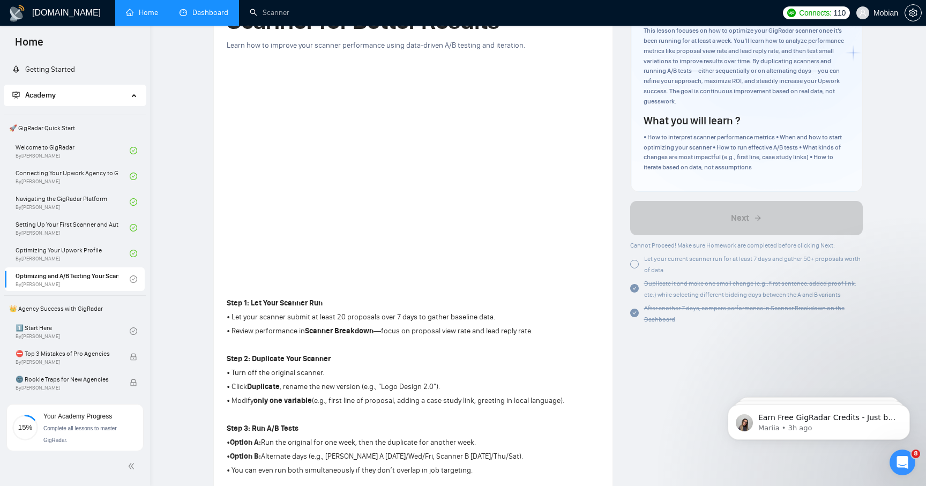
click at [636, 265] on div at bounding box center [635, 264] width 9 height 9
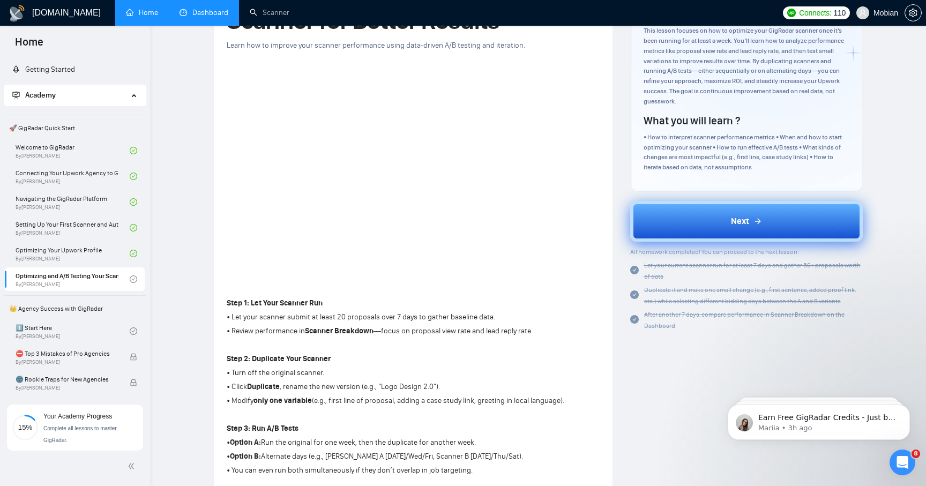
click at [655, 236] on button "Next" at bounding box center [747, 221] width 233 height 41
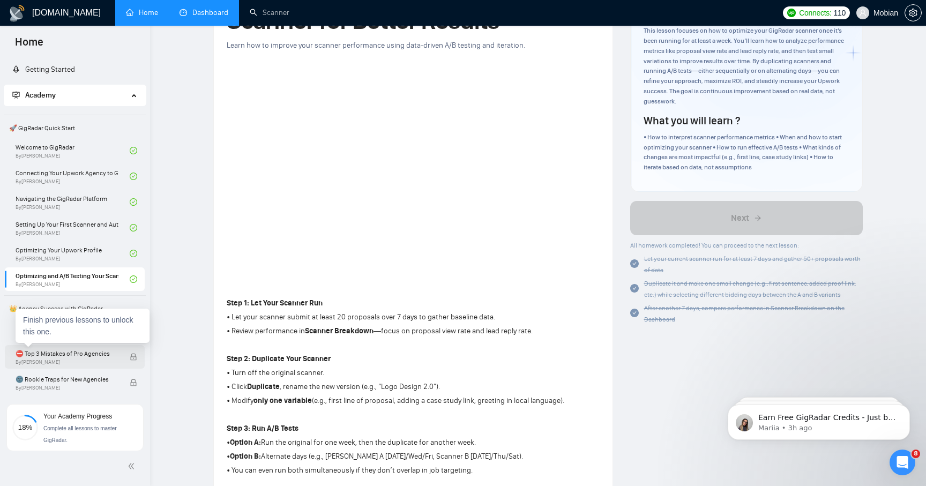
click at [102, 360] on span "By Vadym Ovcharenko" at bounding box center [67, 362] width 103 height 6
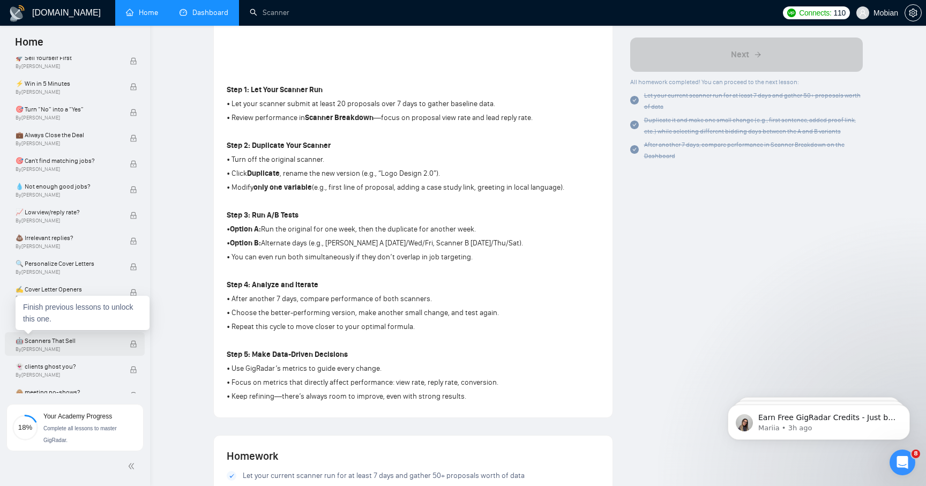
scroll to position [644, 0]
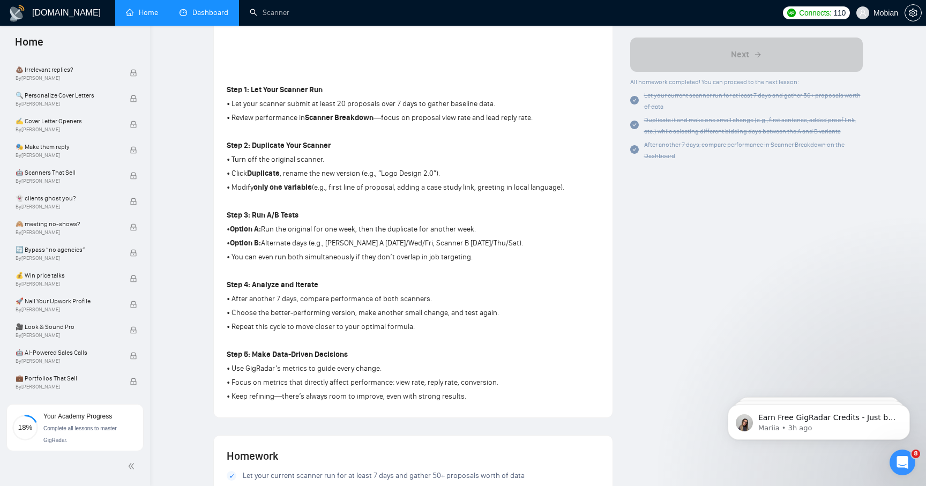
click at [197, 379] on div "Lesson 6 Optimizing and A/B Testing Your Scanner for Better Results Learn how t…" at bounding box center [538, 308] width 742 height 1153
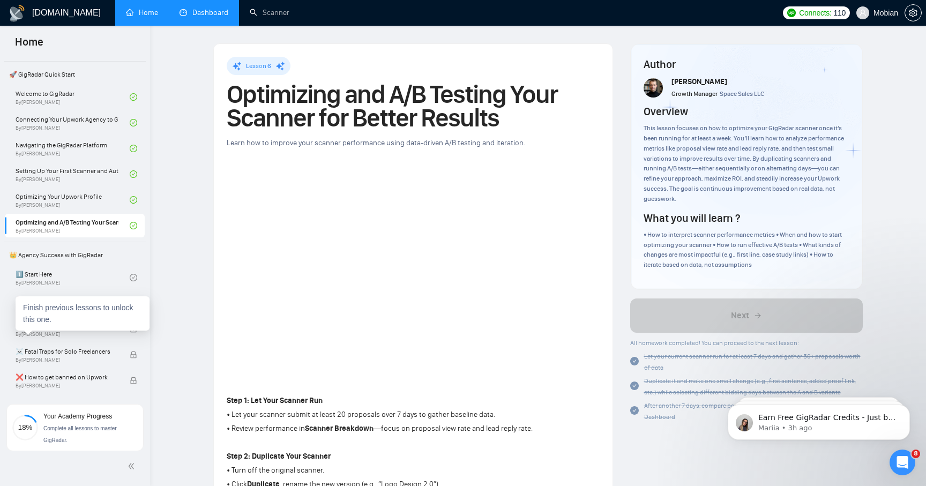
scroll to position [0, 0]
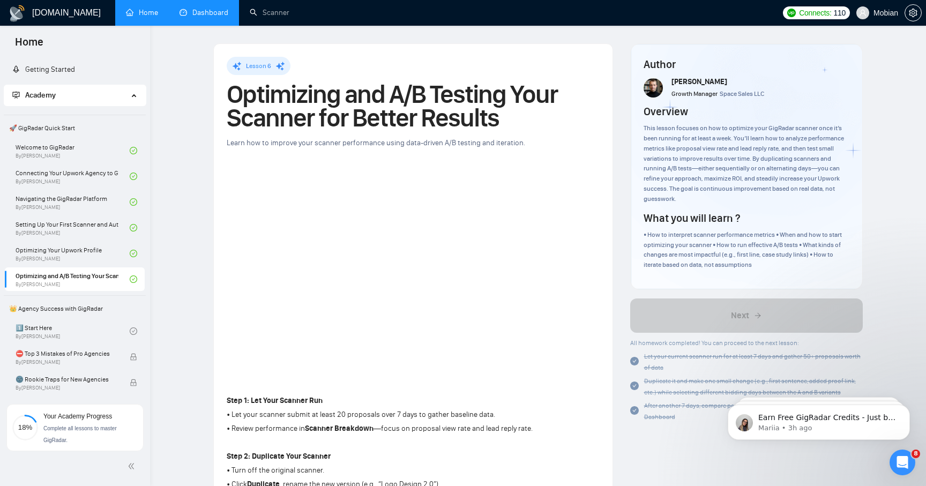
click at [216, 8] on link "Dashboard" at bounding box center [204, 12] width 49 height 9
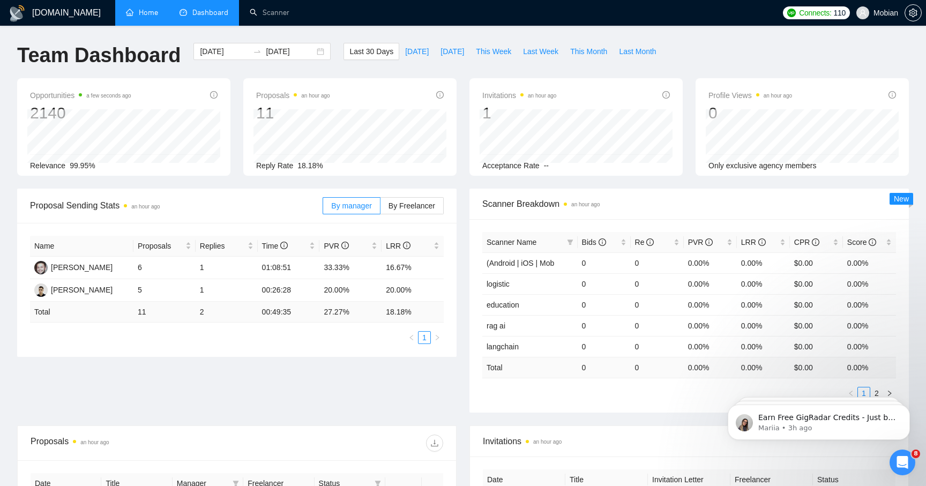
click at [464, 301] on div "Scanner Breakdown an hour ago Scanner Name Bids Re PVR LRR CPR Score (Android |…" at bounding box center [689, 301] width 453 height 224
click at [399, 267] on td "16.67%" at bounding box center [413, 268] width 62 height 23
click at [392, 279] on td "20.00%" at bounding box center [413, 290] width 62 height 23
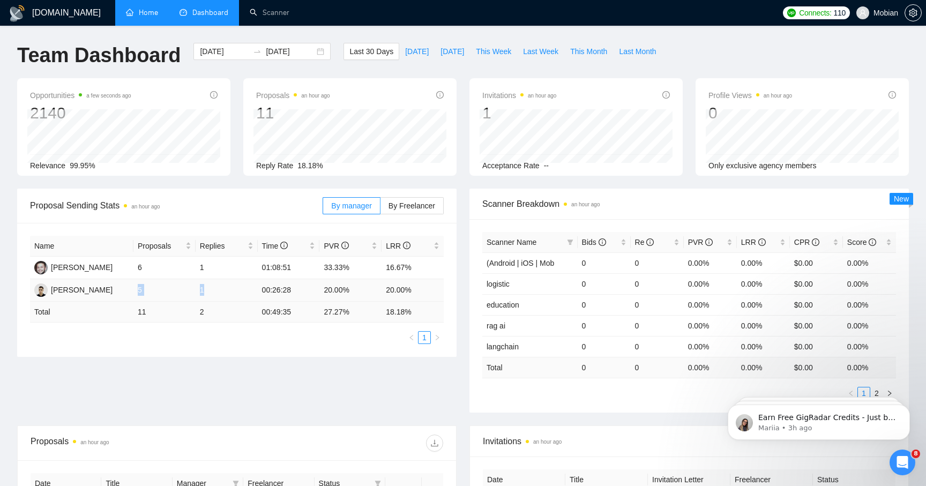
drag, startPoint x: 120, startPoint y: 292, endPoint x: 235, endPoint y: 292, distance: 115.8
click at [235, 292] on tr "Ivan Hrytchuk 5 1 00:26:28 20.00% 20.00%" at bounding box center [237, 290] width 414 height 23
click at [293, 292] on td "00:26:28" at bounding box center [289, 290] width 62 height 23
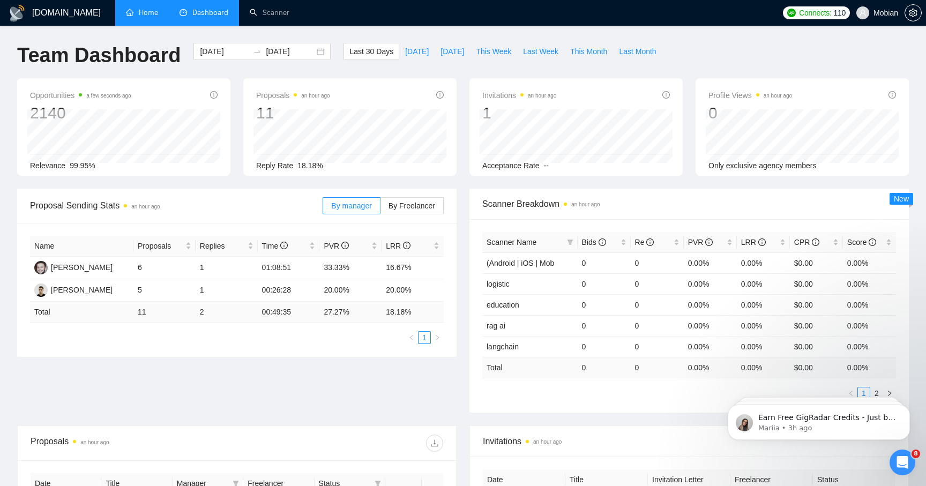
click at [322, 419] on div "Proposal Sending Stats an hour ago By manager By Freelancer Name Proposals Repl…" at bounding box center [463, 307] width 905 height 237
